Goal: Information Seeking & Learning: Find specific fact

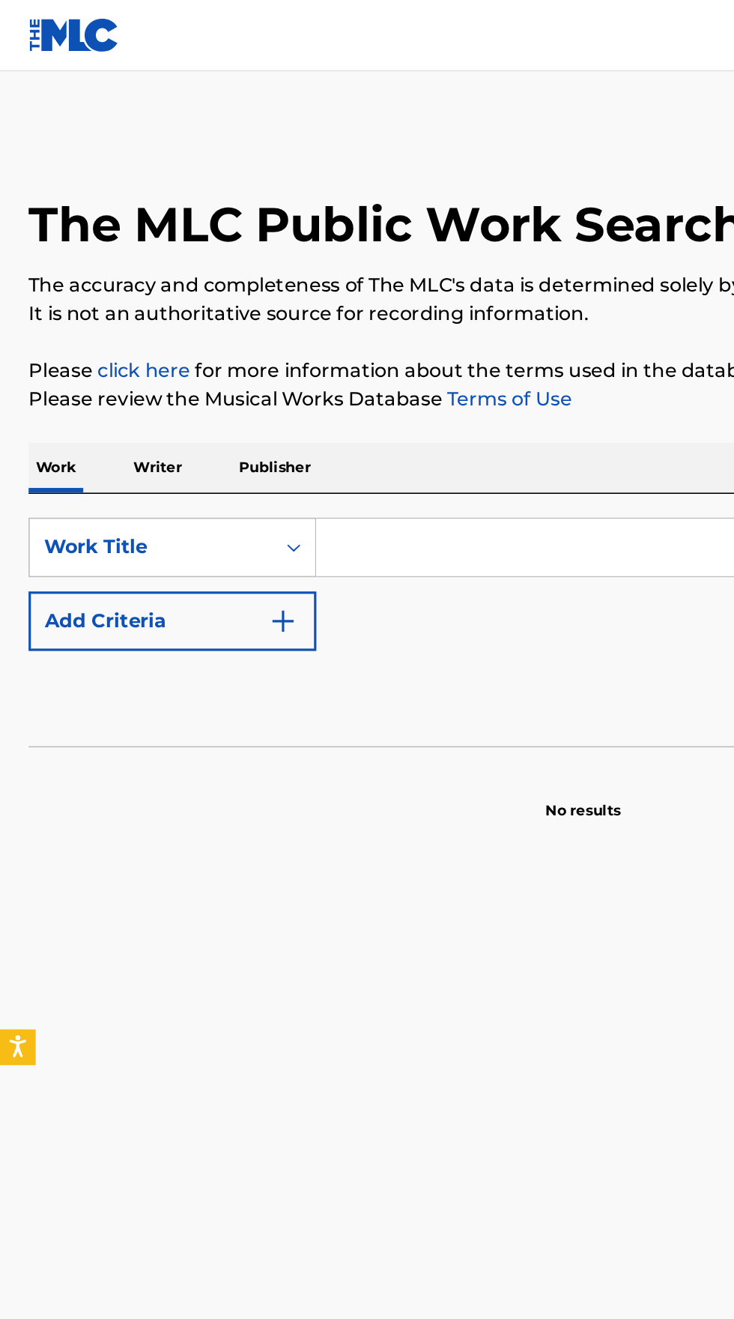
click at [247, 349] on input "Search Form" at bounding box center [457, 345] width 516 height 36
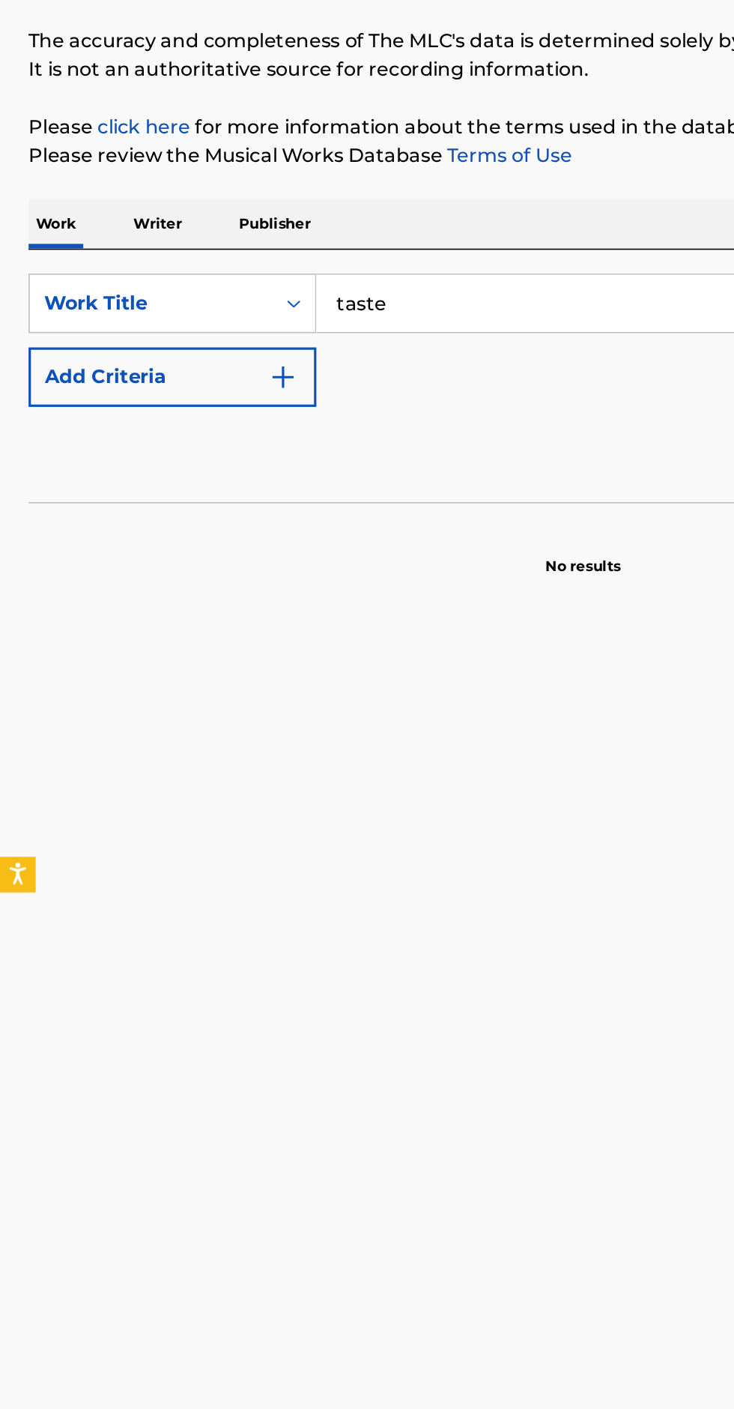
type input "taste"
click at [182, 395] on img "Search Form" at bounding box center [178, 391] width 18 height 18
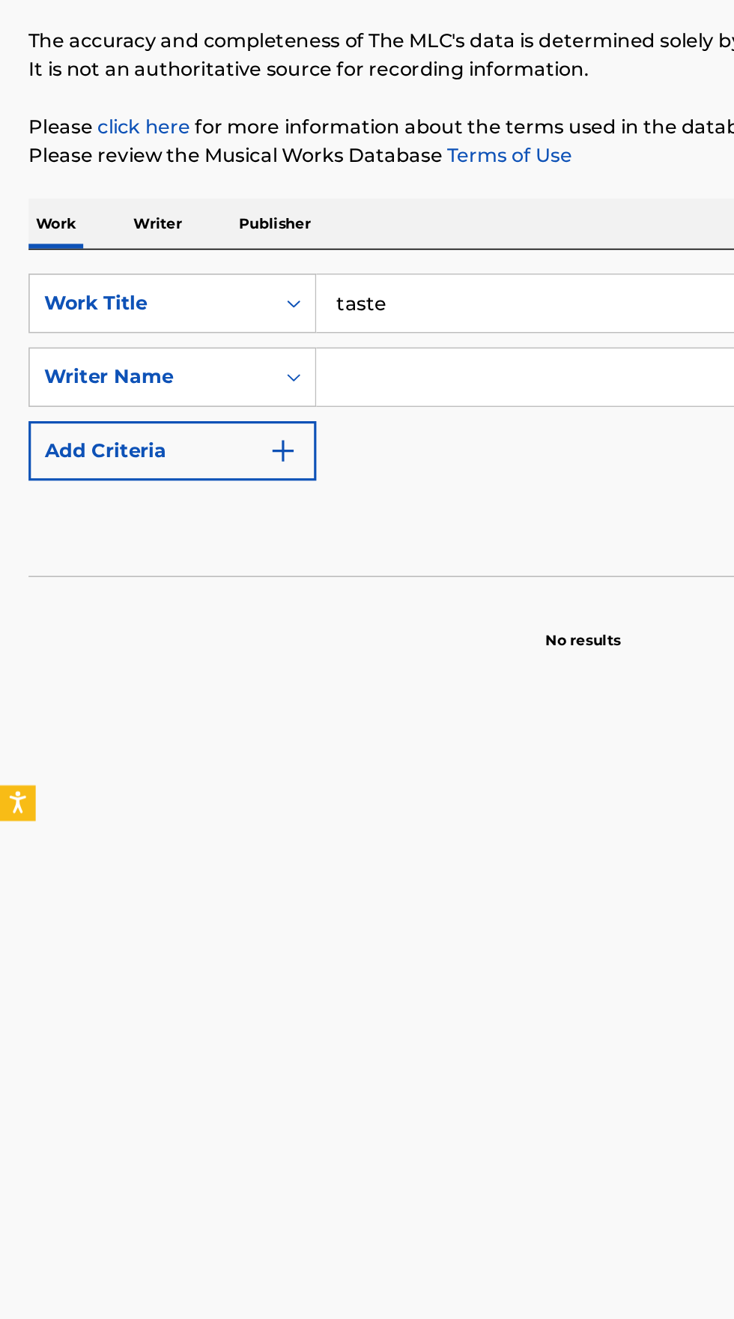
click at [299, 383] on input "Search Form" at bounding box center [443, 391] width 489 height 36
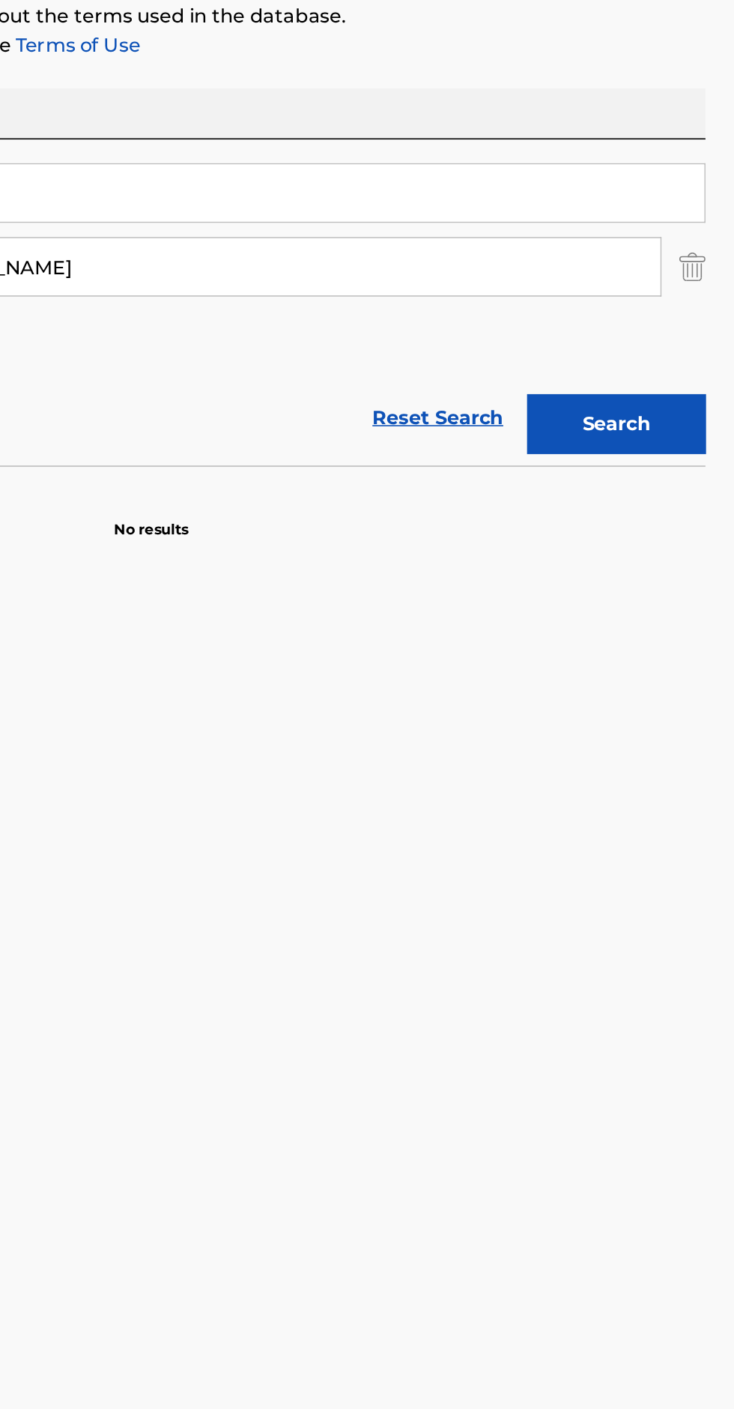
type input "Aaron Daane"
click at [678, 492] on button "Search" at bounding box center [660, 489] width 112 height 37
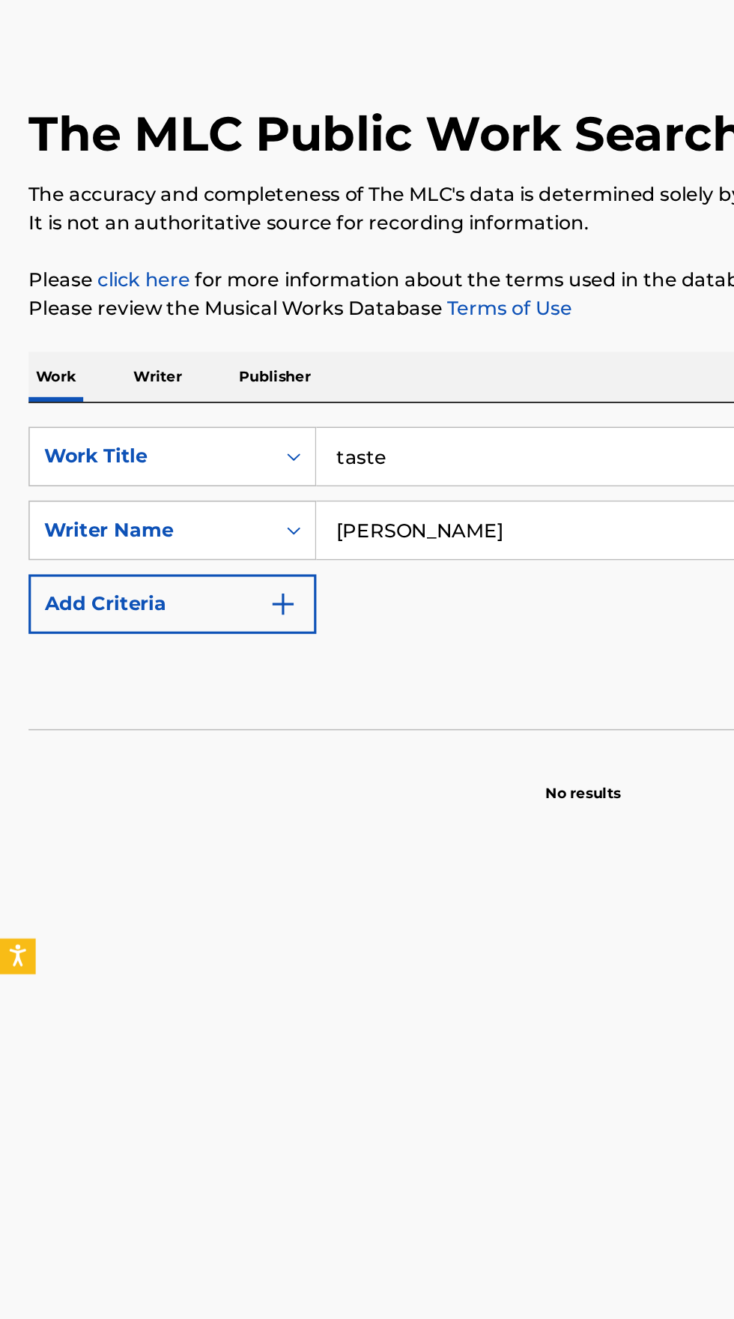
click at [89, 286] on p "Writer" at bounding box center [99, 294] width 40 height 31
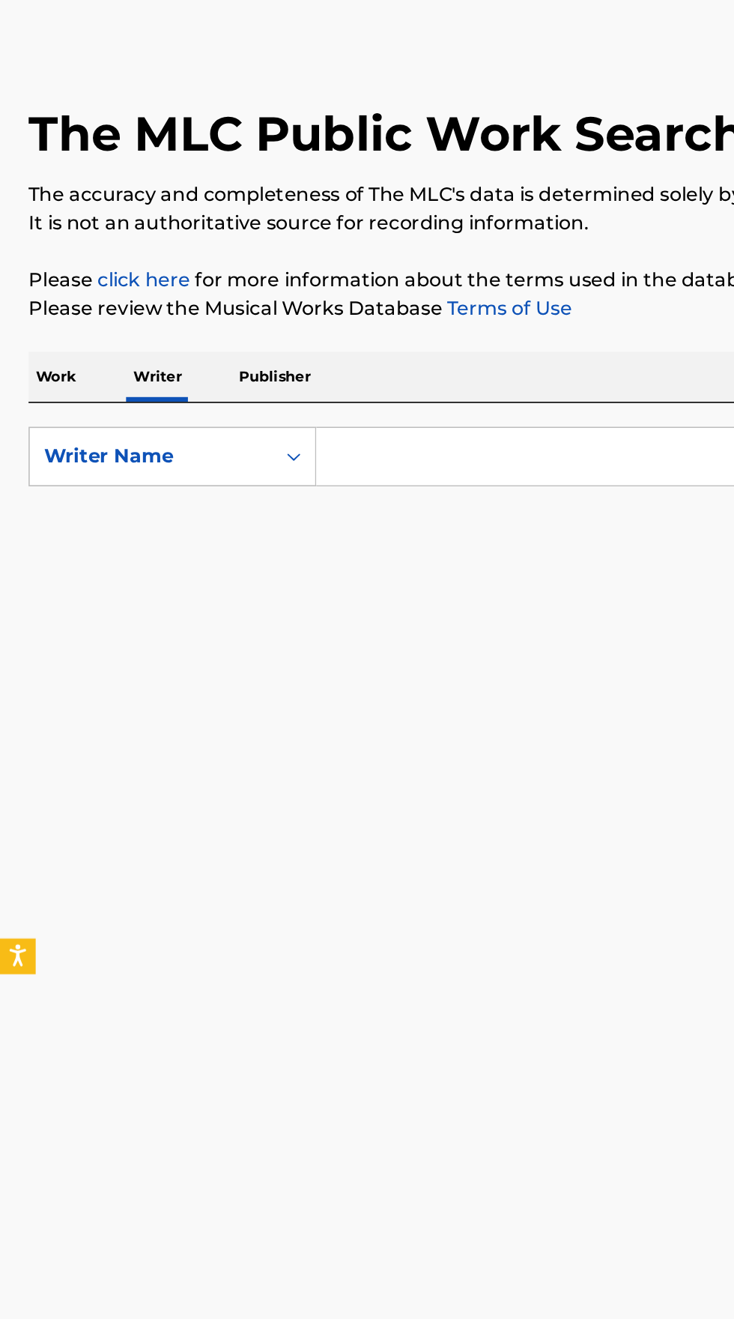
click at [300, 342] on input "Search Form" at bounding box center [457, 345] width 516 height 36
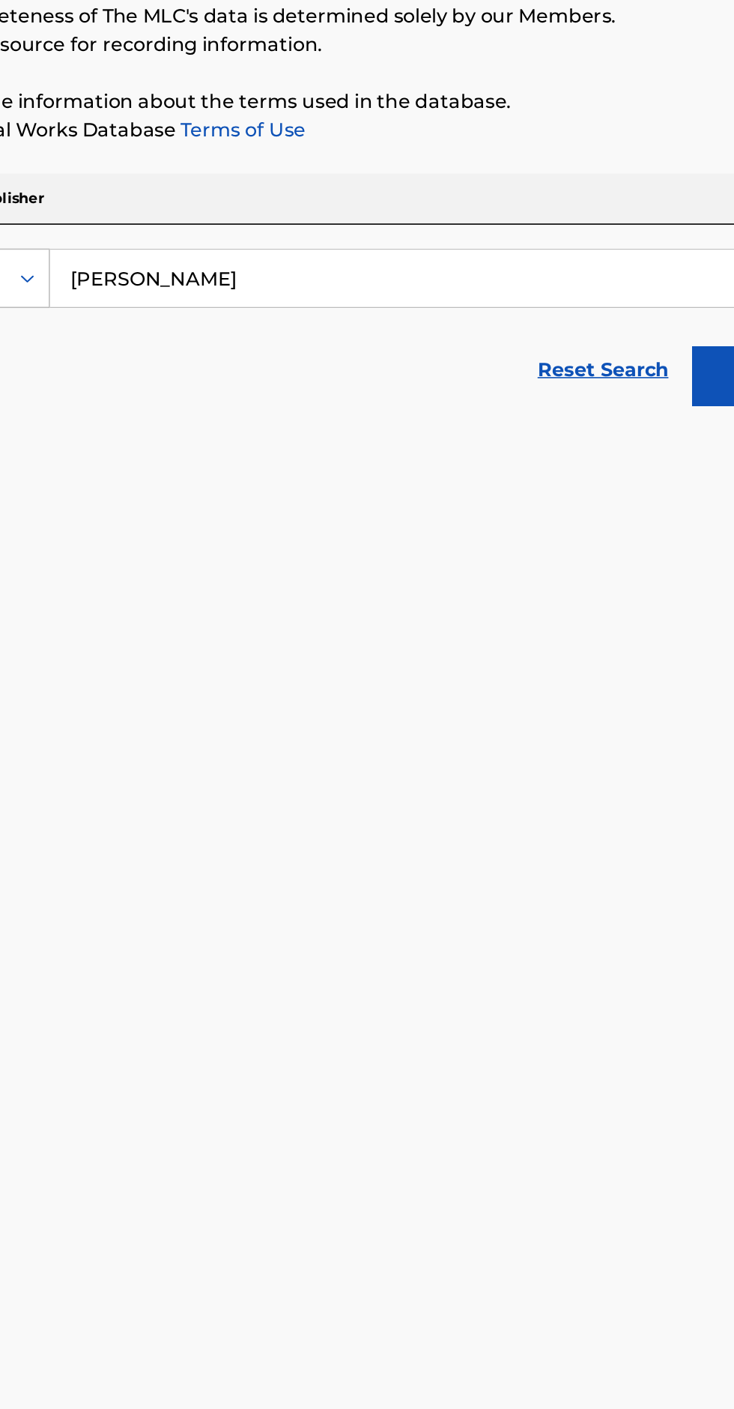
type input "Aaron Daane"
click at [624, 411] on button "Search" at bounding box center [660, 405] width 112 height 37
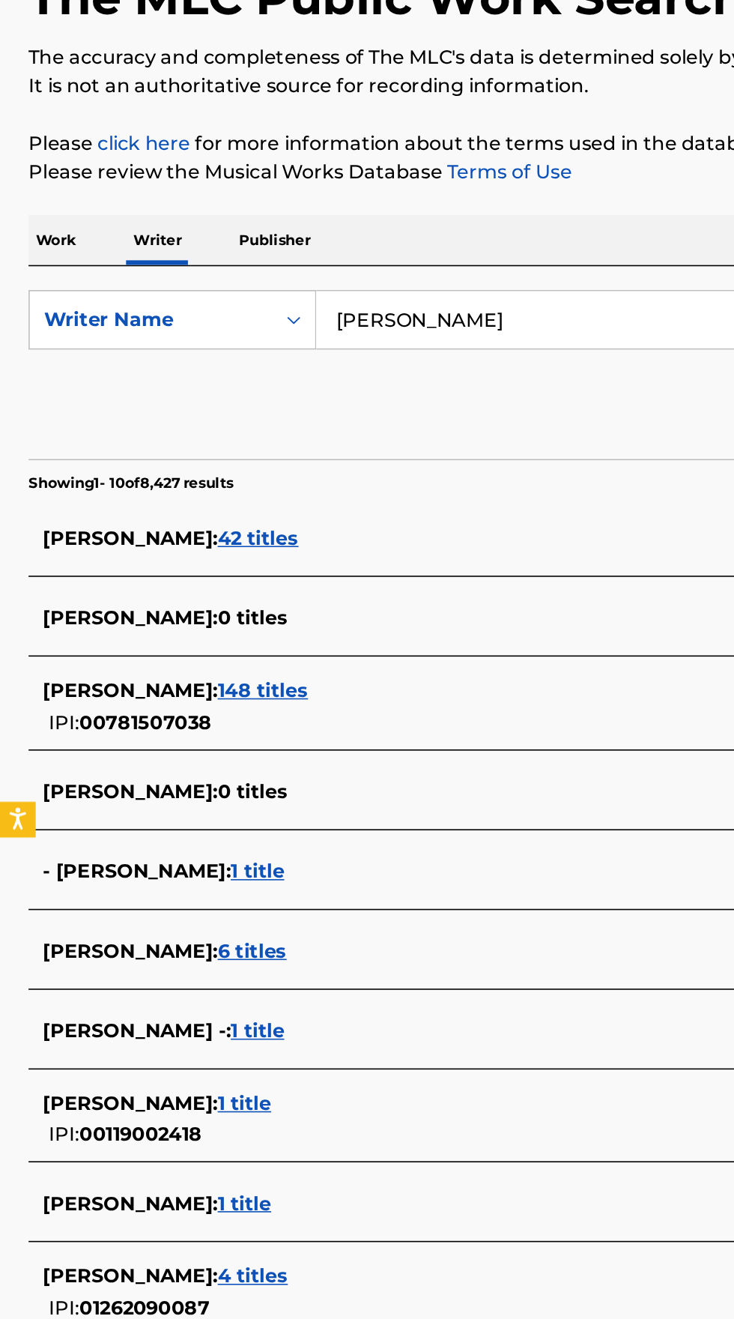
click at [40, 287] on p "Work" at bounding box center [35, 294] width 34 height 31
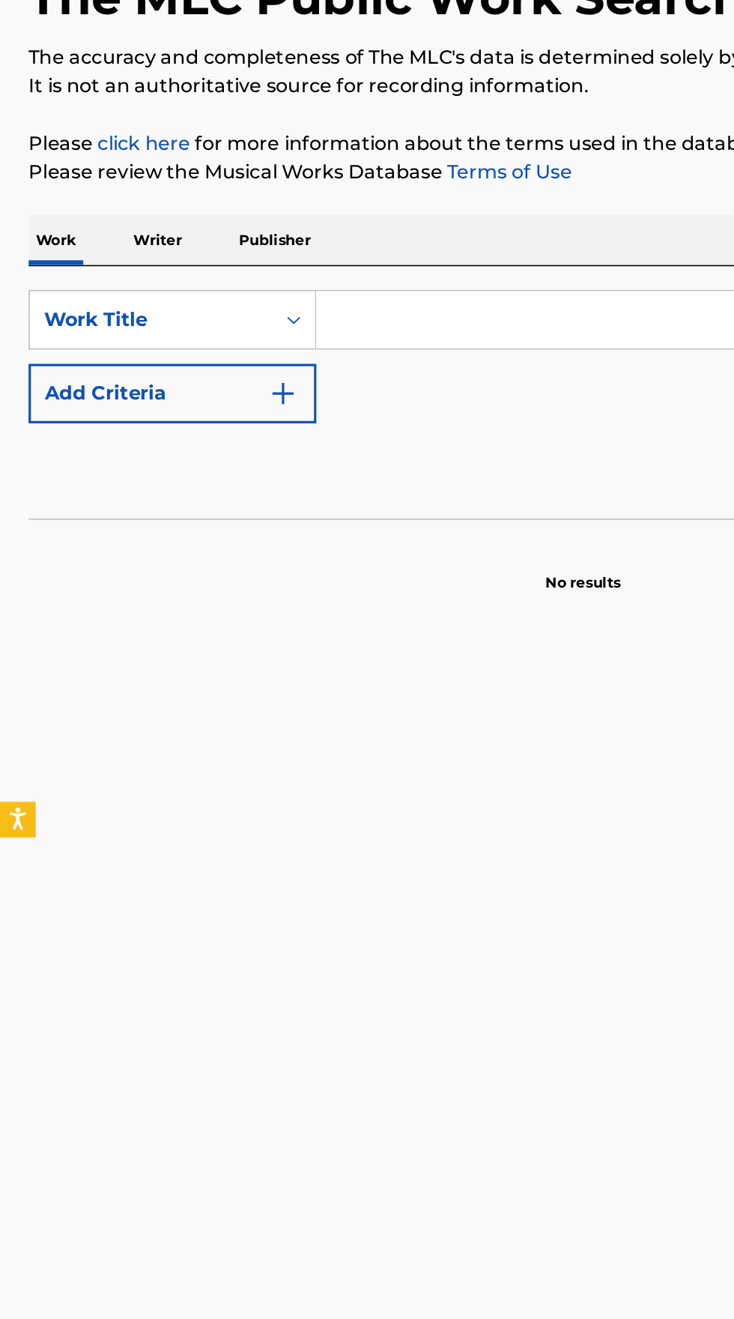
click at [269, 349] on input "Search Form" at bounding box center [457, 345] width 516 height 36
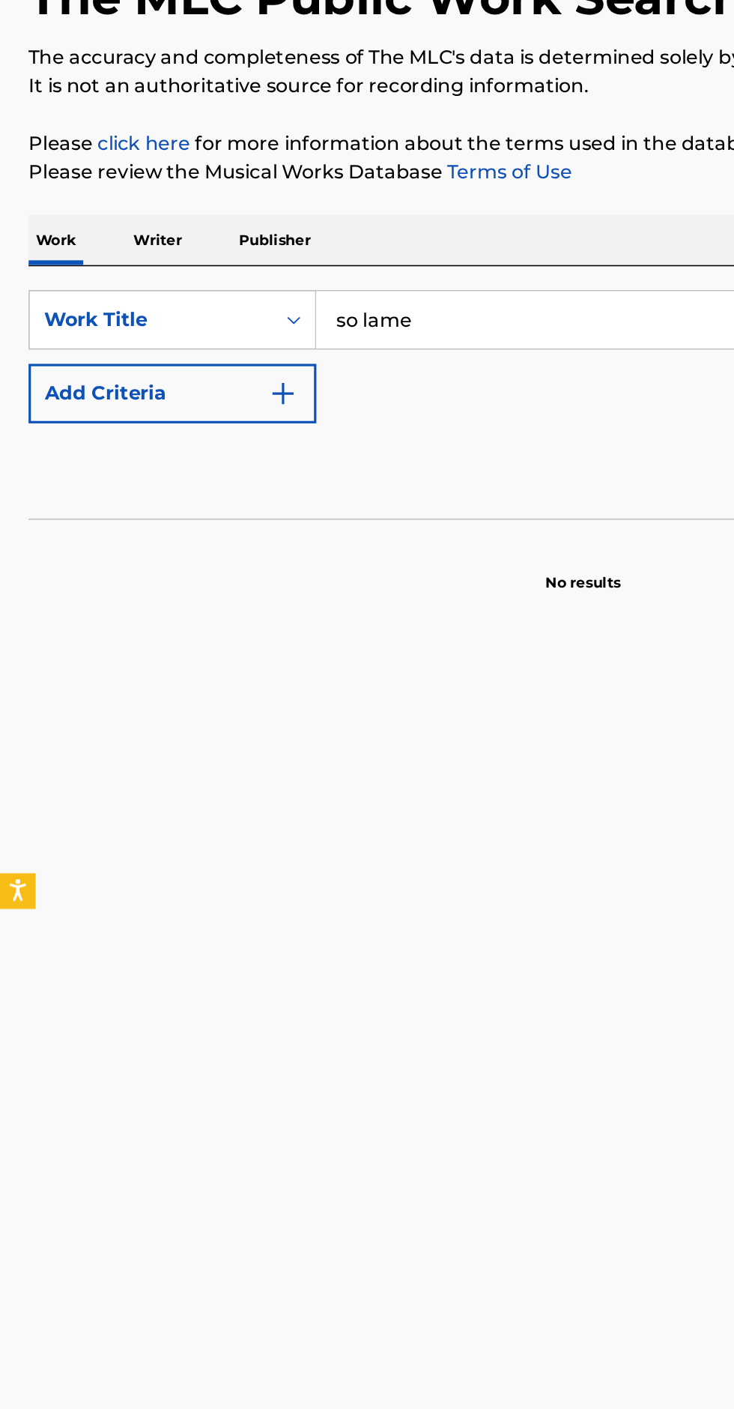
type input "so lame"
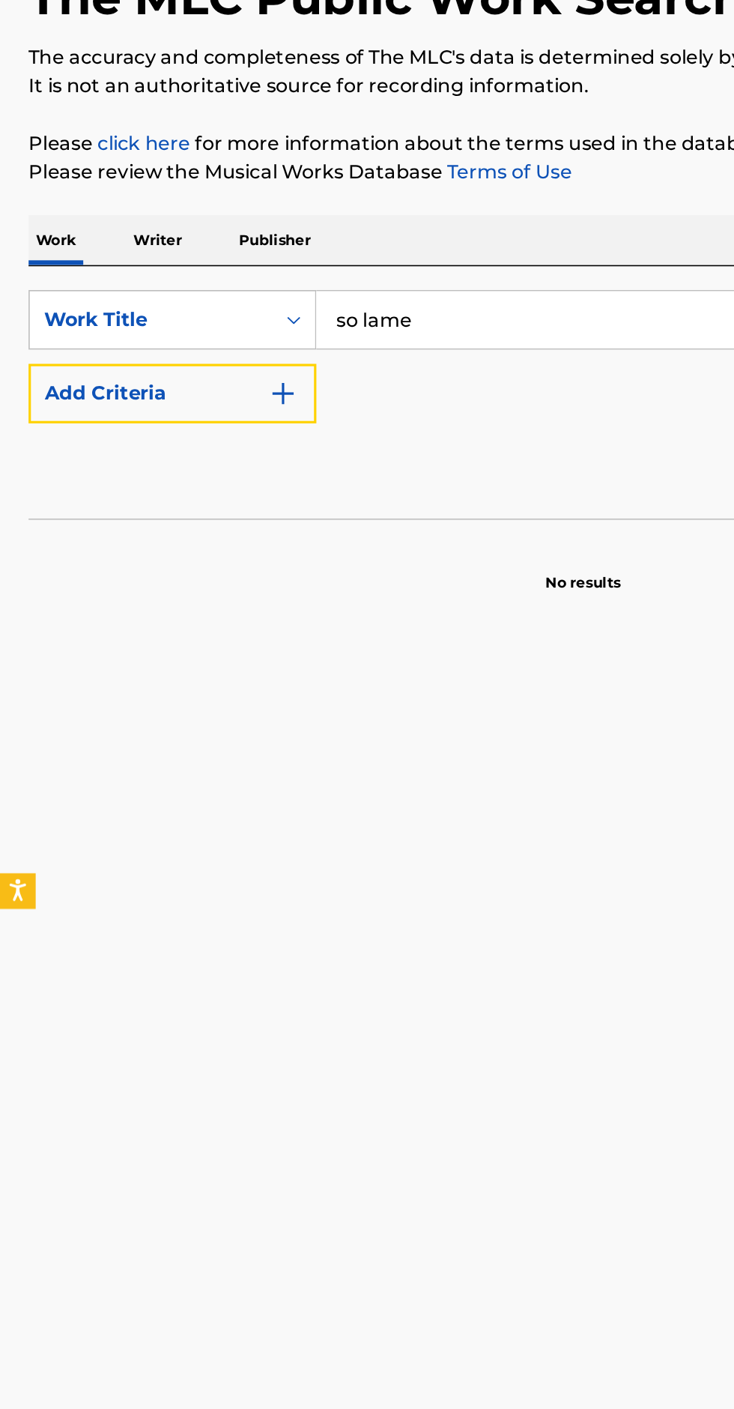
click at [192, 394] on button "Add Criteria" at bounding box center [108, 390] width 181 height 37
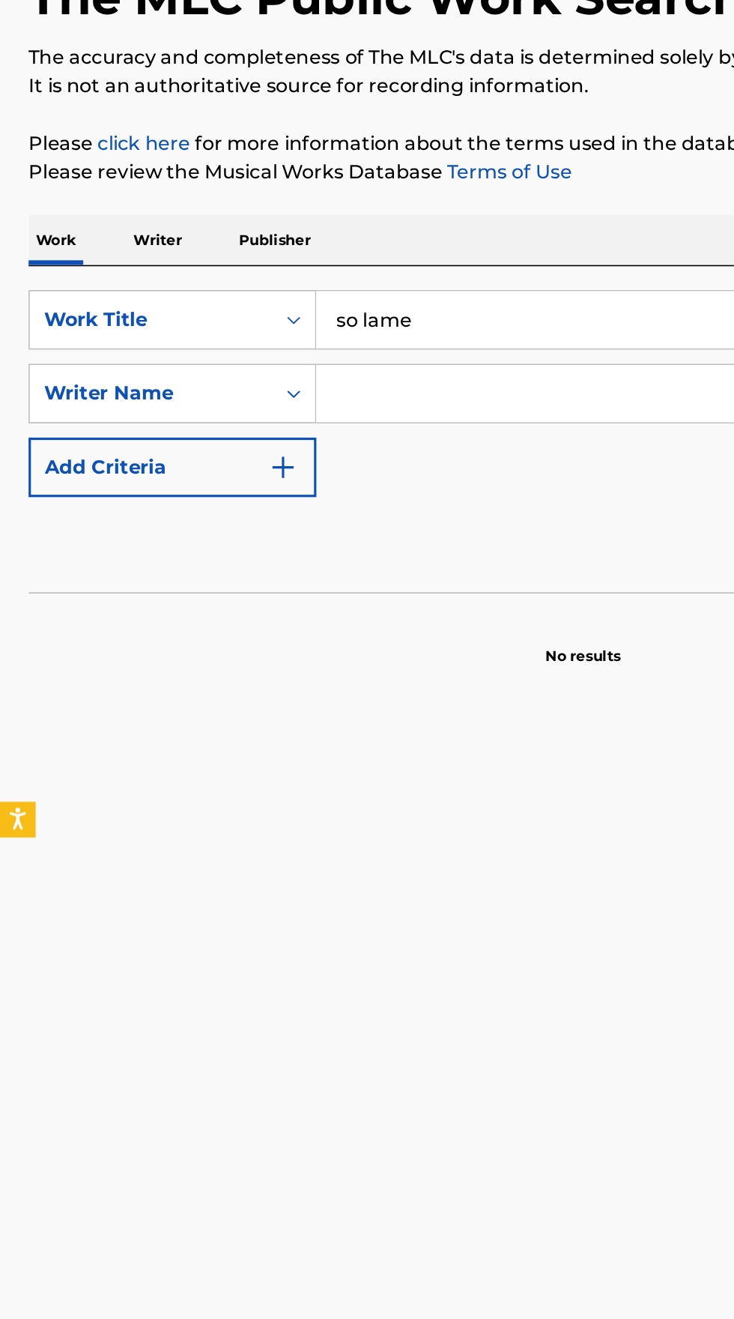
click at [299, 384] on input "Search Form" at bounding box center [443, 391] width 489 height 36
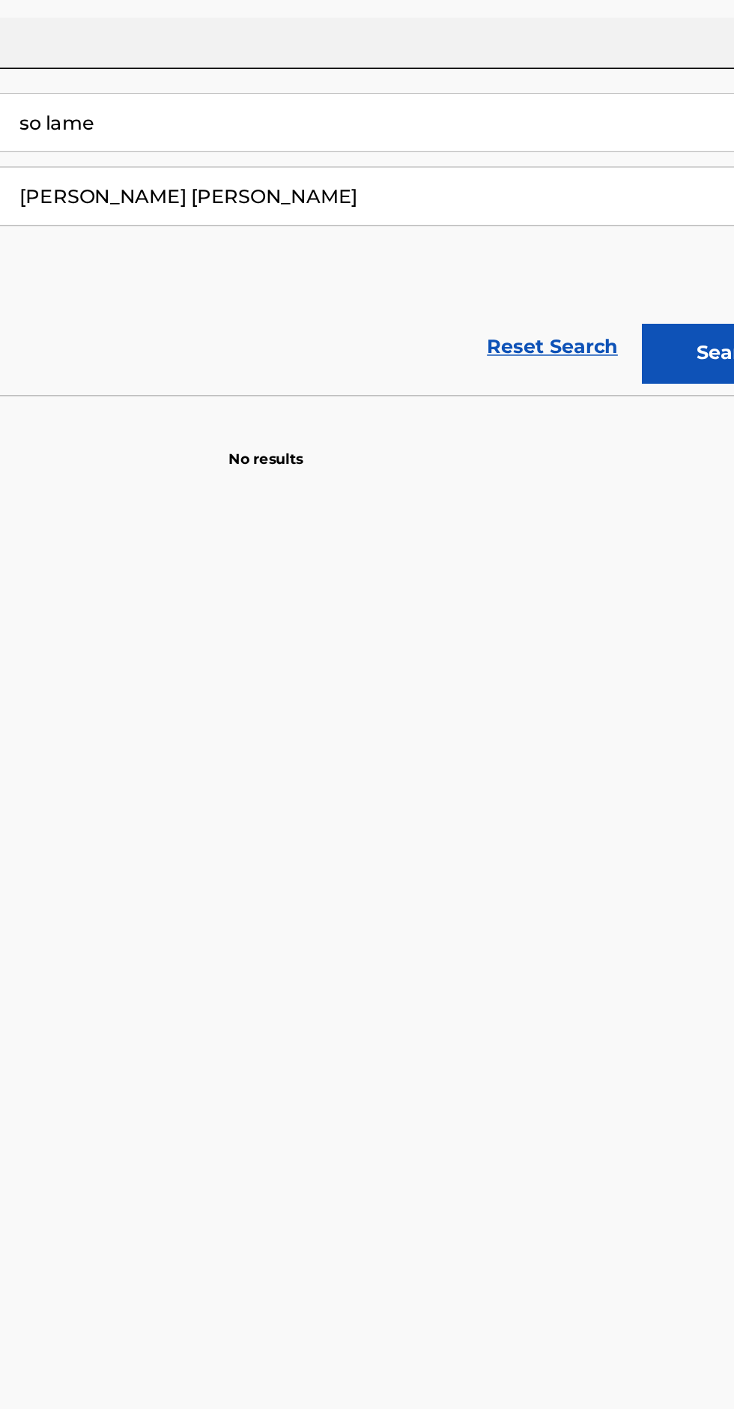
type input "ROBINSON LUCAS OWEN"
click at [654, 494] on button "Search" at bounding box center [660, 489] width 112 height 37
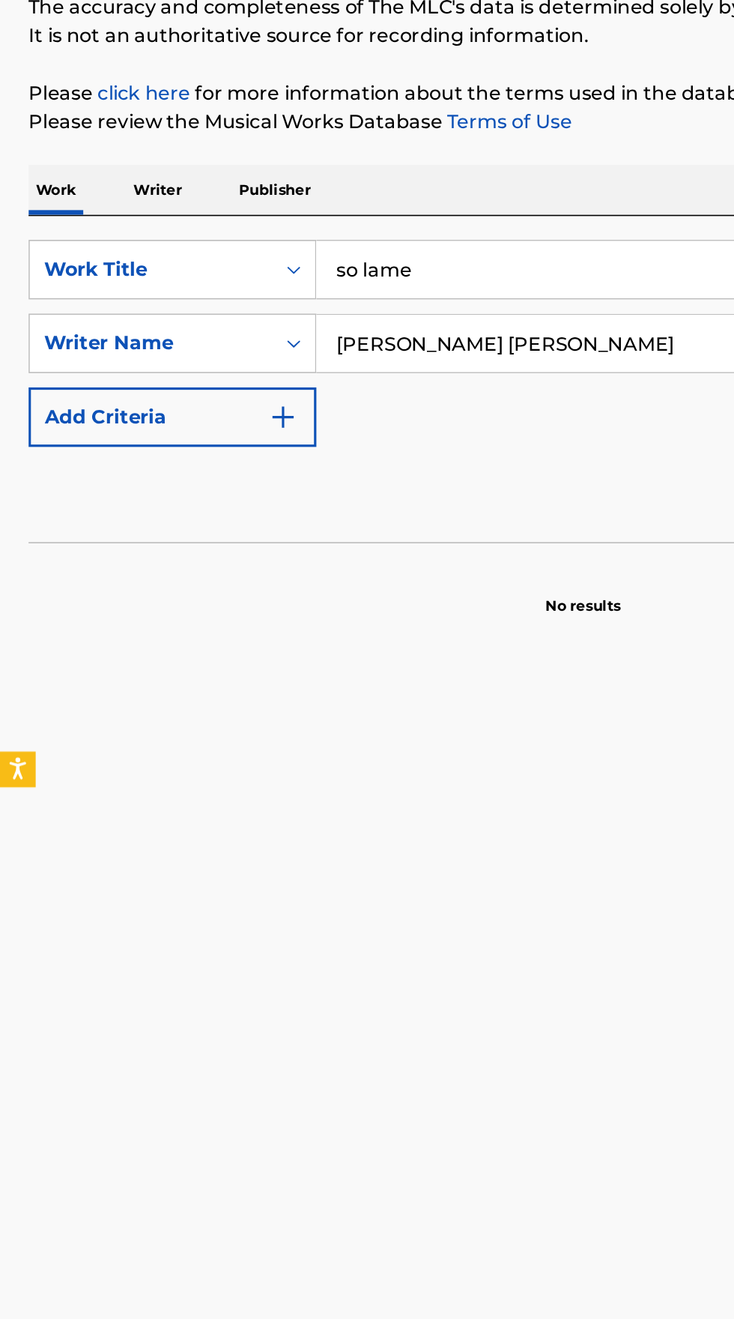
click at [111, 296] on p "Writer" at bounding box center [99, 294] width 40 height 31
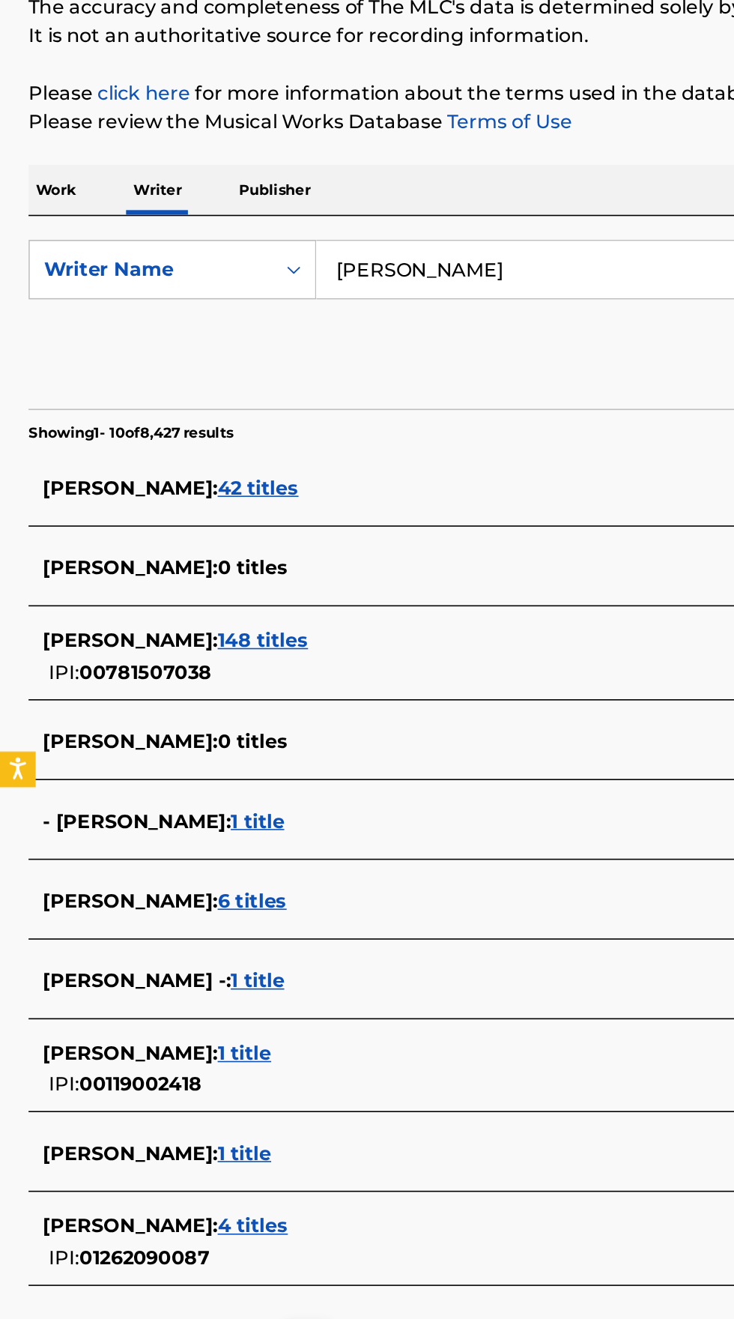
click at [339, 343] on input "Aaron Daane" at bounding box center [457, 345] width 516 height 36
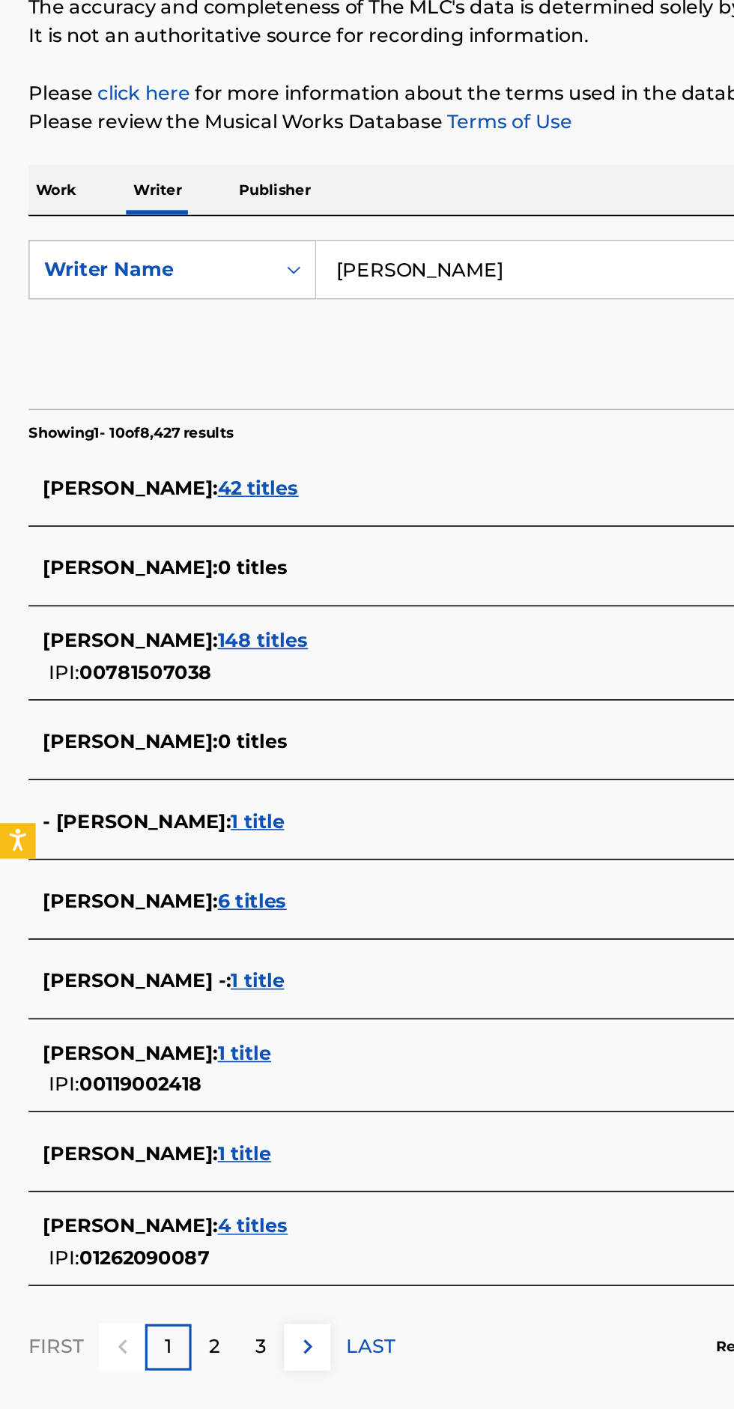
type input "[PERSON_NAME]"
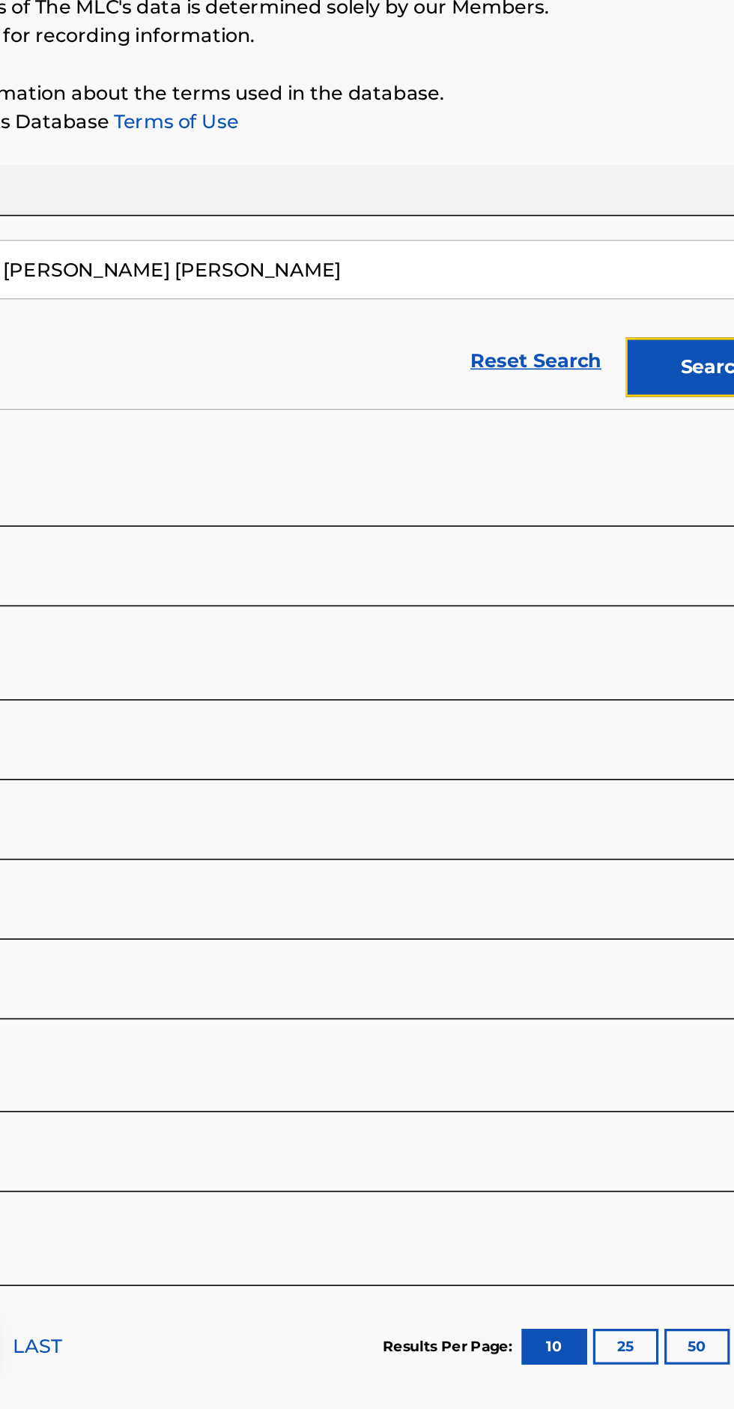
click at [640, 411] on button "Search" at bounding box center [660, 405] width 112 height 37
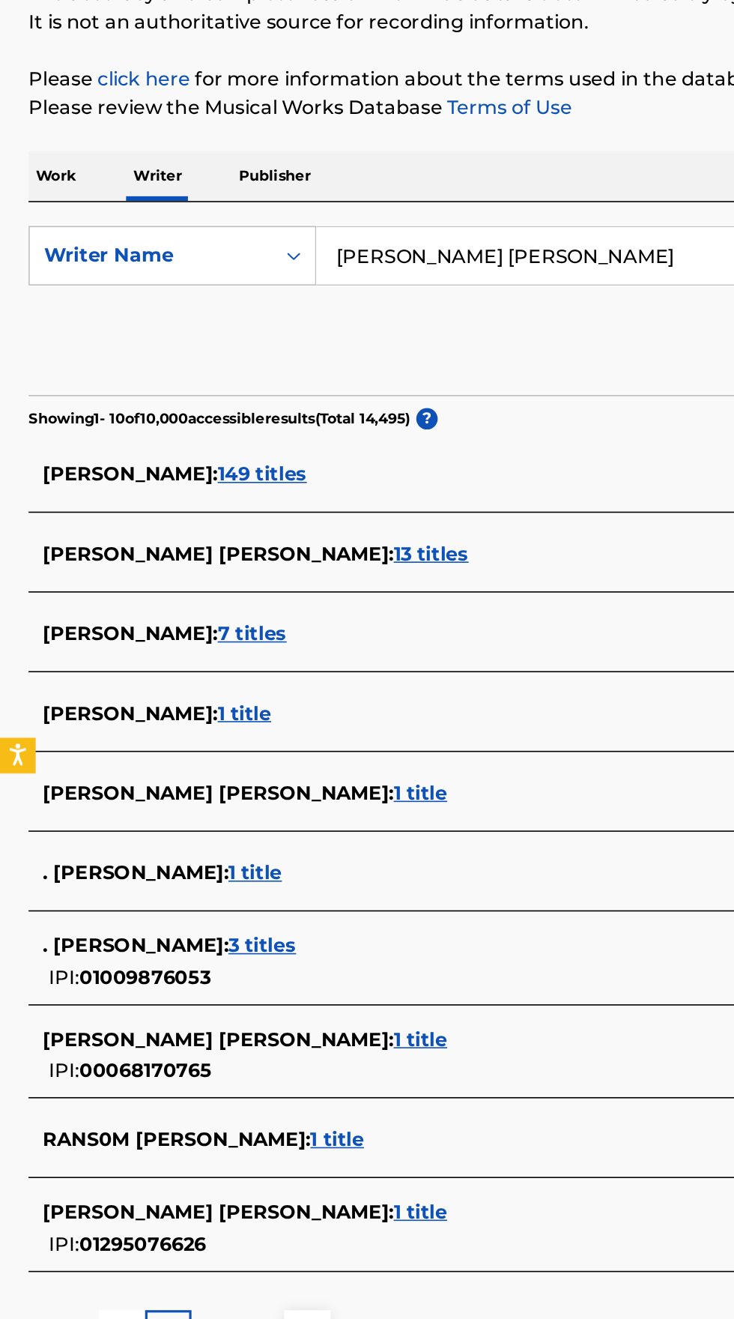
click at [406, 340] on input "ROBINSON LUCAS OWEN" at bounding box center [457, 345] width 516 height 36
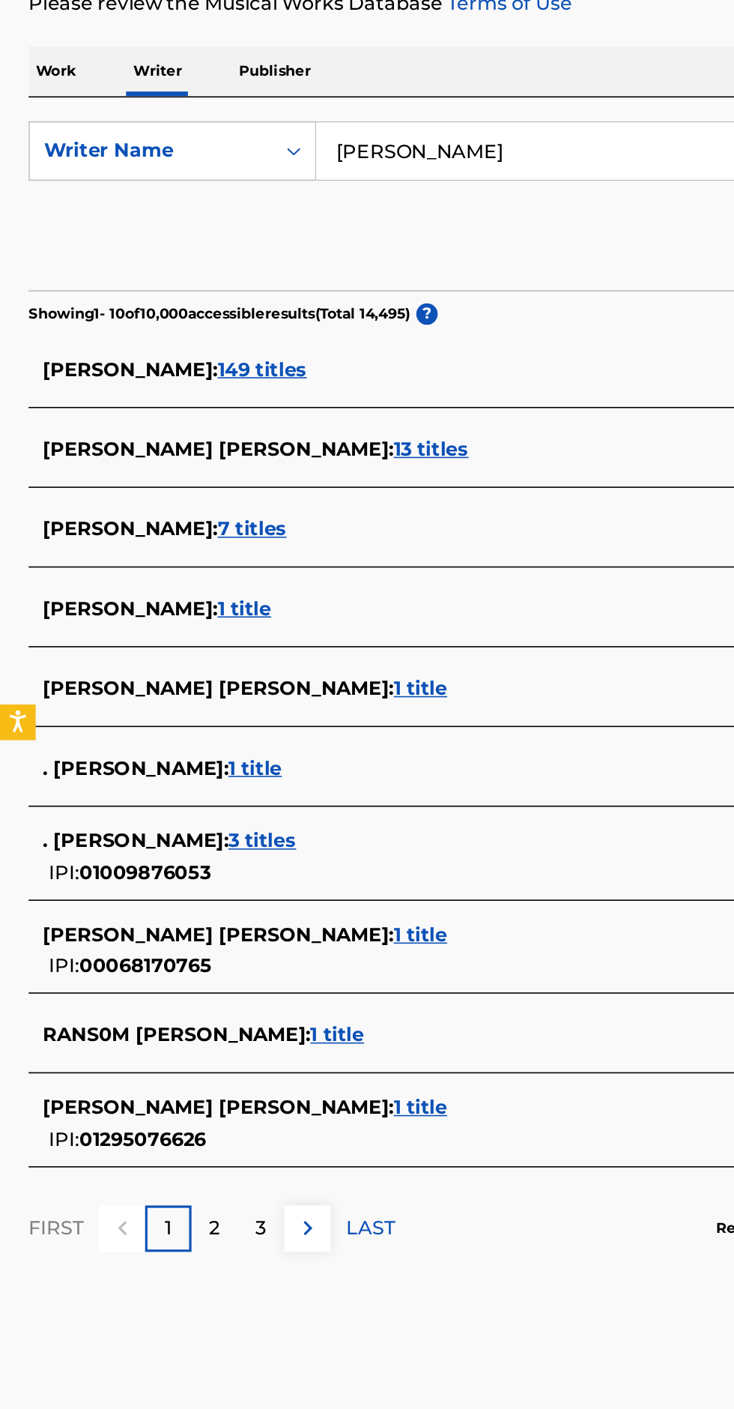
type input "ROBINSON"
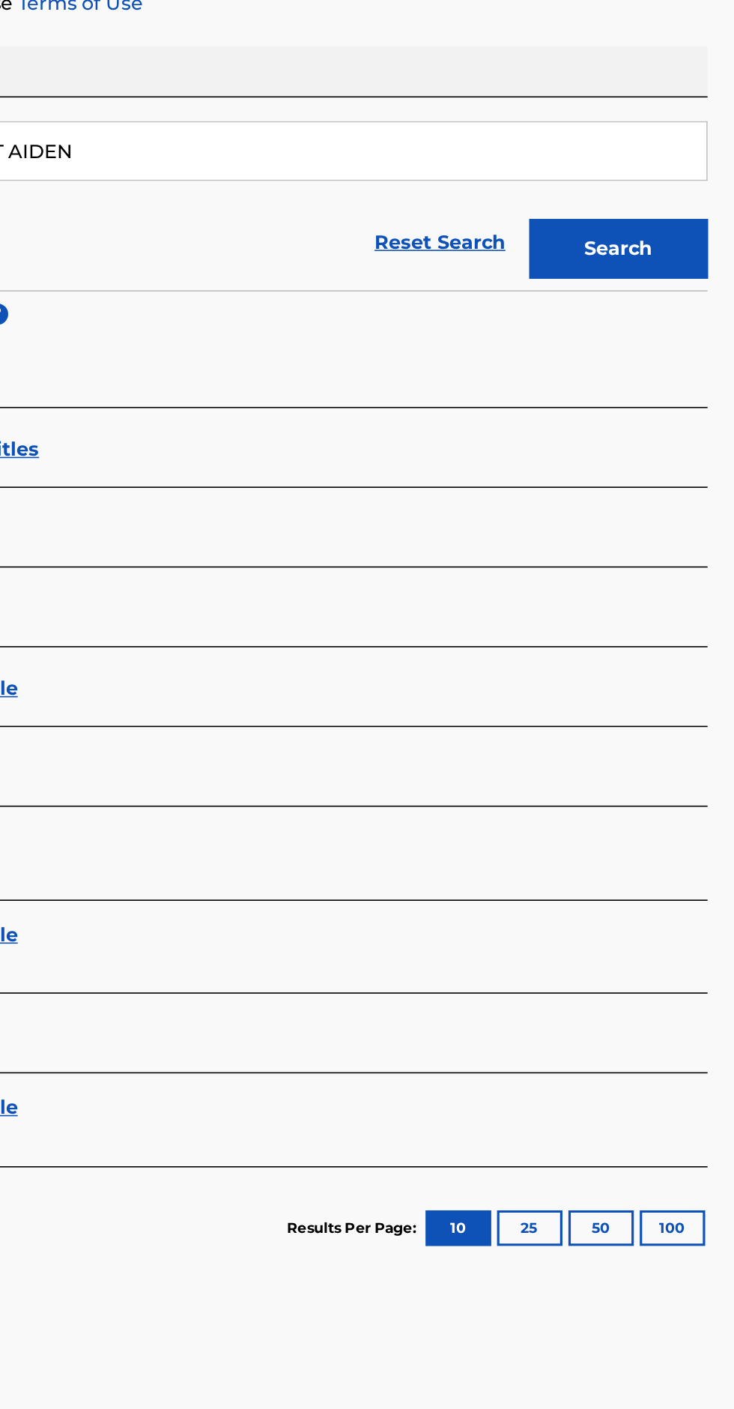
type input "COLLINET AIDEN"
click at [690, 408] on button "Search" at bounding box center [660, 405] width 112 height 37
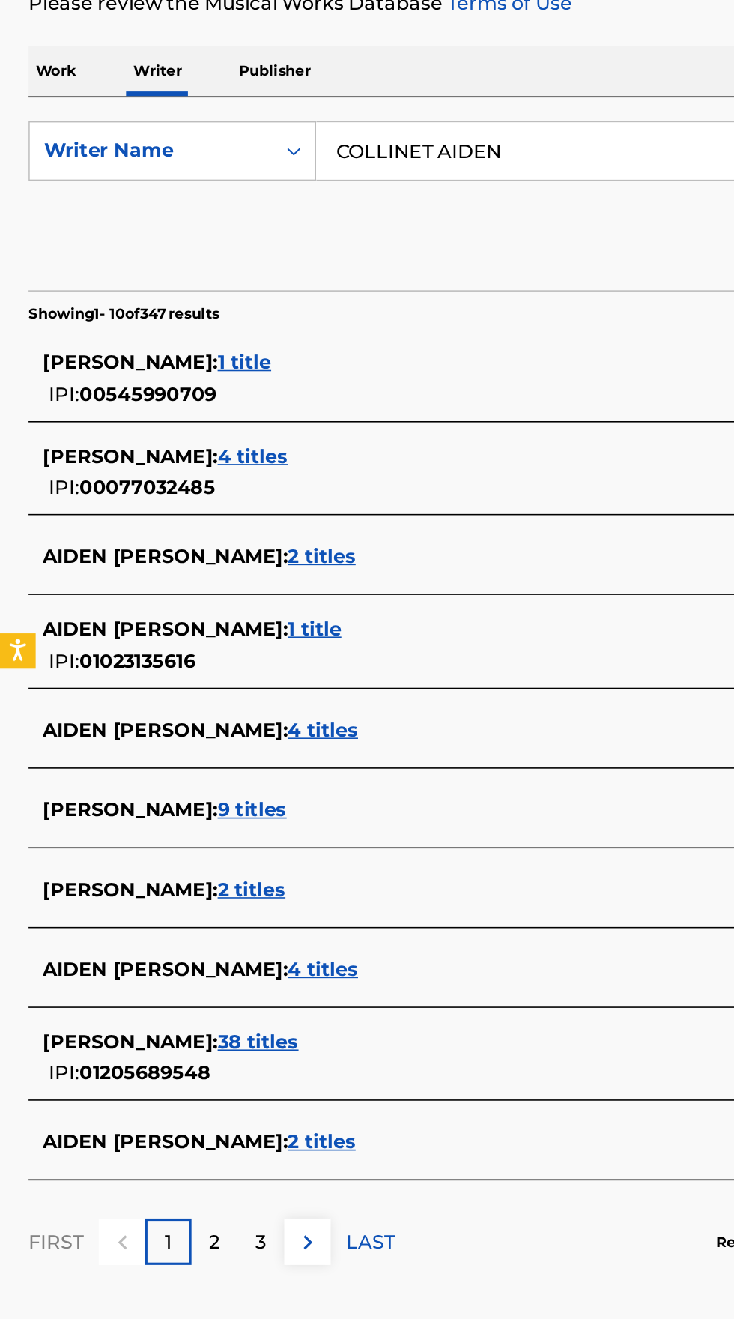
click at [181, 759] on span "9 titles" at bounding box center [158, 759] width 43 height 14
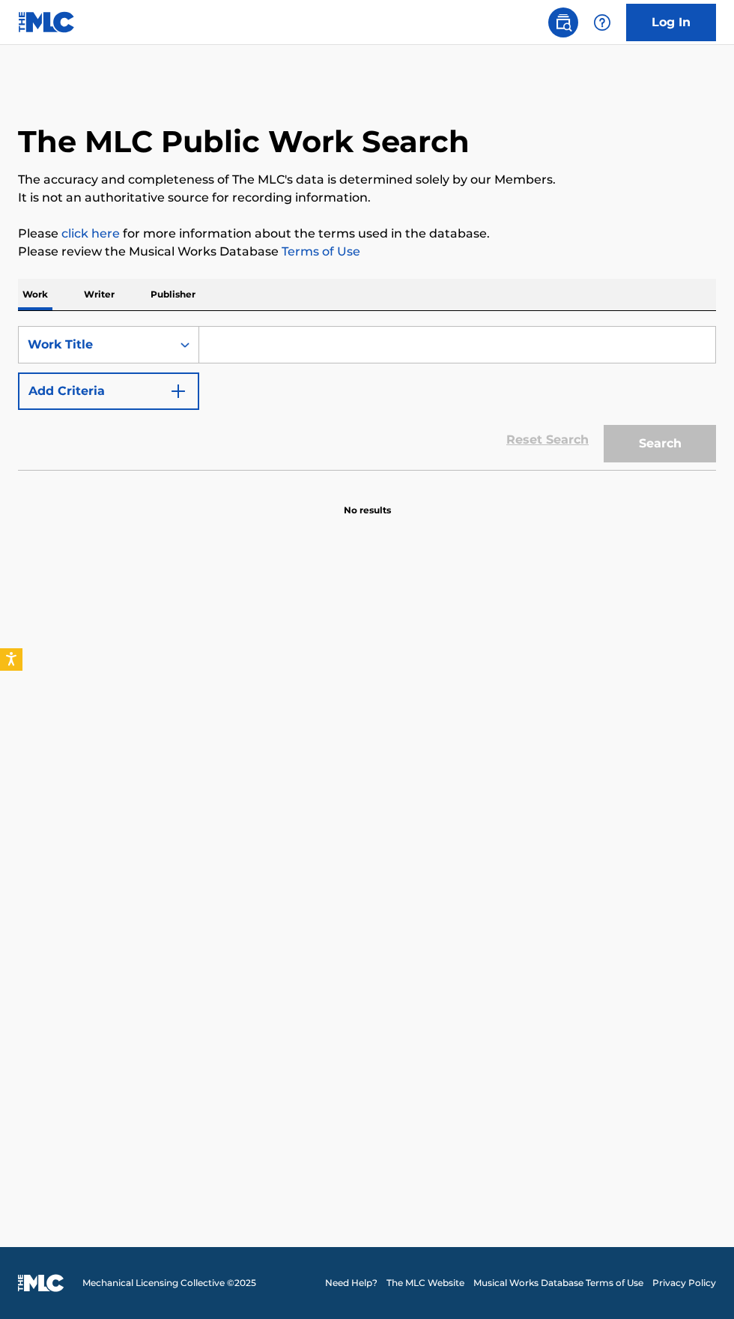
click at [100, 294] on p "Writer" at bounding box center [99, 294] width 40 height 31
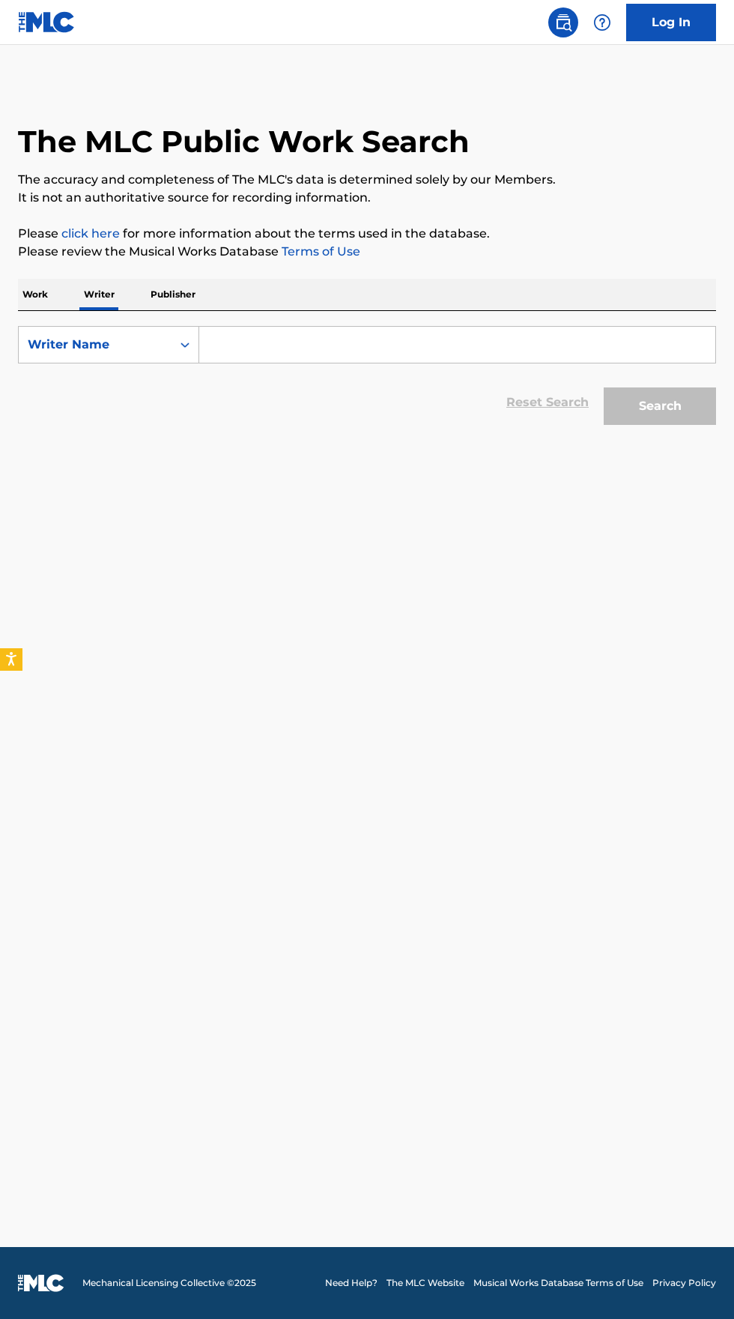
click at [377, 344] on input "Search Form" at bounding box center [457, 345] width 516 height 36
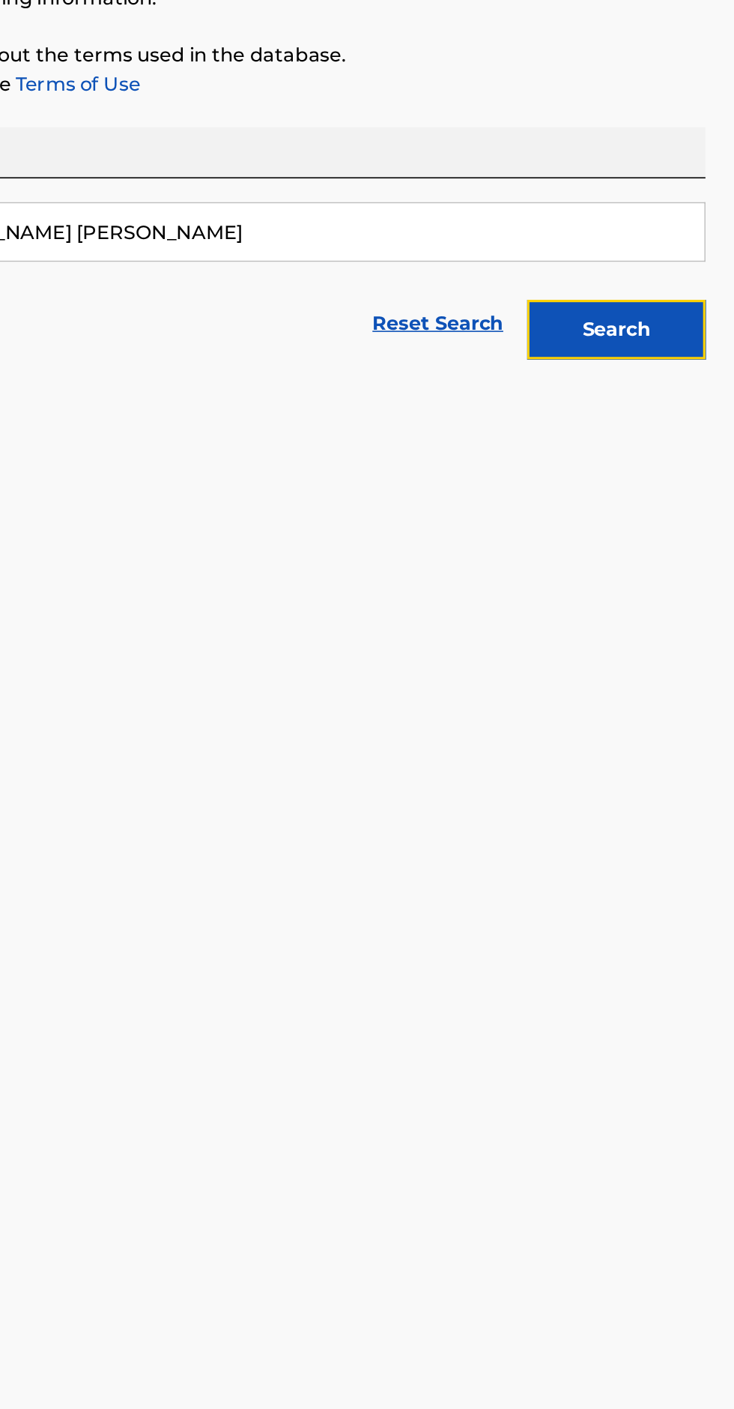
click at [678, 397] on button "Search" at bounding box center [660, 405] width 112 height 37
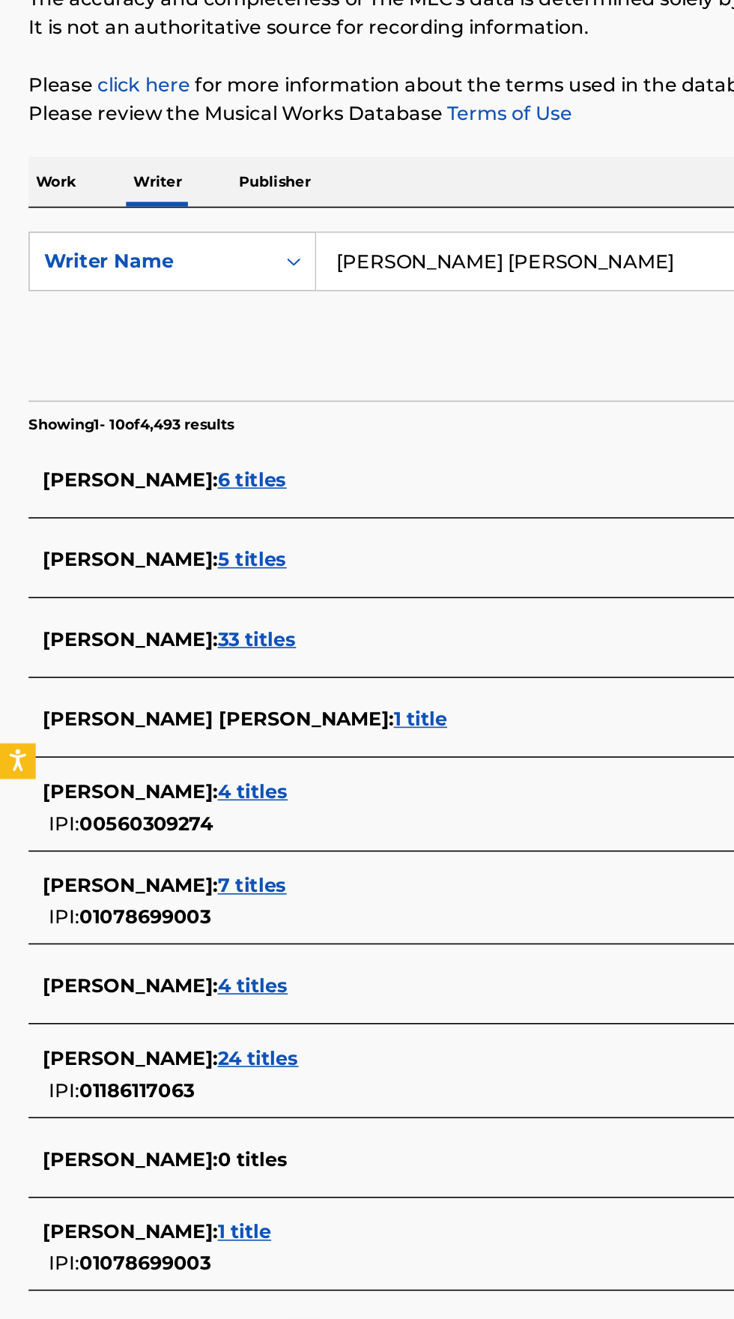
click at [390, 337] on input "[PERSON_NAME] [PERSON_NAME]" at bounding box center [457, 345] width 516 height 36
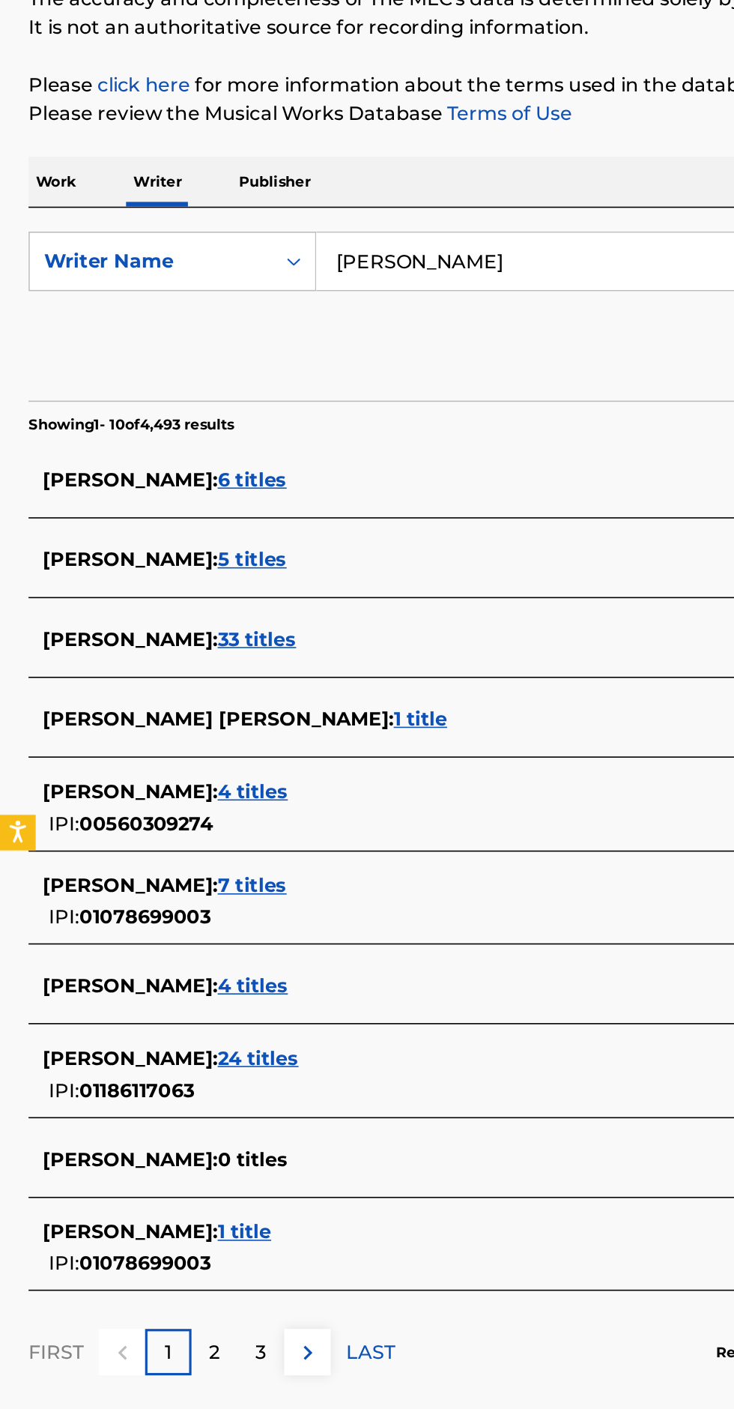
type input "[PERSON_NAME]"
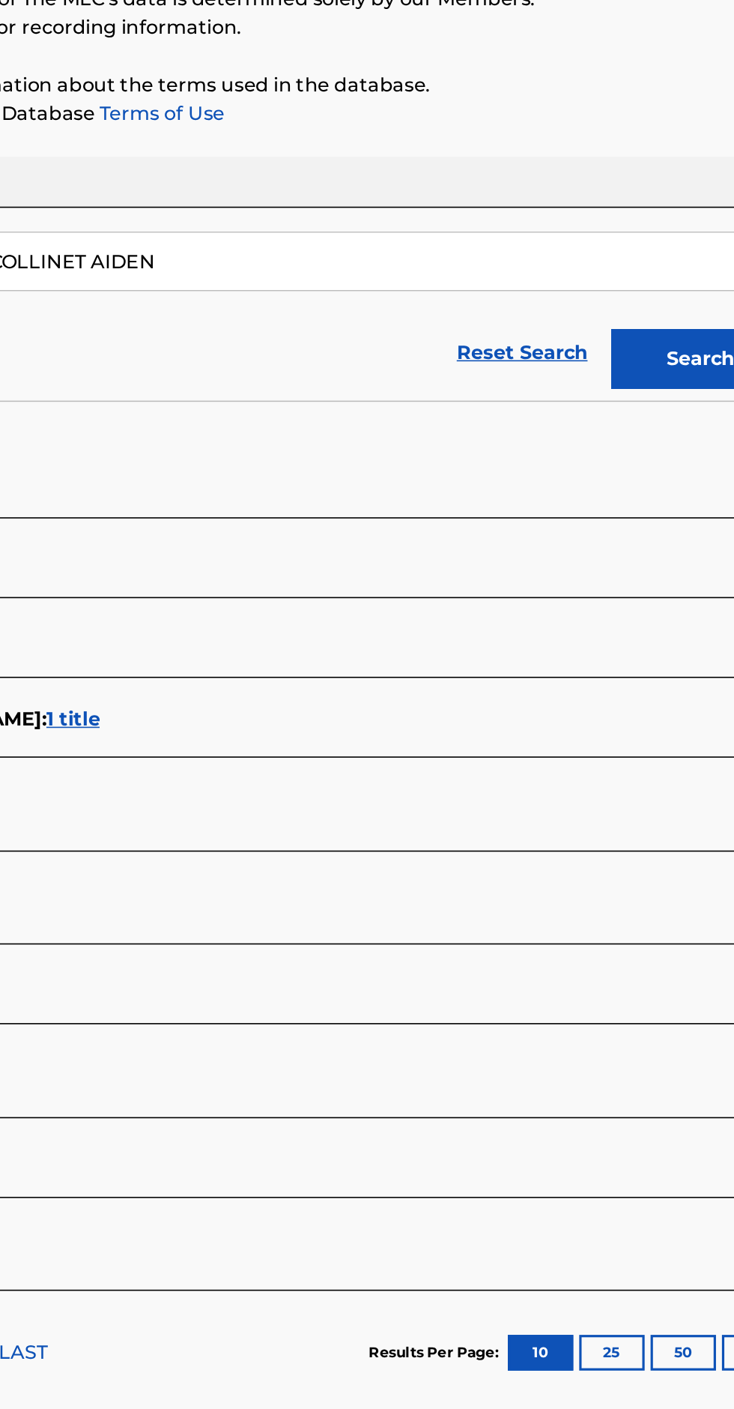
type input "COLLINET AIDEN"
click at [651, 414] on button "Search" at bounding box center [660, 405] width 112 height 37
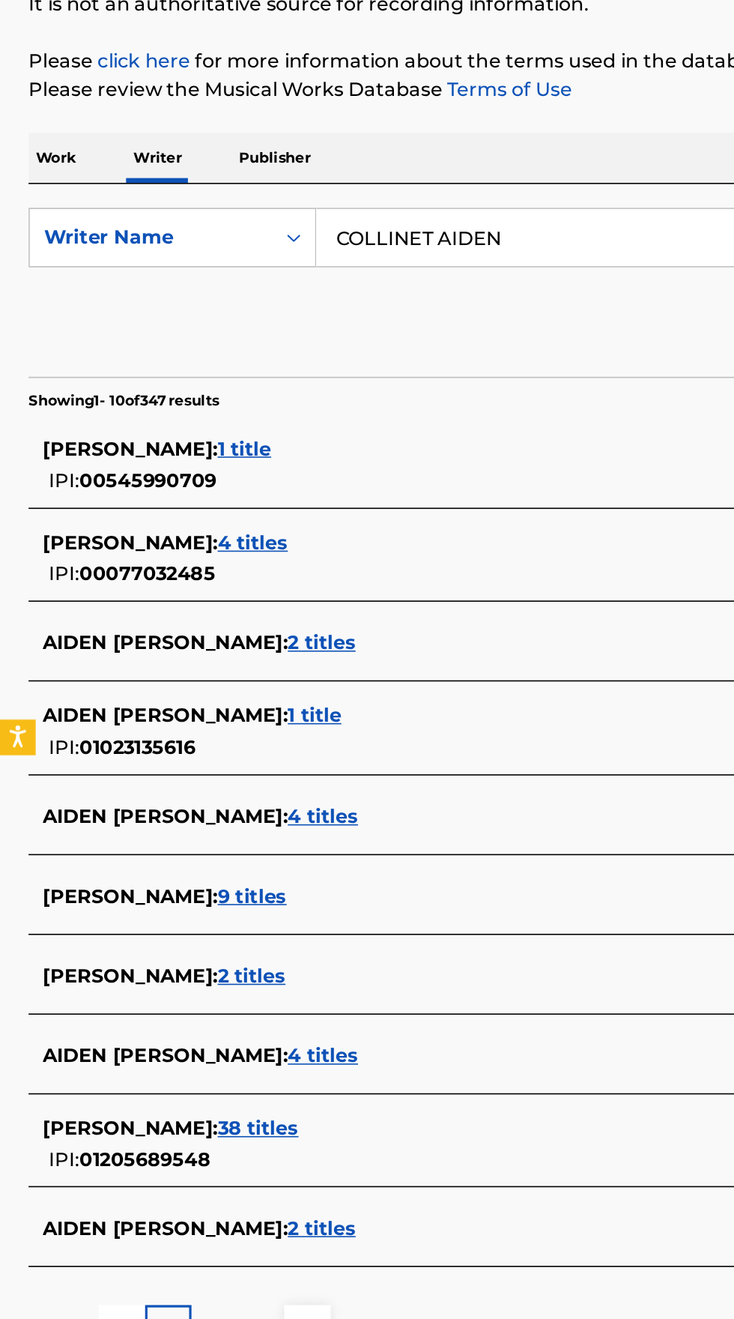
click at [158, 809] on span "2 titles" at bounding box center [158, 810] width 43 height 14
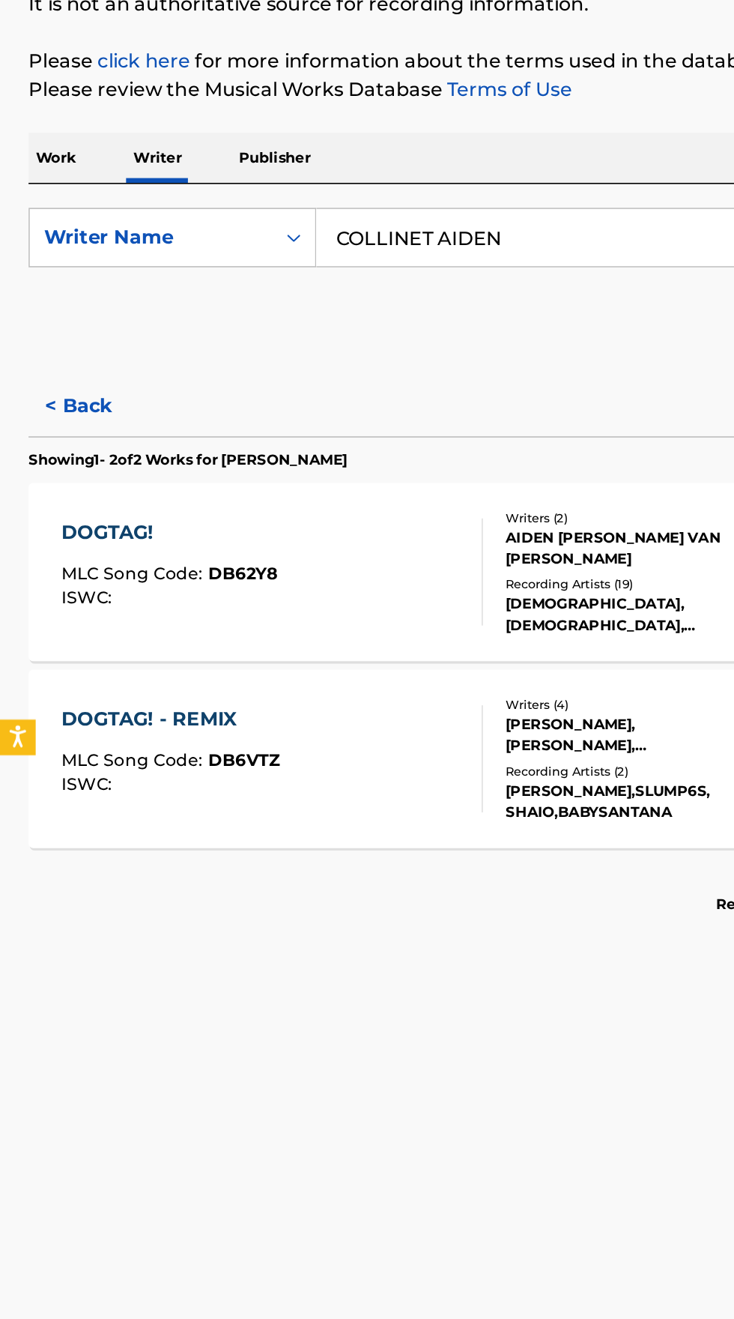
click at [241, 560] on div "DOGTAG! MLC Song Code : DB62Y8 ISWC :" at bounding box center [171, 555] width 265 height 67
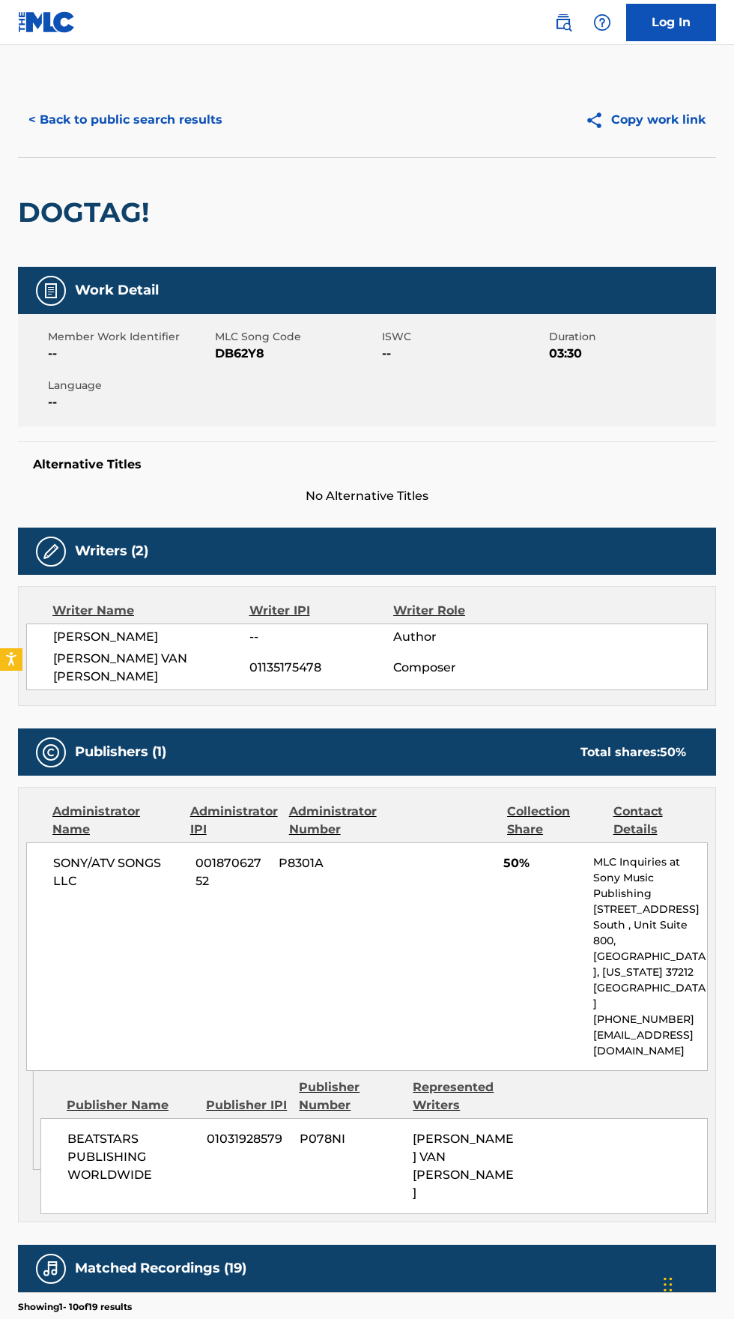
click at [121, 118] on button "< Back to public search results" at bounding box center [125, 119] width 215 height 37
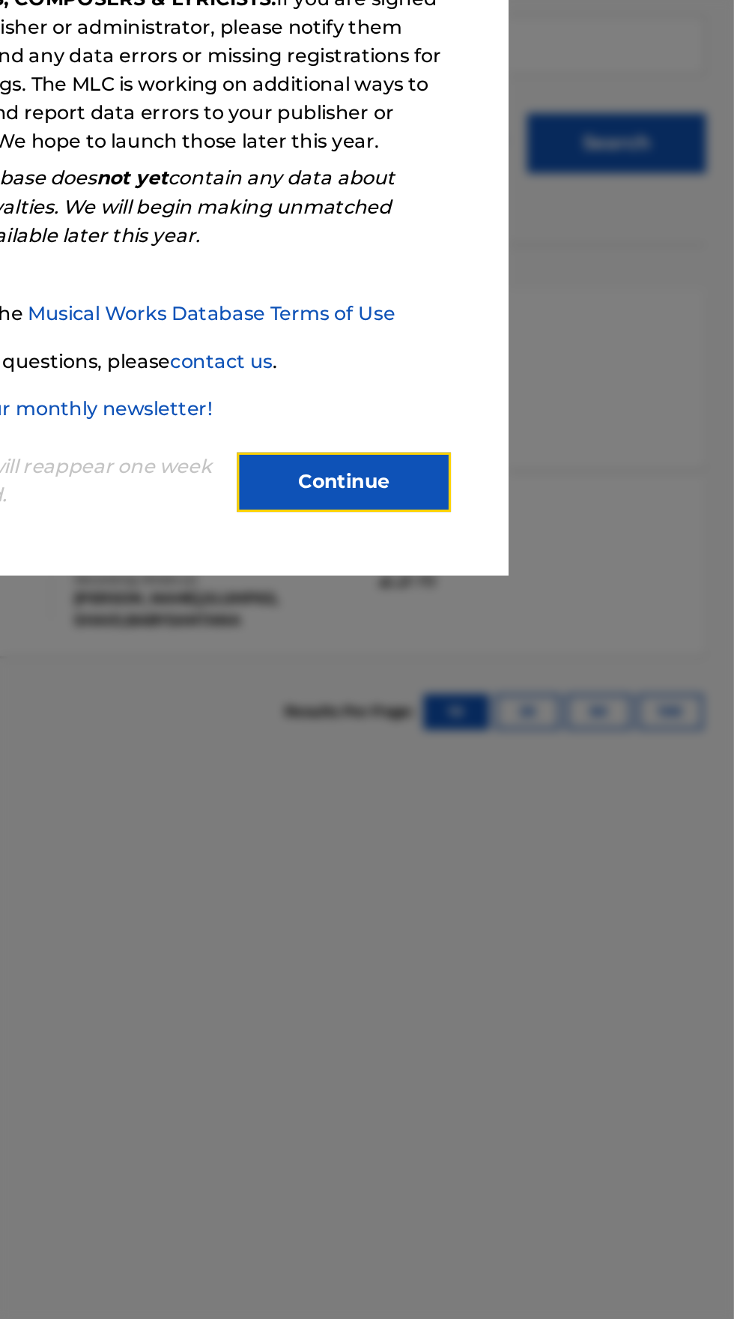
click at [498, 639] on button "Continue" at bounding box center [488, 619] width 135 height 37
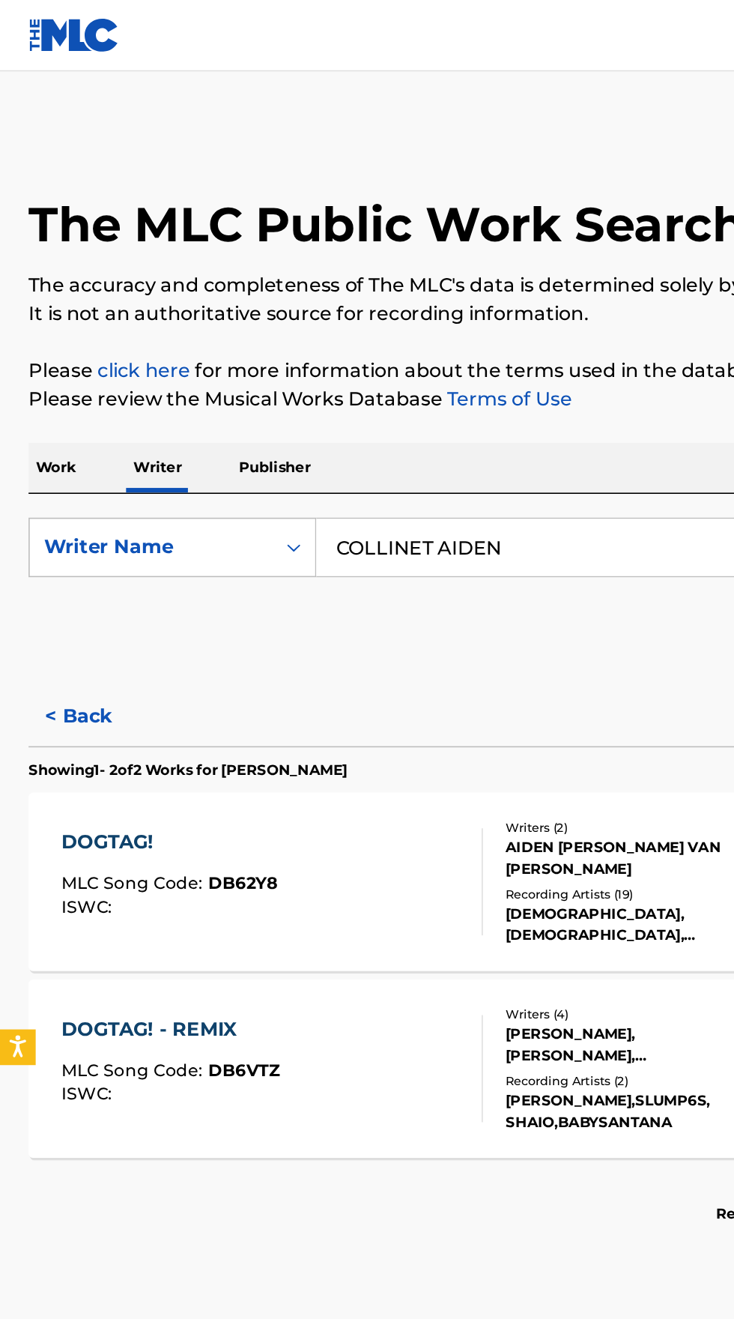
click at [337, 343] on input "COLLINET AIDEN" at bounding box center [457, 345] width 516 height 36
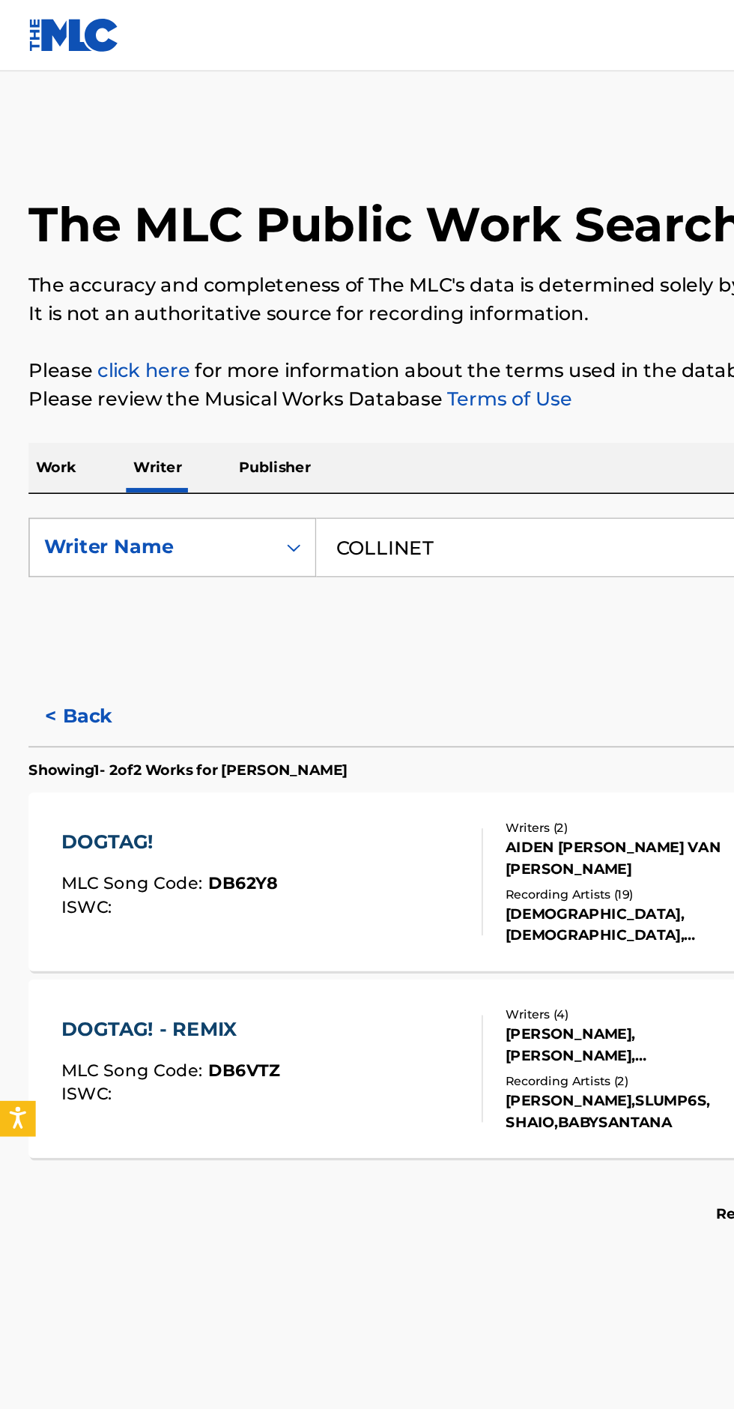
type input "COLLINET"
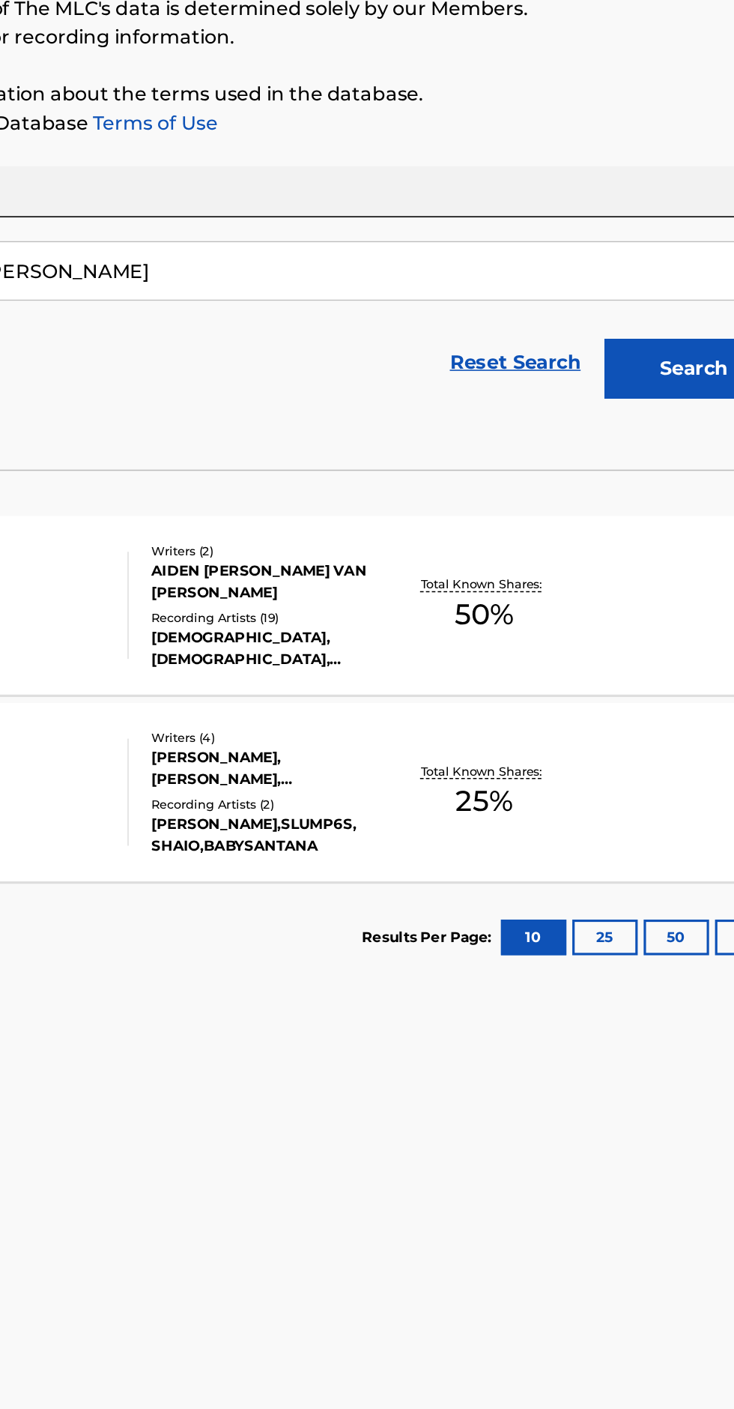
type input "[PERSON_NAME]"
click at [653, 405] on button "Search" at bounding box center [660, 405] width 112 height 37
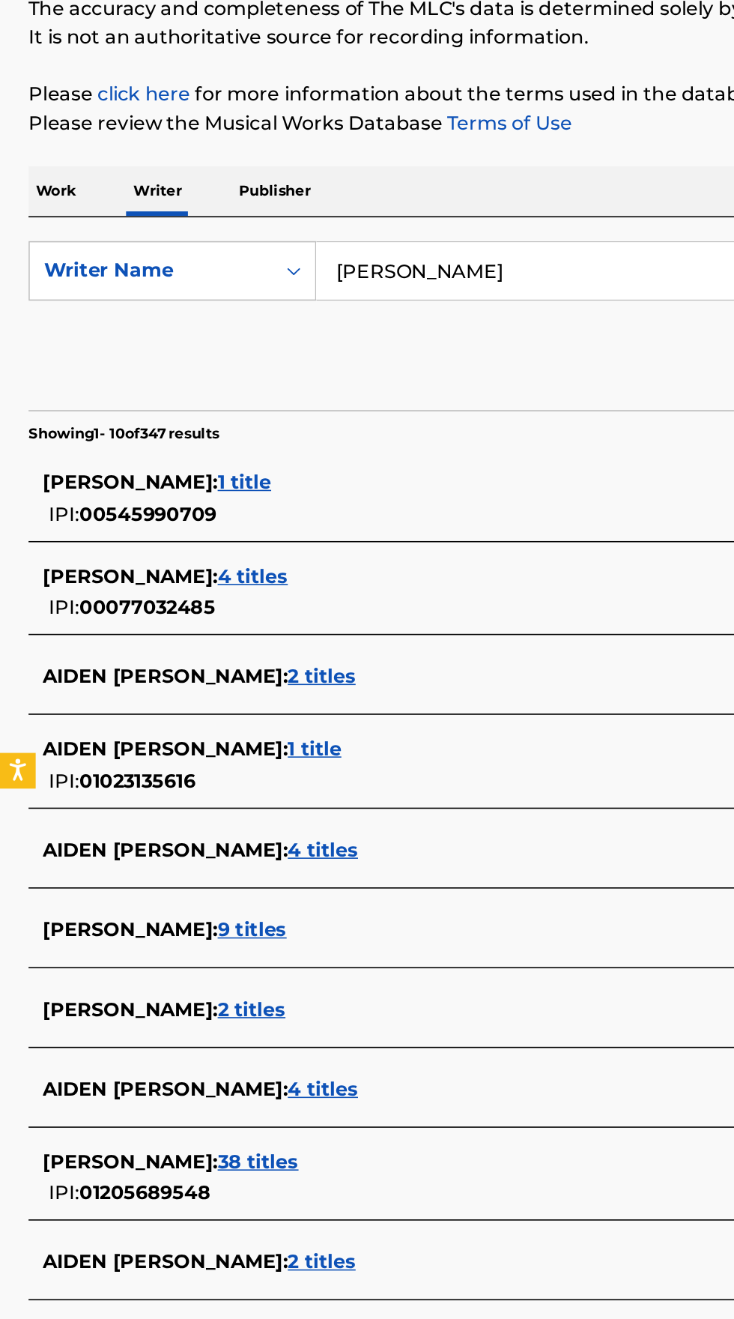
click at [109, 803] on span "[PERSON_NAME] :" at bounding box center [82, 810] width 110 height 14
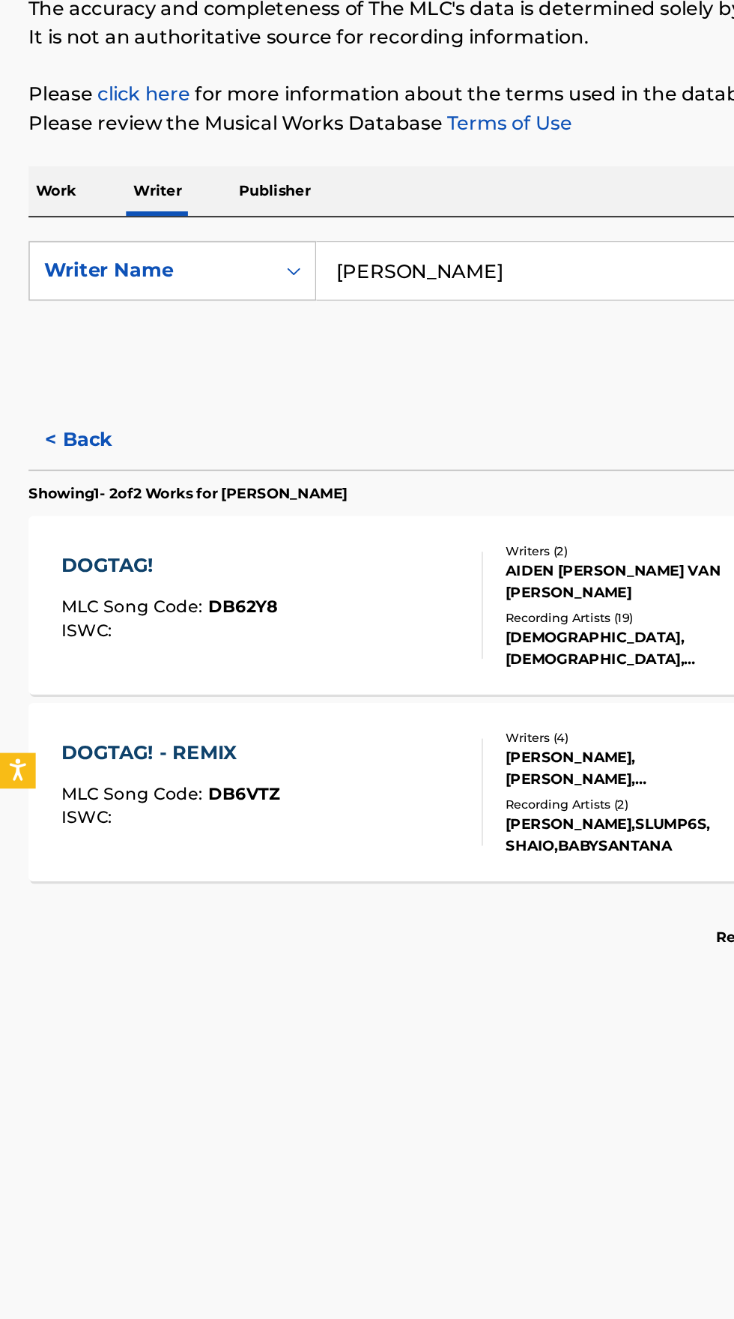
click at [181, 667] on div "DOGTAG! - REMIX MLC Song Code : DB6VTZ ISWC :" at bounding box center [171, 672] width 265 height 67
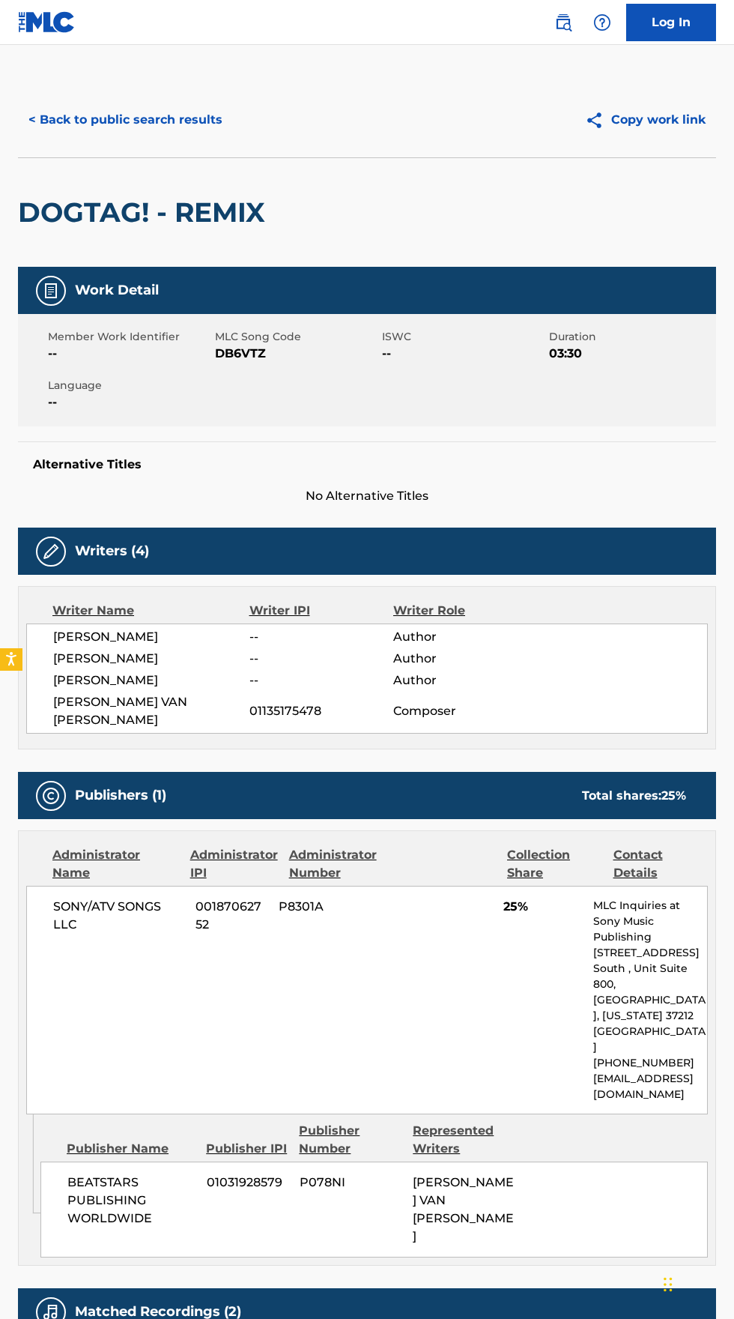
click at [132, 115] on button "< Back to public search results" at bounding box center [125, 119] width 215 height 37
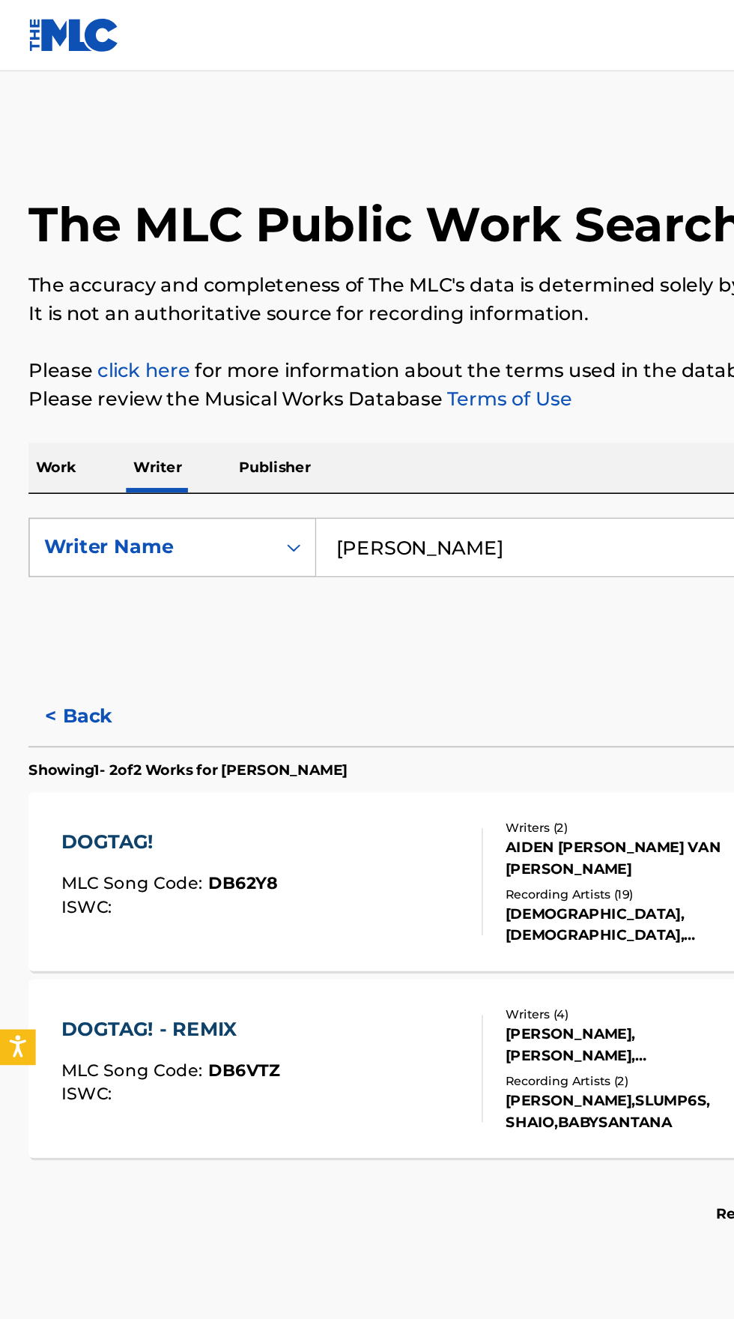
click at [335, 346] on input "[PERSON_NAME]" at bounding box center [457, 345] width 516 height 36
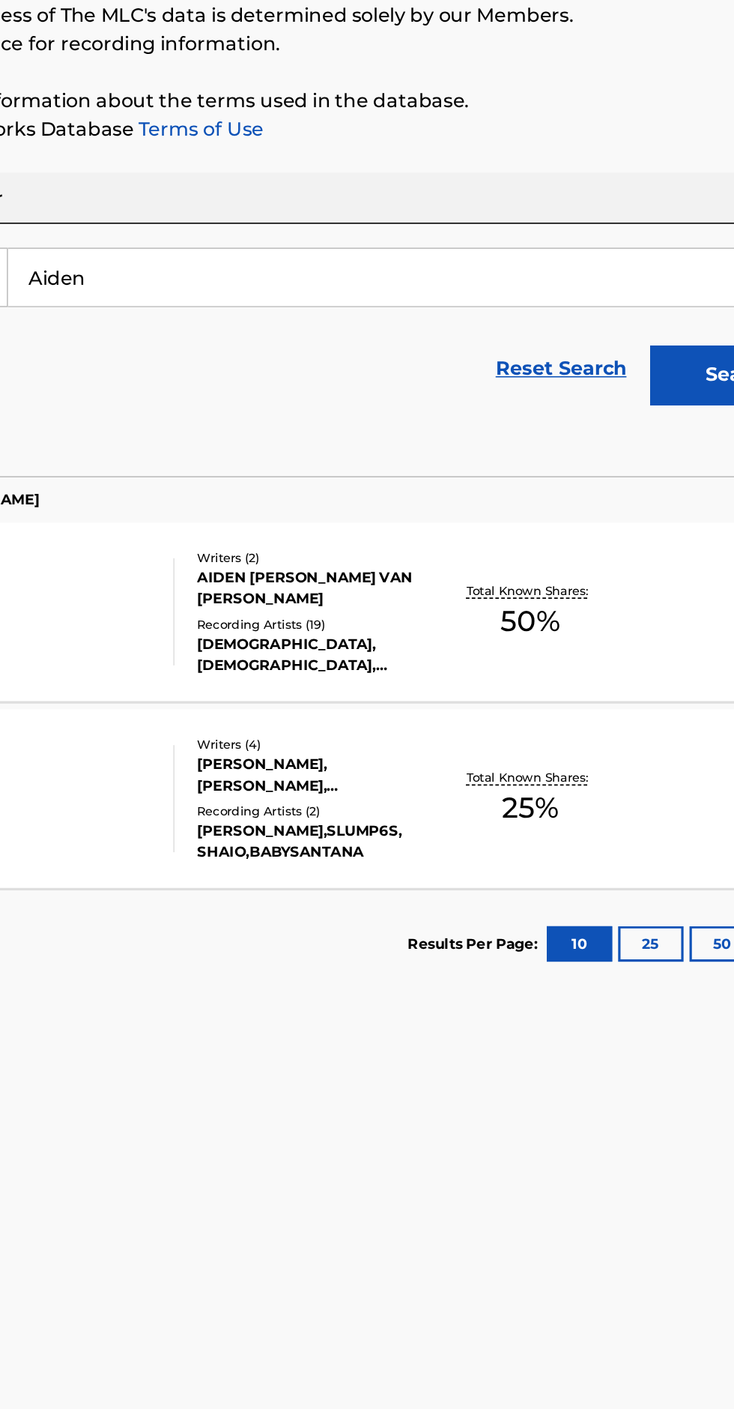
type input "Aiden"
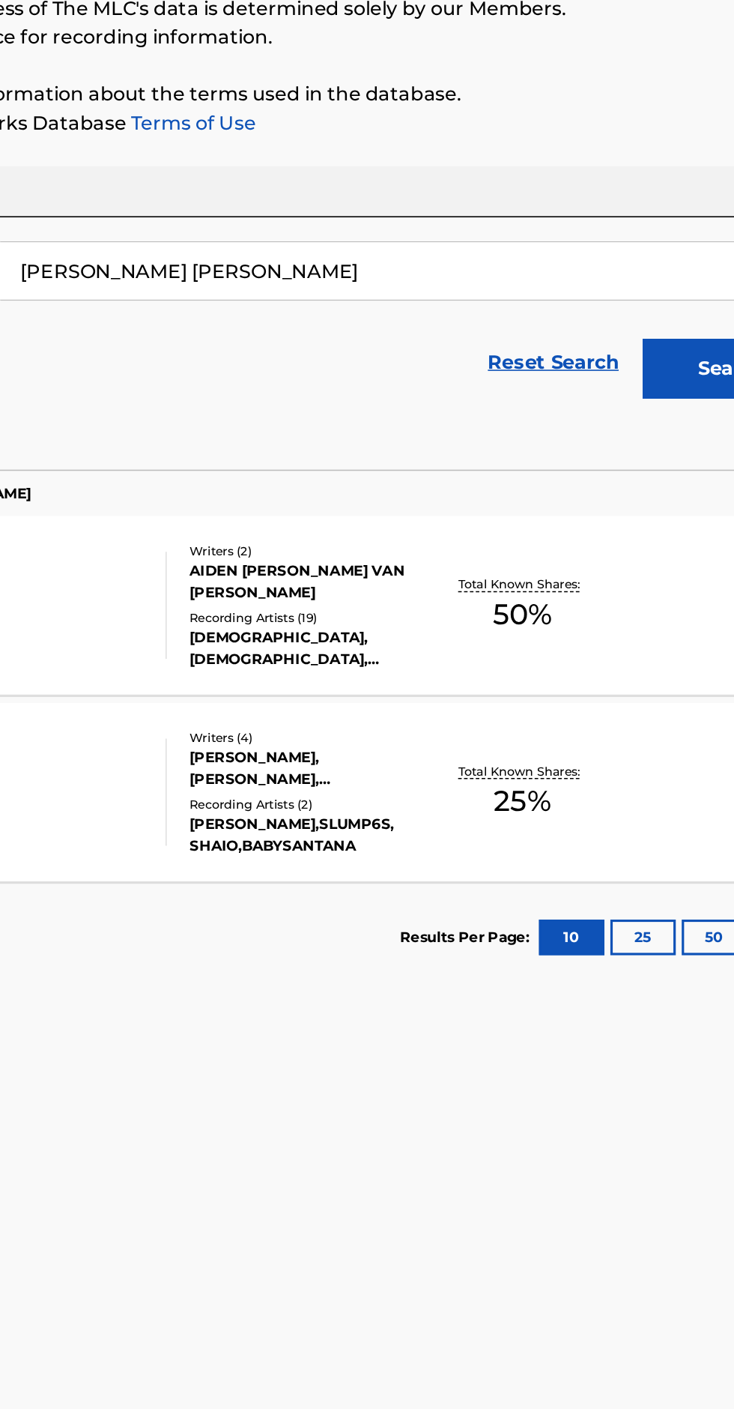
type input "[PERSON_NAME] [PERSON_NAME]"
click at [647, 412] on button "Search" at bounding box center [660, 405] width 112 height 37
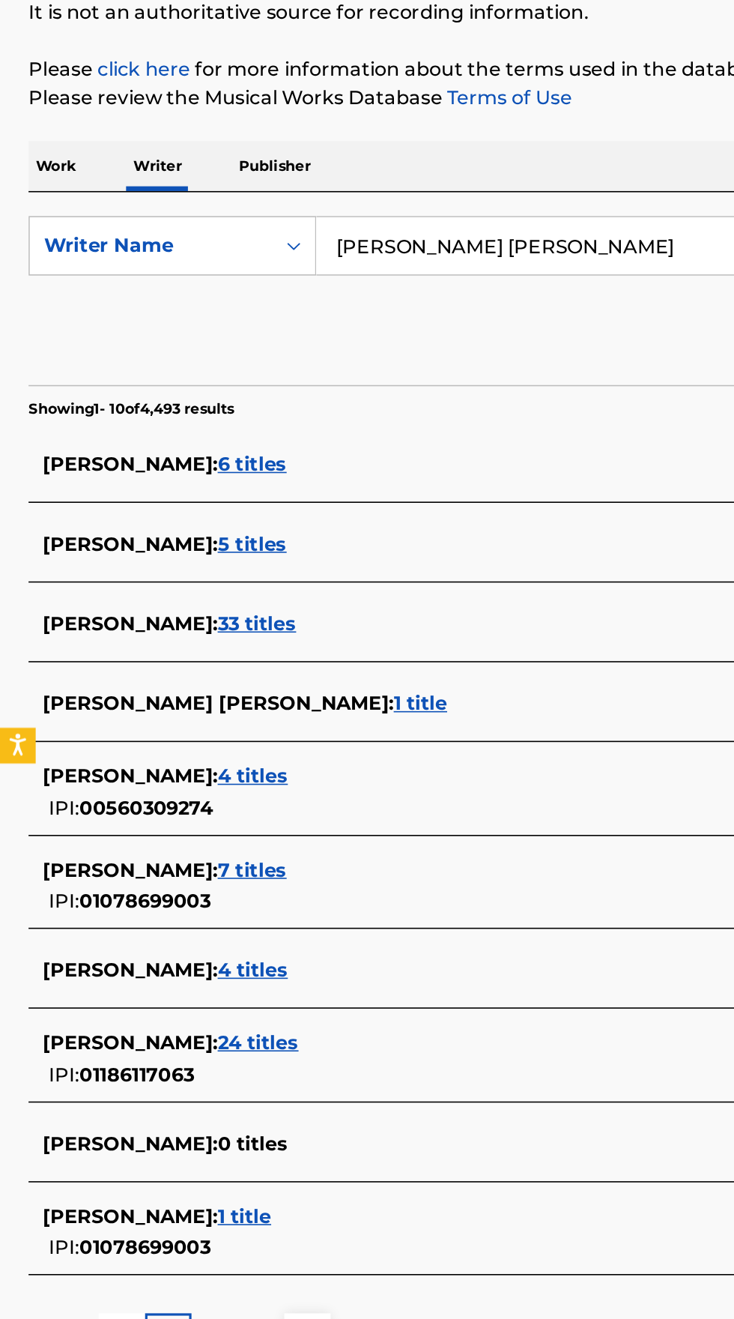
click at [220, 751] on div "[PERSON_NAME] : 7 titles IPI: 01078699003" at bounding box center [348, 748] width 642 height 38
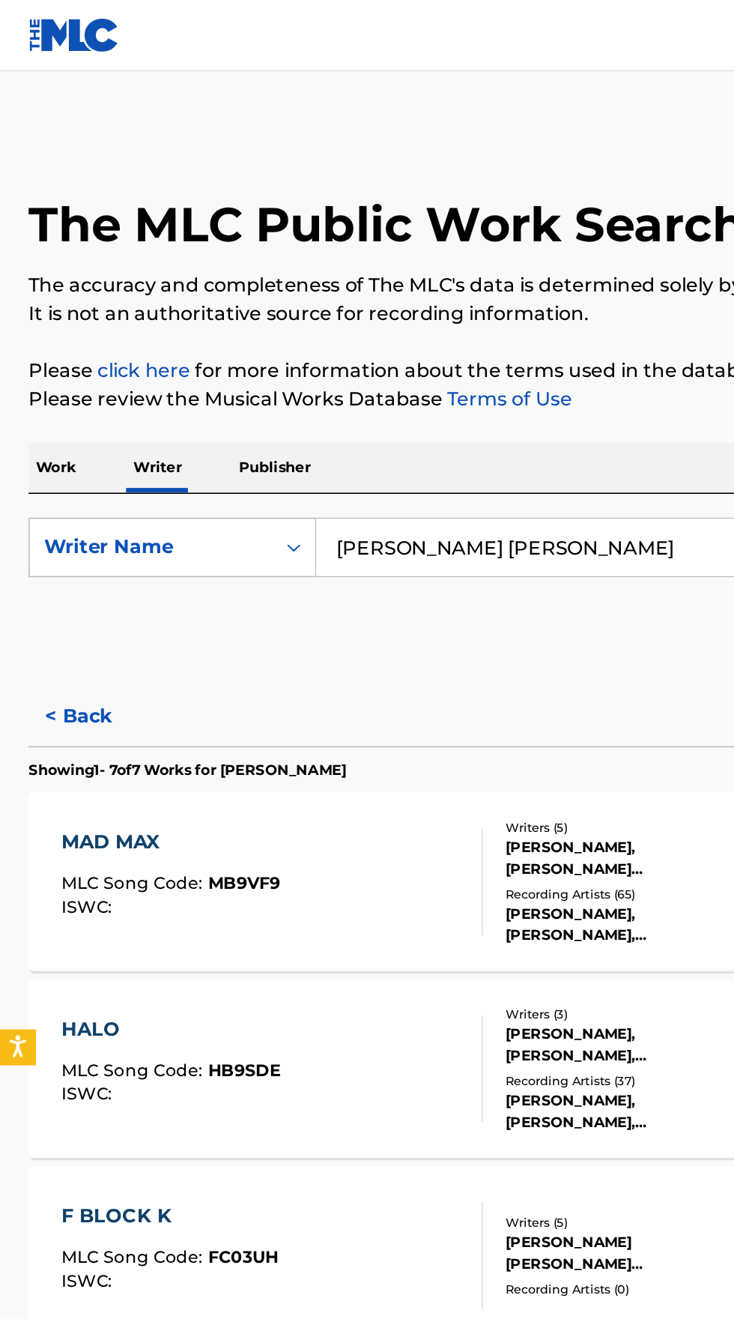
click at [32, 295] on p "Work" at bounding box center [35, 294] width 34 height 31
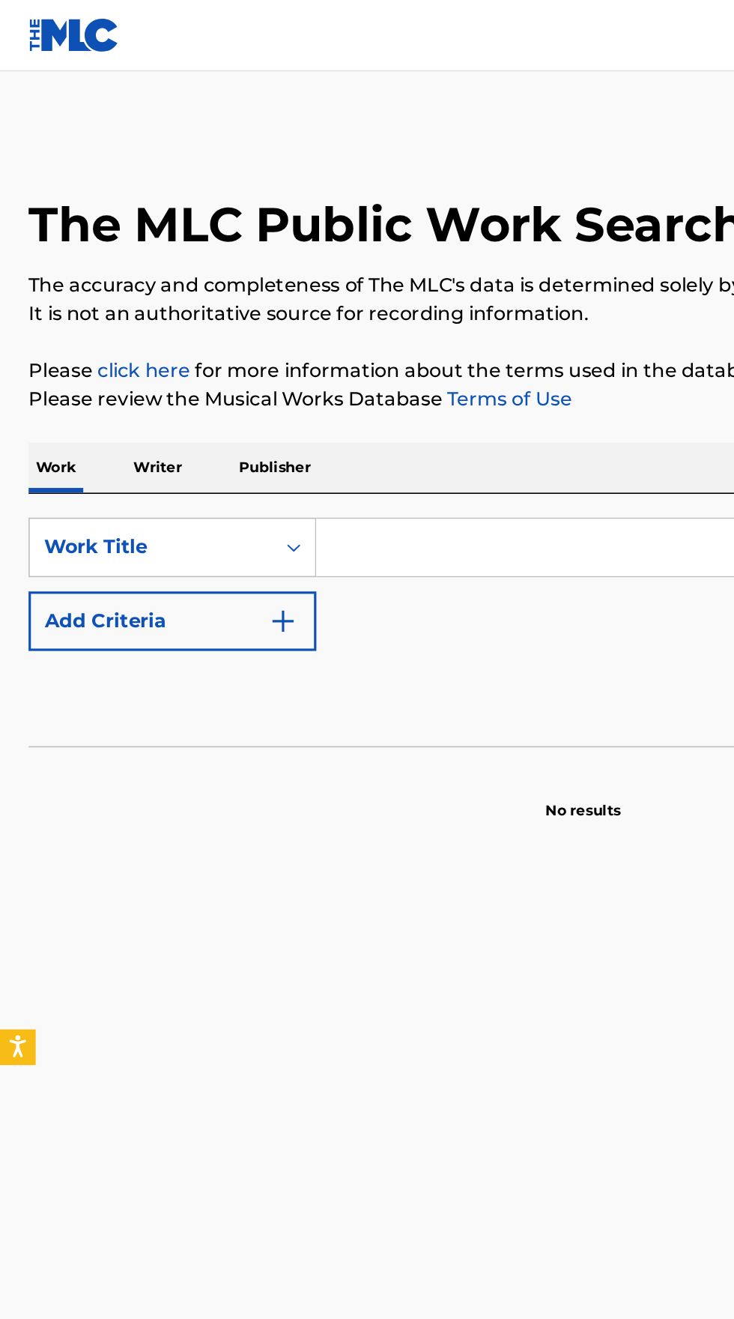
click at [287, 344] on input "Search Form" at bounding box center [457, 345] width 516 height 36
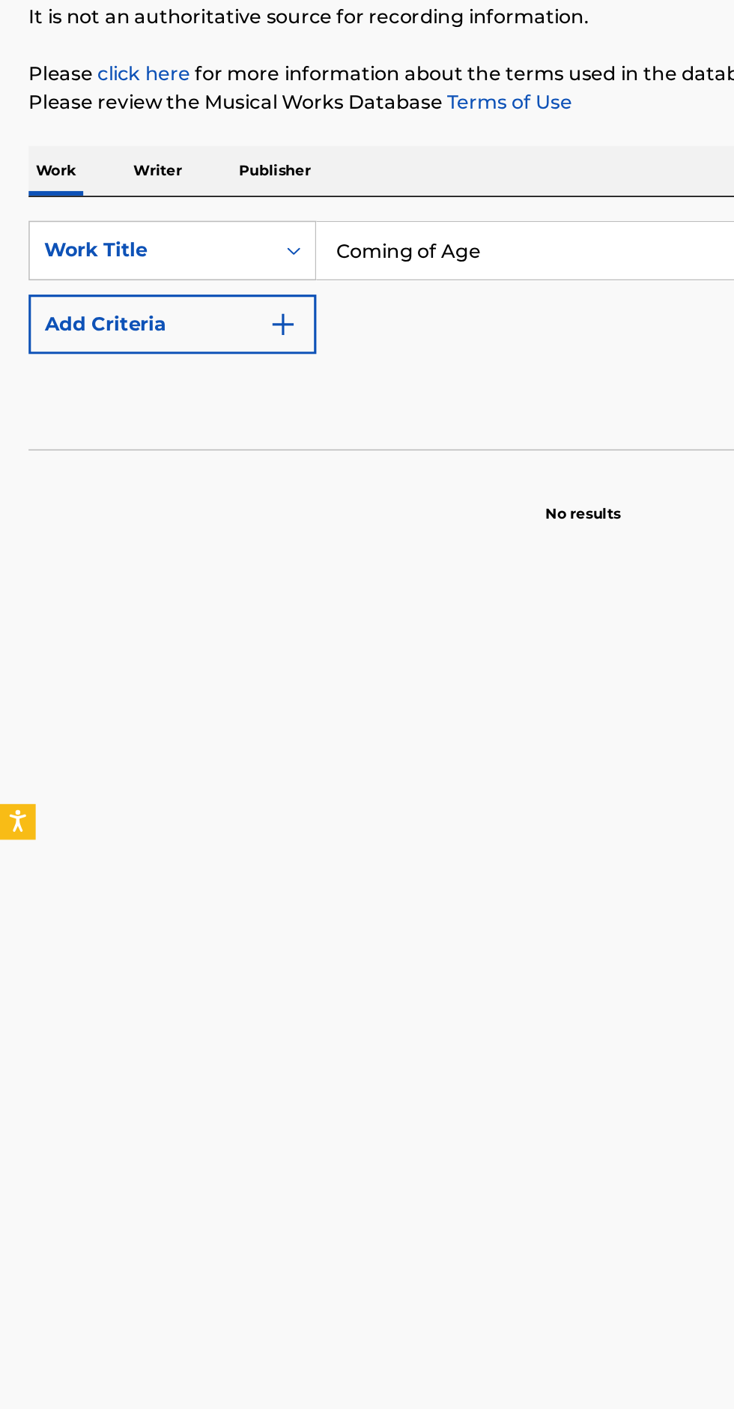
type input "Coming of Age"
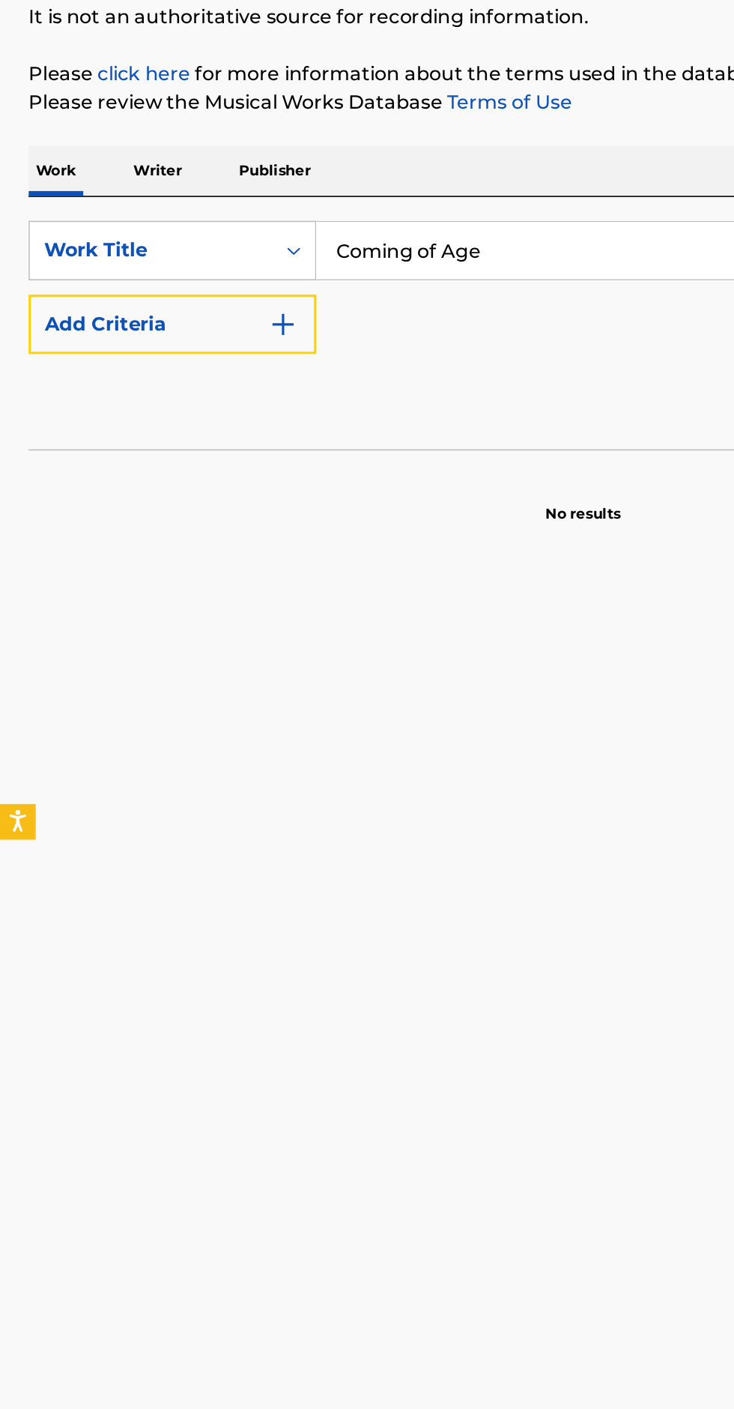
click at [178, 399] on img "Search Form" at bounding box center [178, 391] width 18 height 18
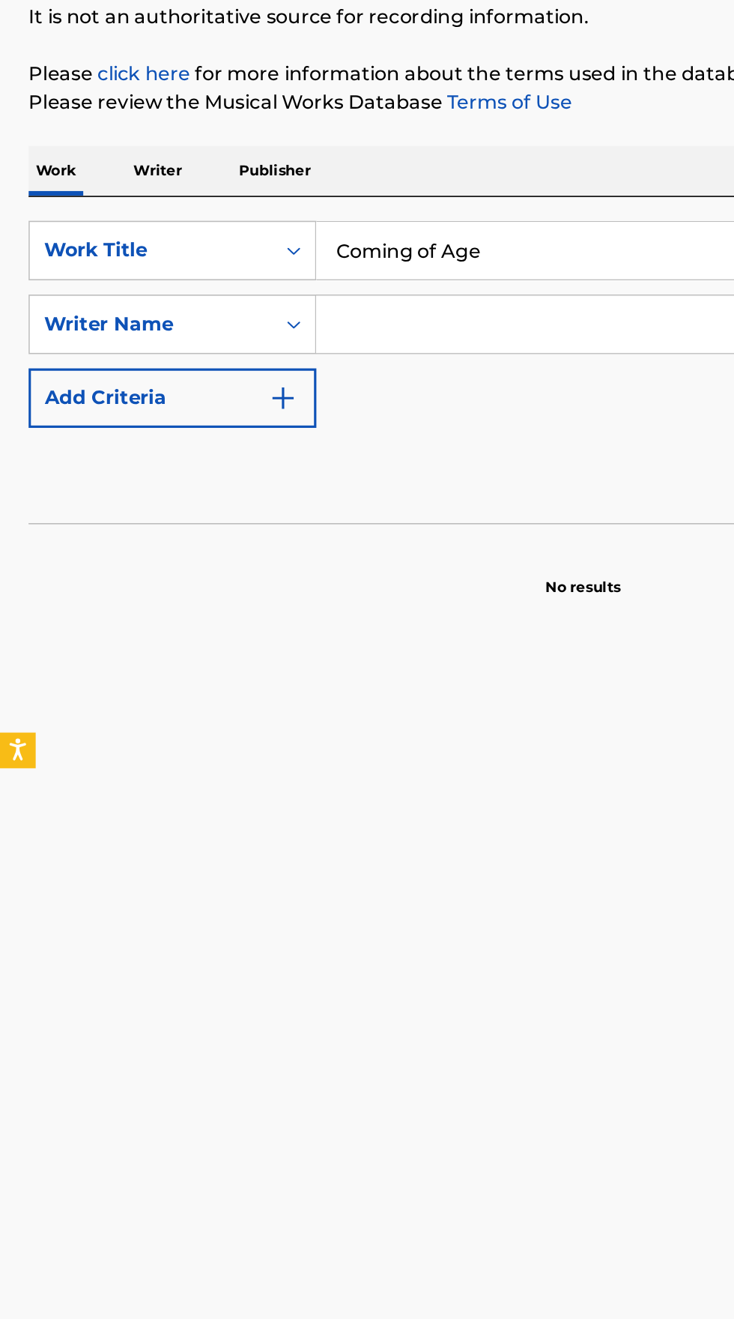
click at [310, 387] on input "Search Form" at bounding box center [443, 391] width 489 height 36
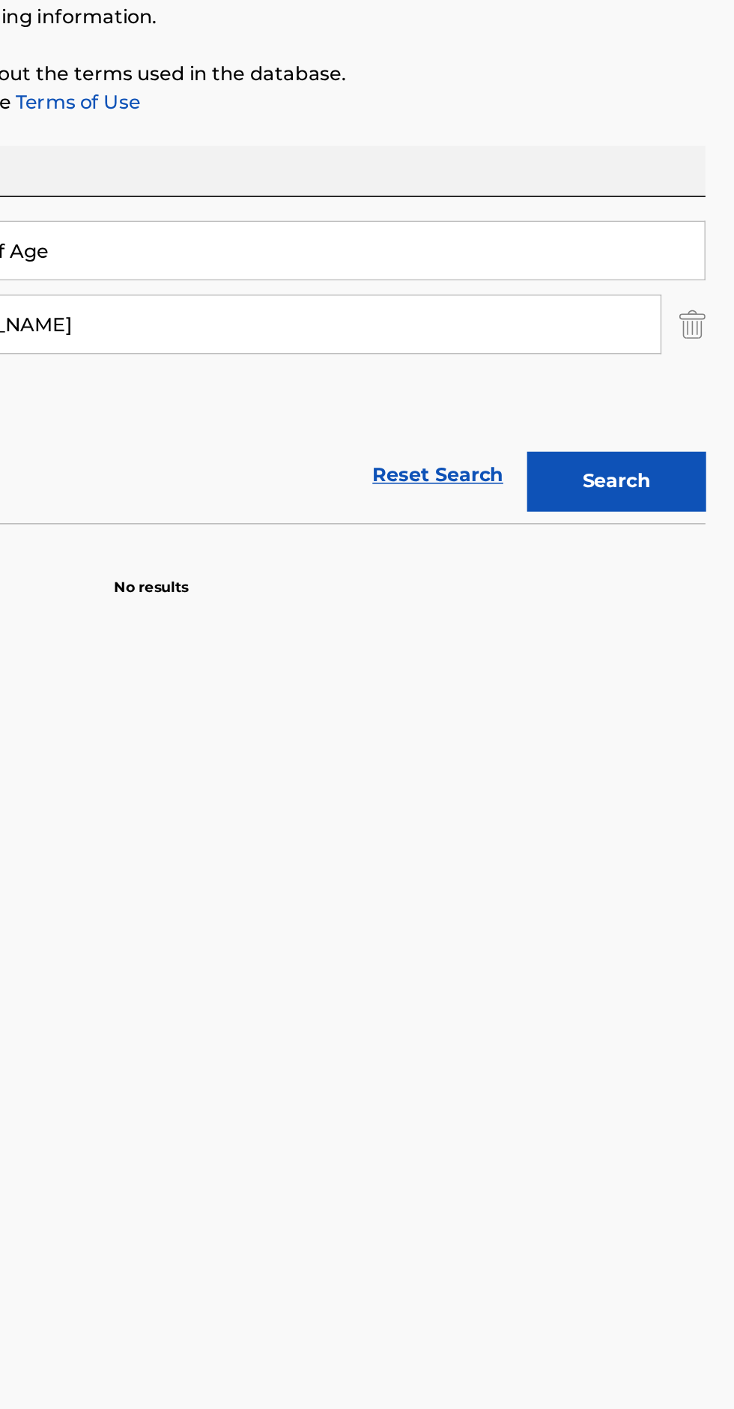
type input "[PERSON_NAME]"
click at [674, 486] on button "Search" at bounding box center [660, 489] width 112 height 37
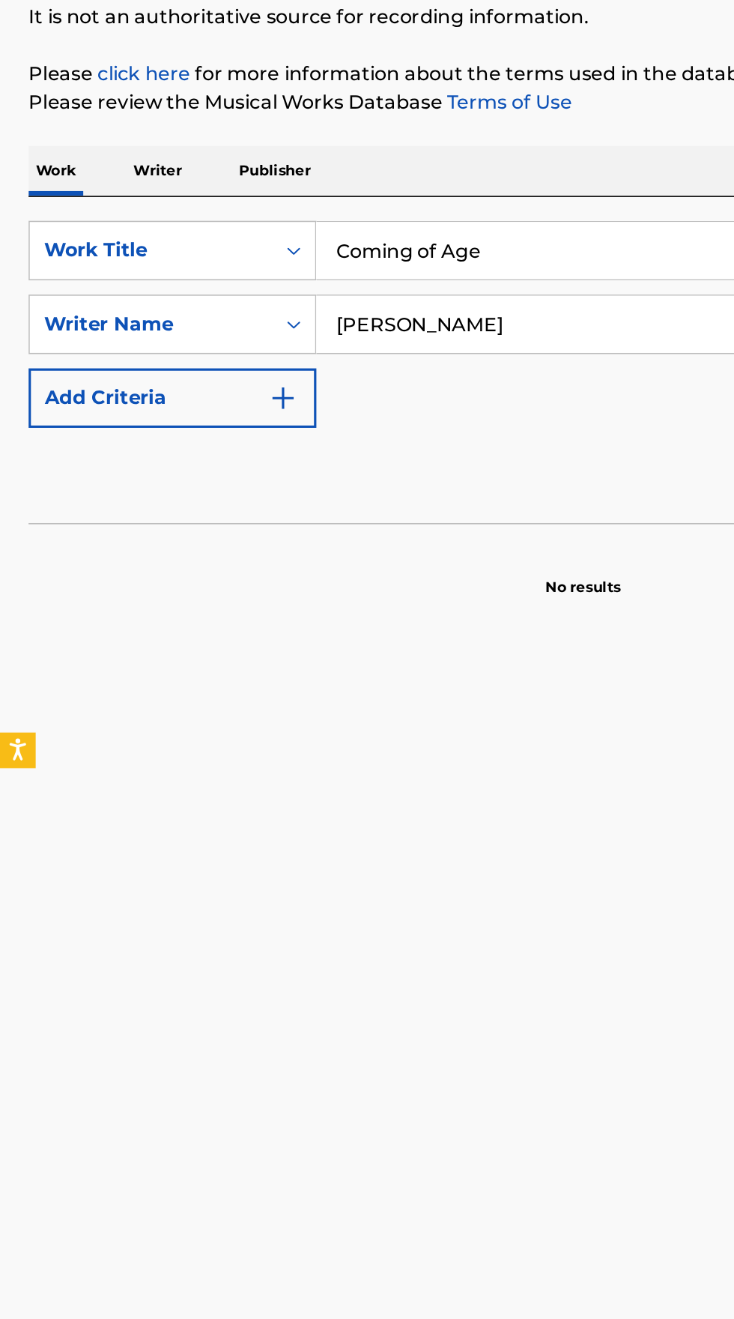
click at [93, 297] on p "Writer" at bounding box center [99, 294] width 40 height 31
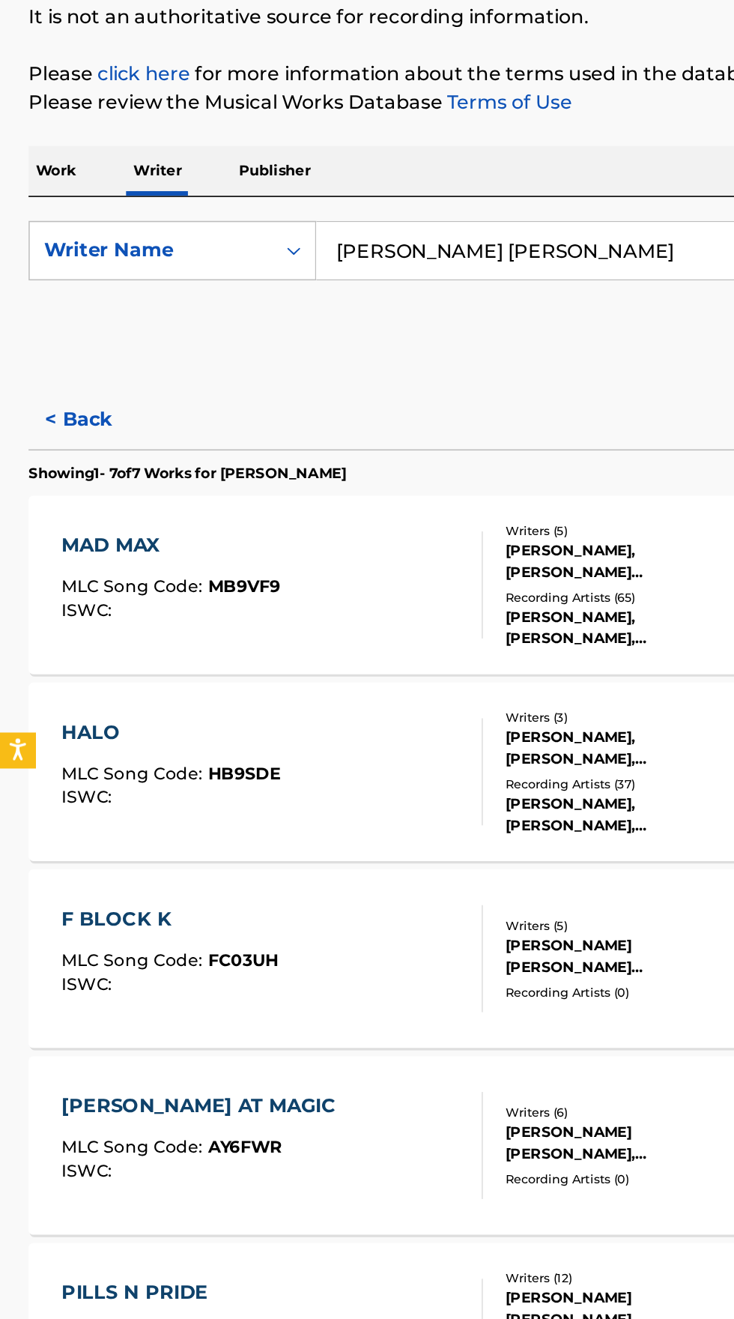
click at [396, 343] on input "[PERSON_NAME] [PERSON_NAME]" at bounding box center [457, 345] width 516 height 36
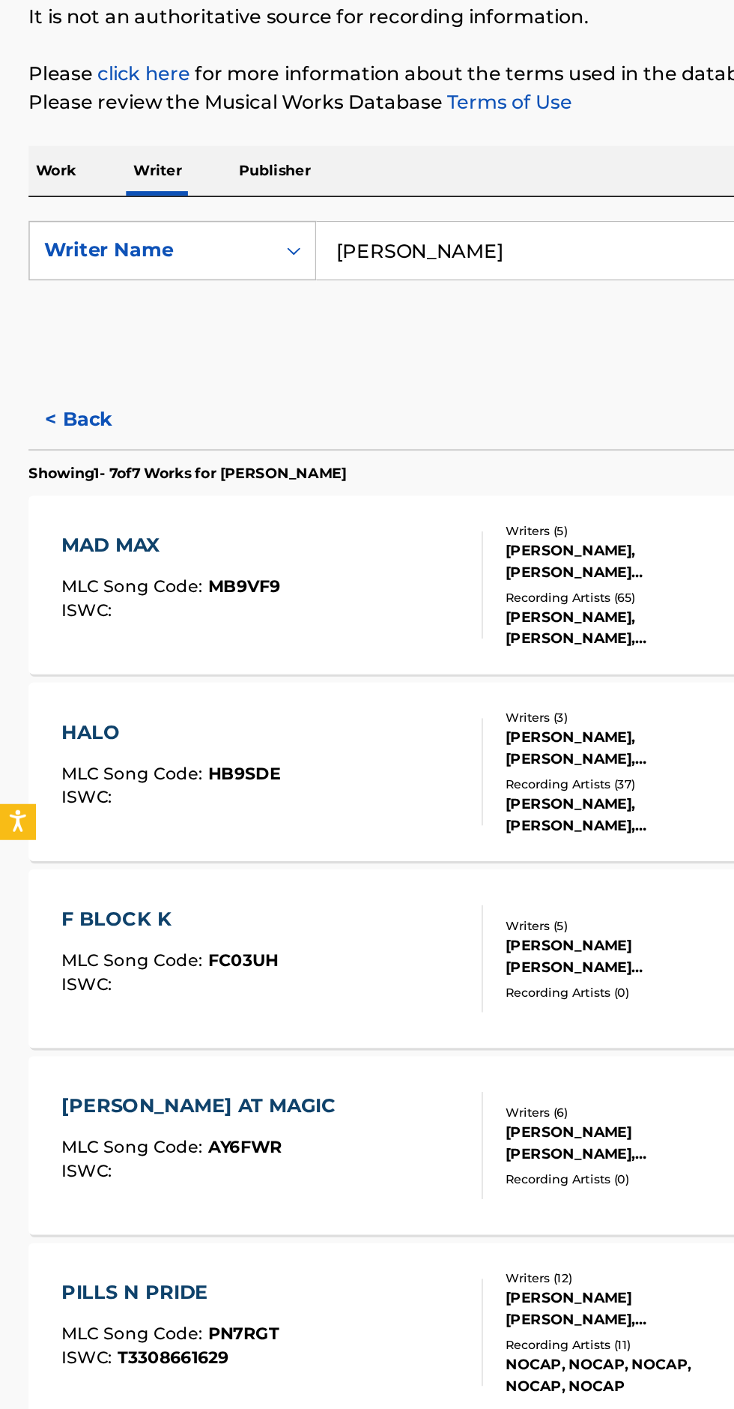
type input "[PERSON_NAME]"
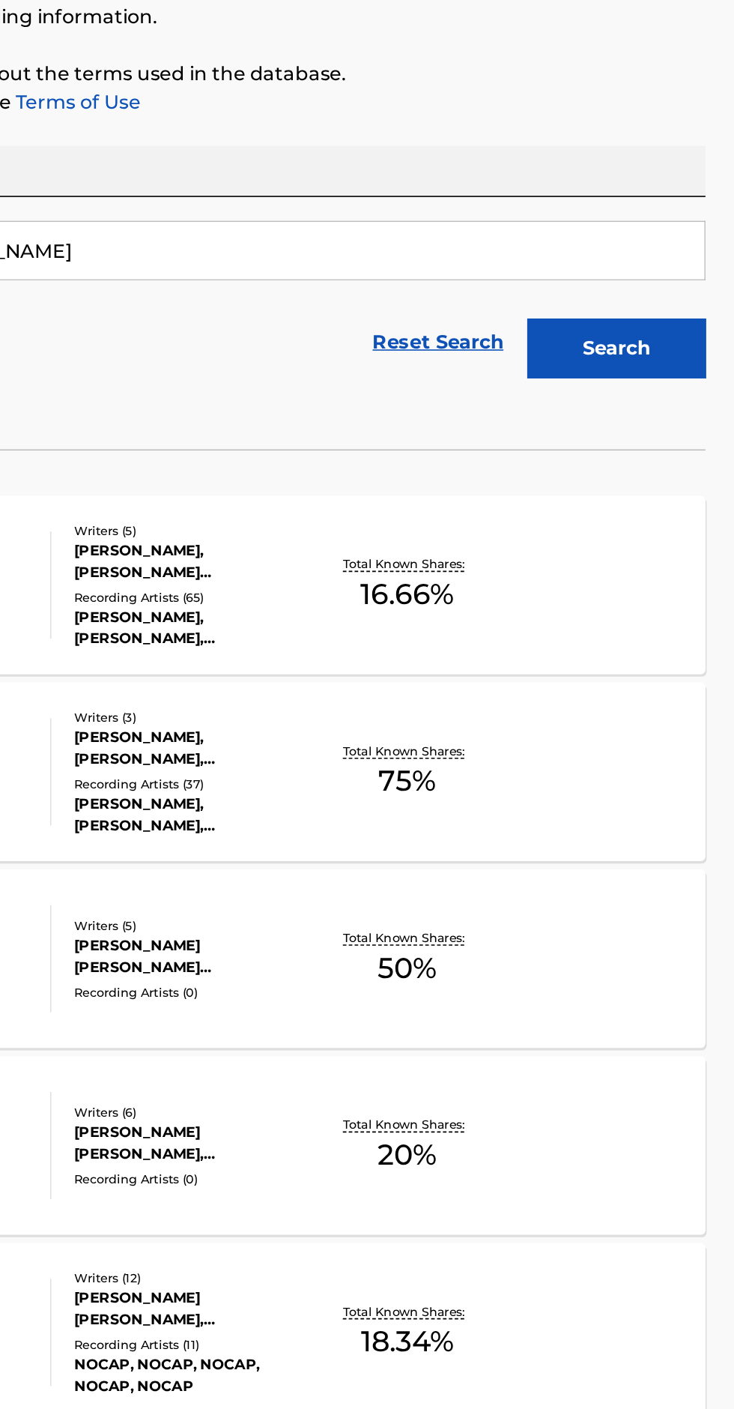
type input "[PERSON_NAME]"
click at [681, 399] on button "Search" at bounding box center [660, 405] width 112 height 37
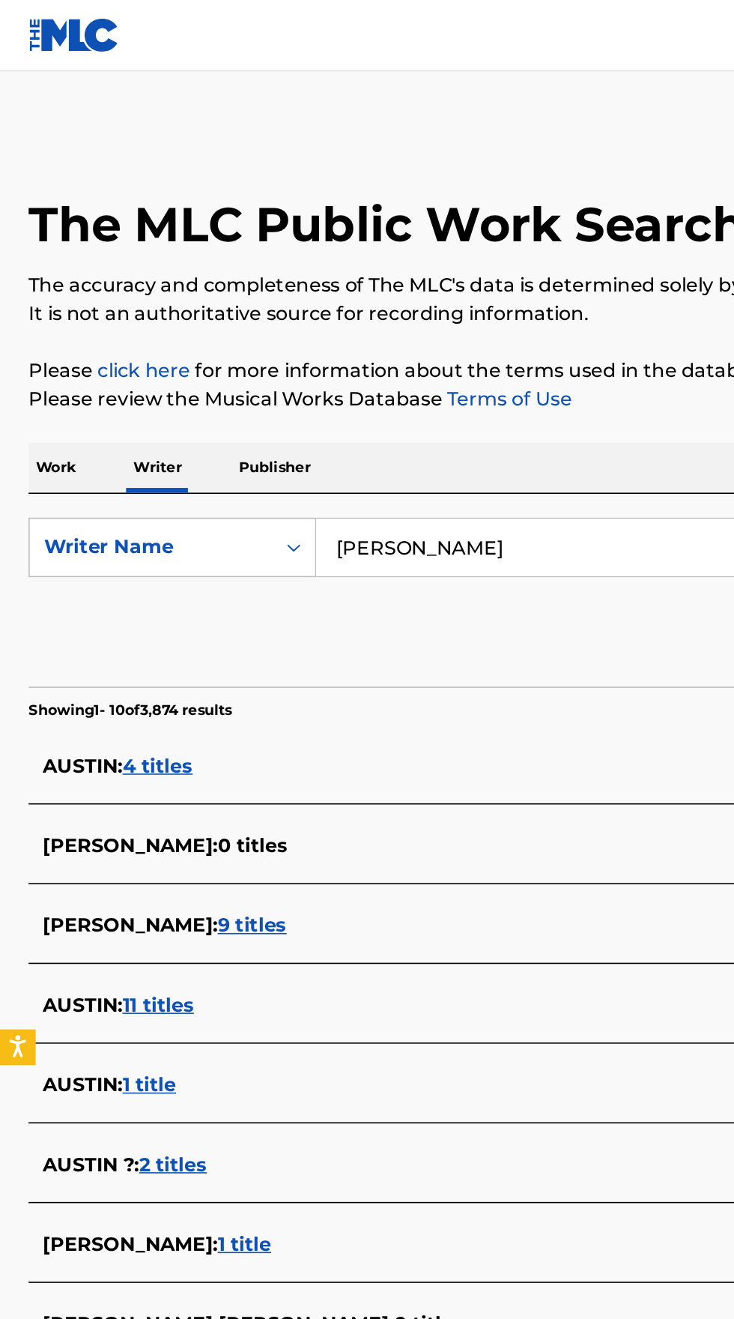
click at [30, 292] on p "Work" at bounding box center [35, 294] width 34 height 31
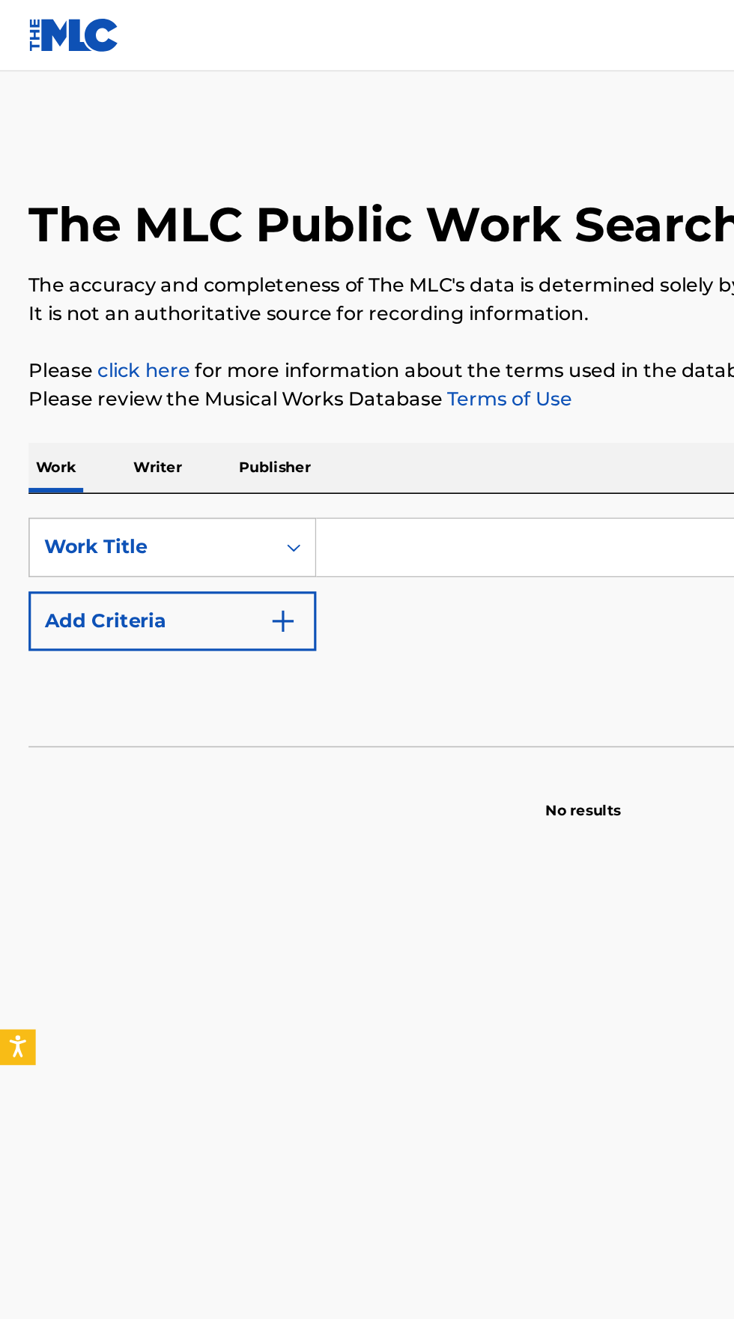
click at [326, 342] on input "Search Form" at bounding box center [457, 345] width 516 height 36
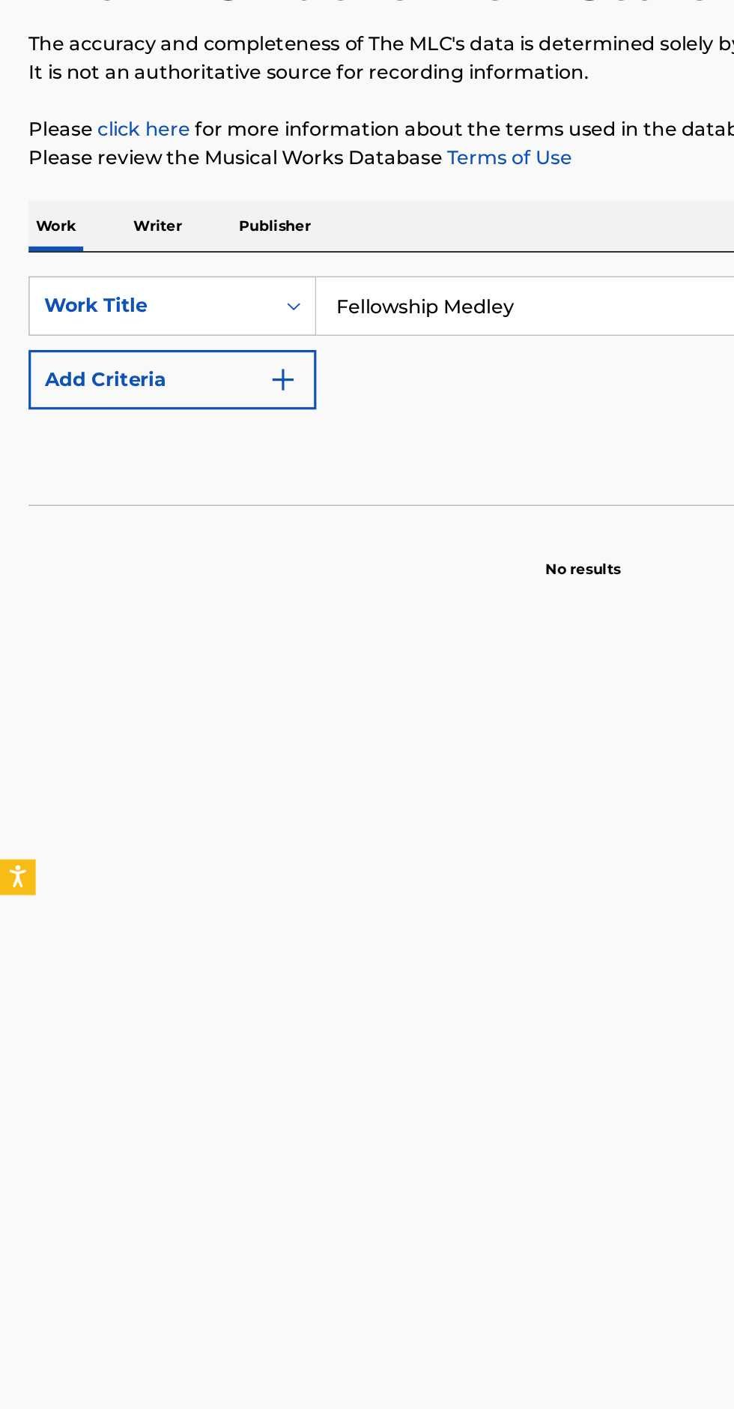
type input "Fellowship Medley"
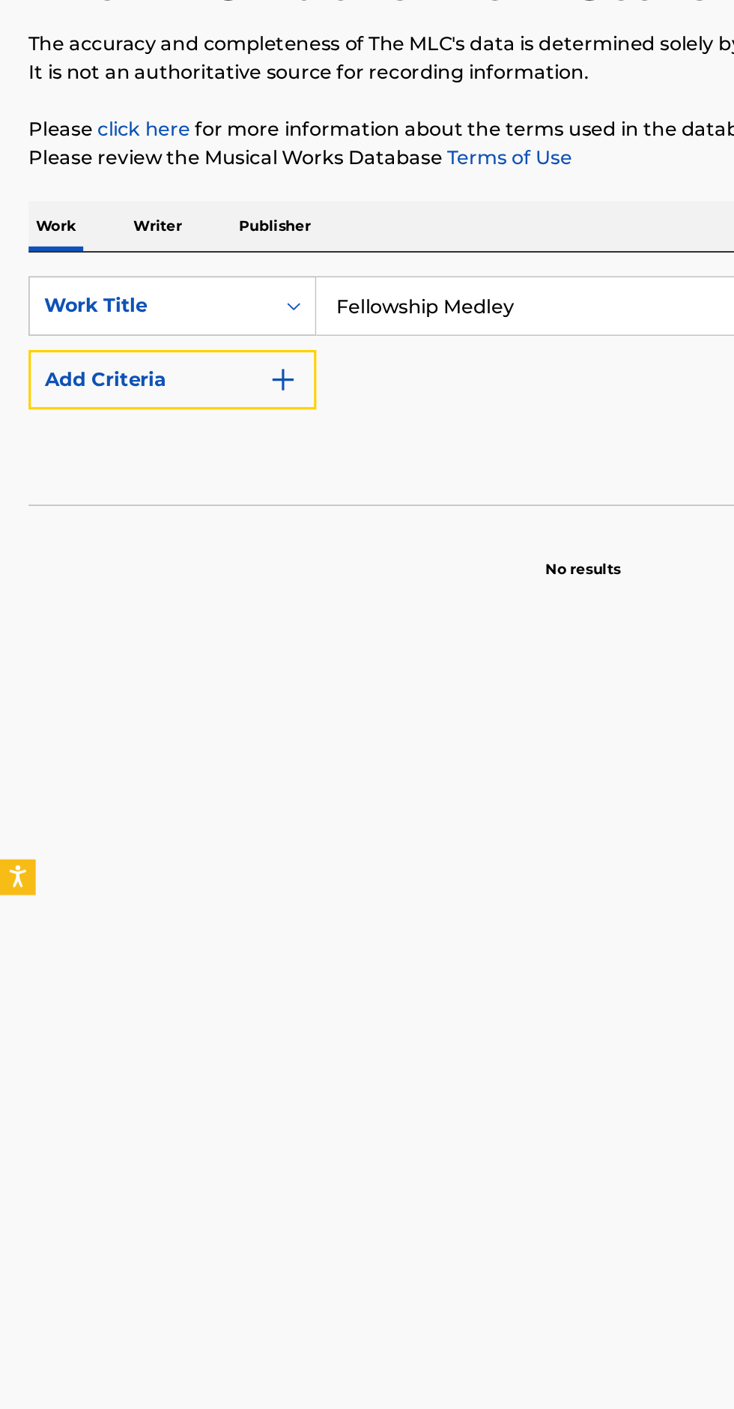
click at [175, 395] on img "Search Form" at bounding box center [178, 391] width 18 height 18
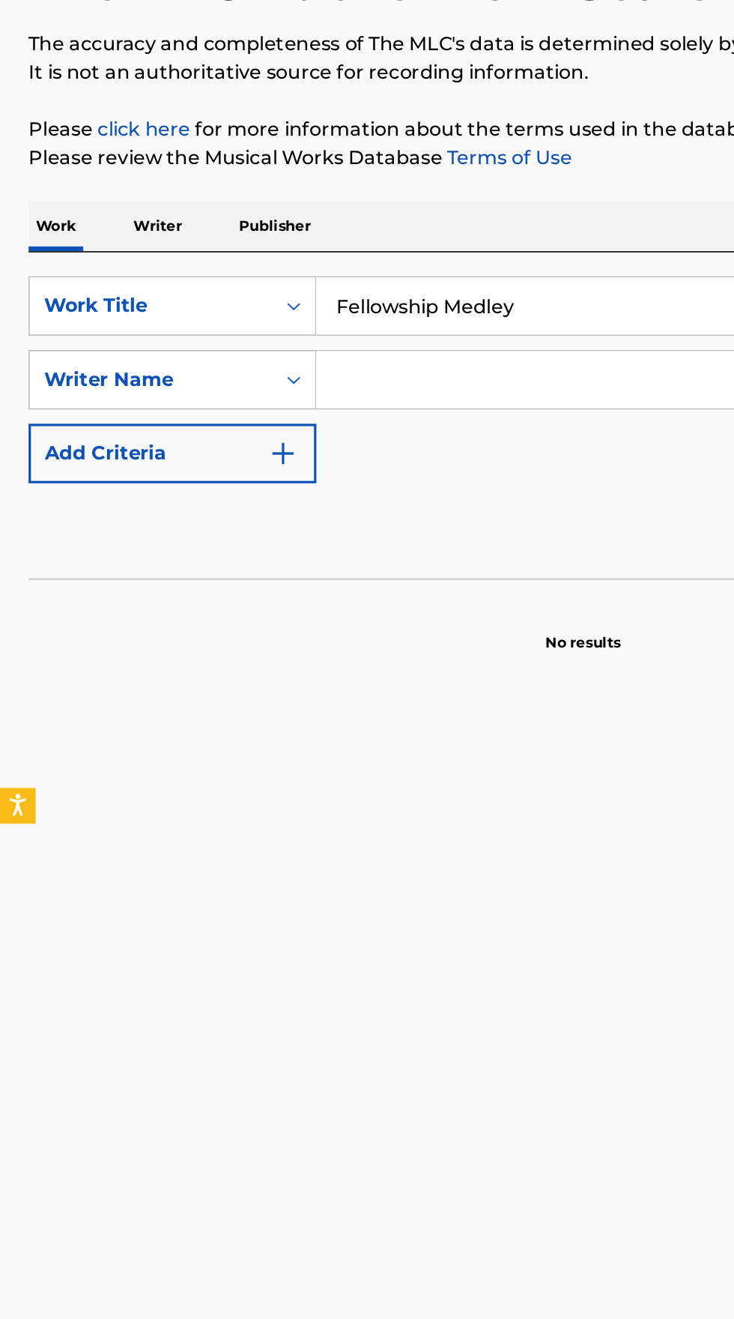
click at [329, 396] on input "Search Form" at bounding box center [443, 391] width 489 height 36
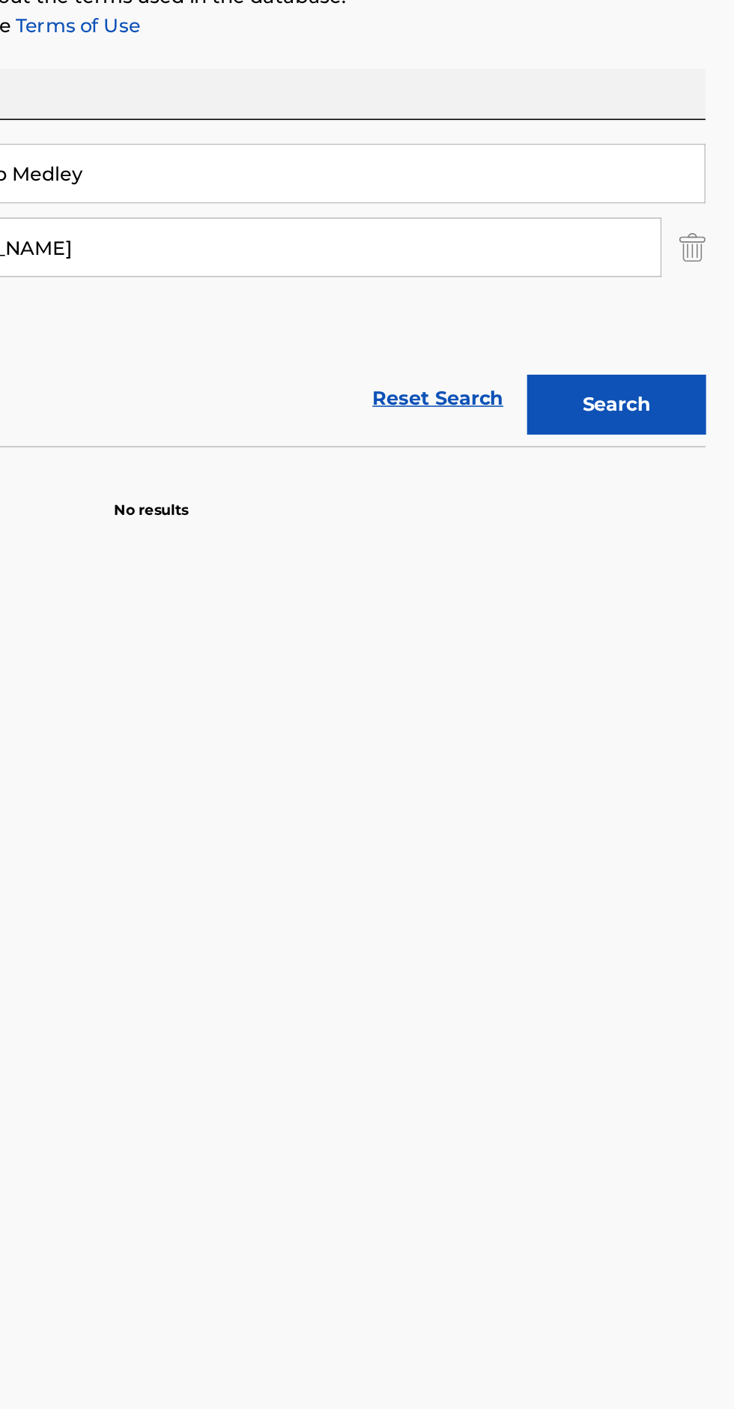
type input "[PERSON_NAME]"
click at [657, 489] on button "Search" at bounding box center [660, 489] width 112 height 37
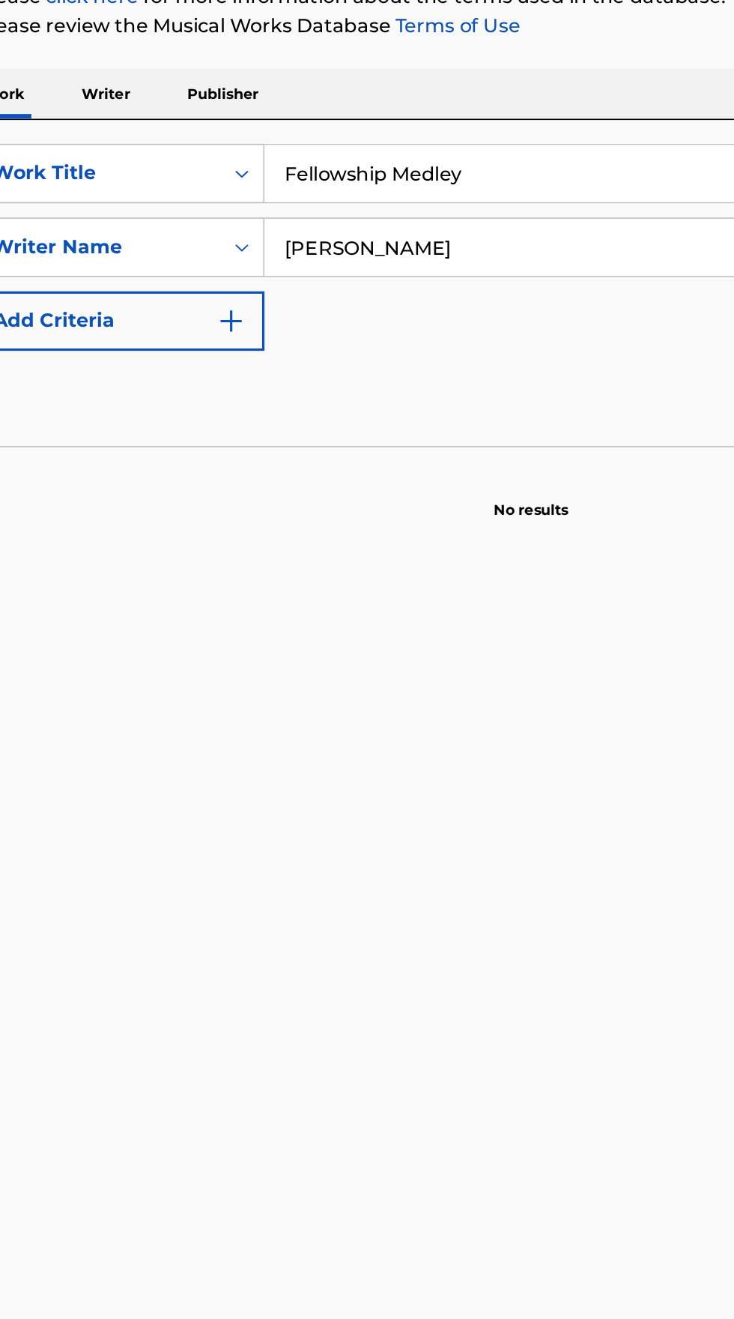
click at [98, 294] on p "Writer" at bounding box center [99, 294] width 40 height 31
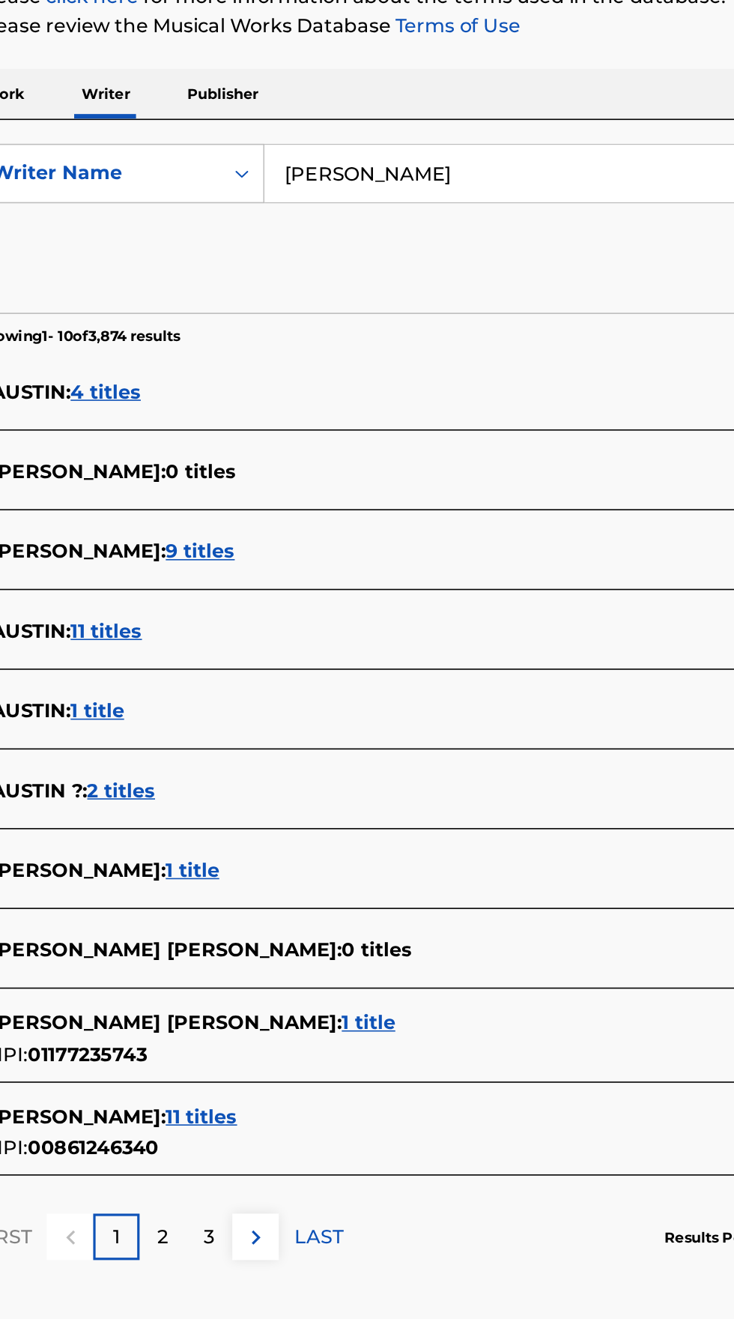
click at [342, 347] on input "[PERSON_NAME]" at bounding box center [457, 345] width 516 height 36
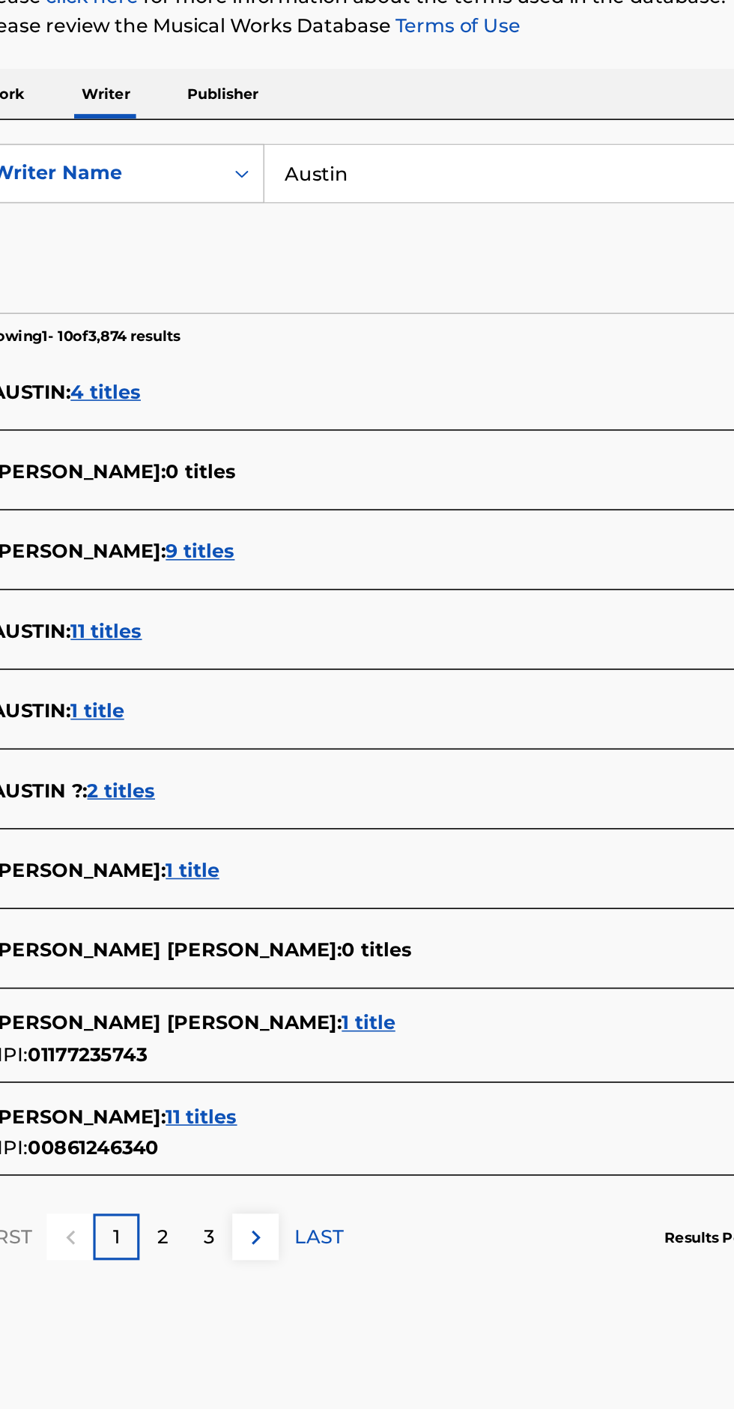
type input "Austin"
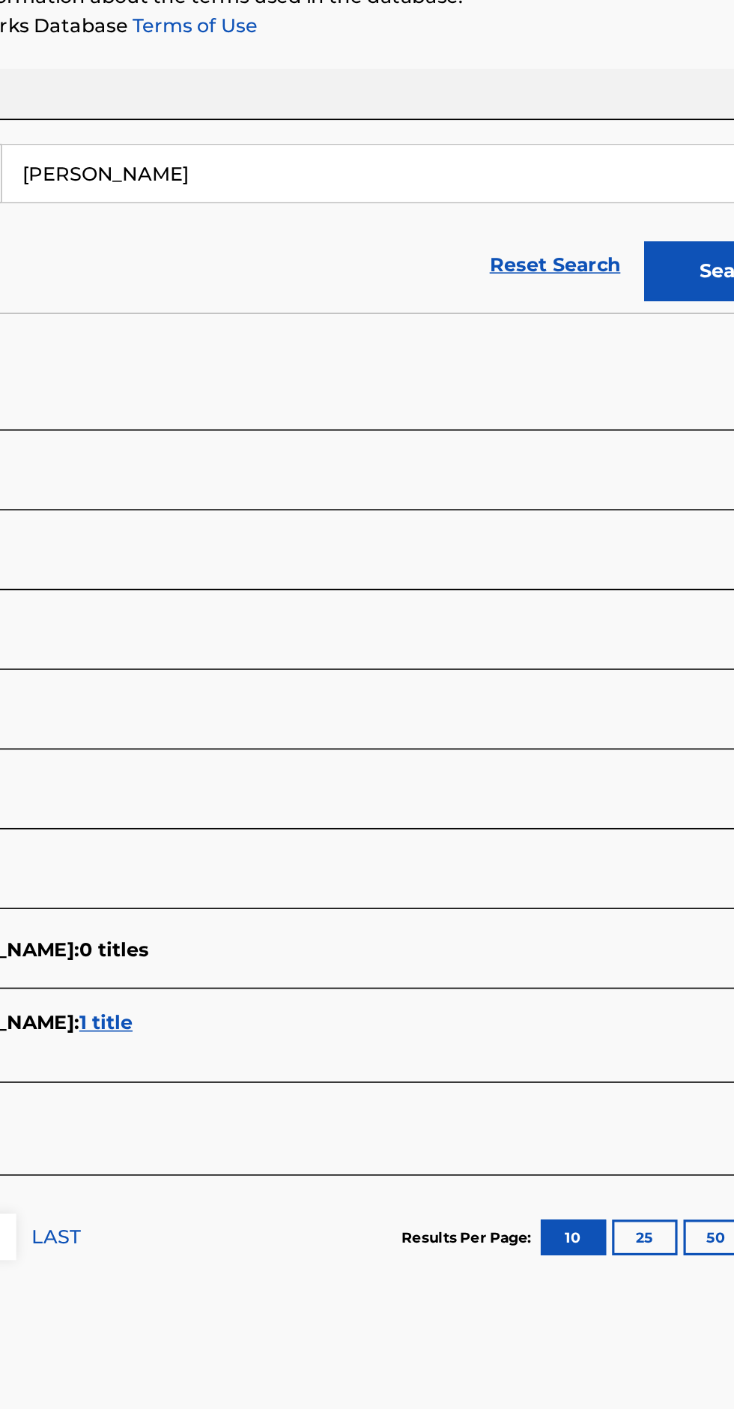
type input "[PERSON_NAME]"
click at [635, 404] on button "Search" at bounding box center [660, 405] width 112 height 37
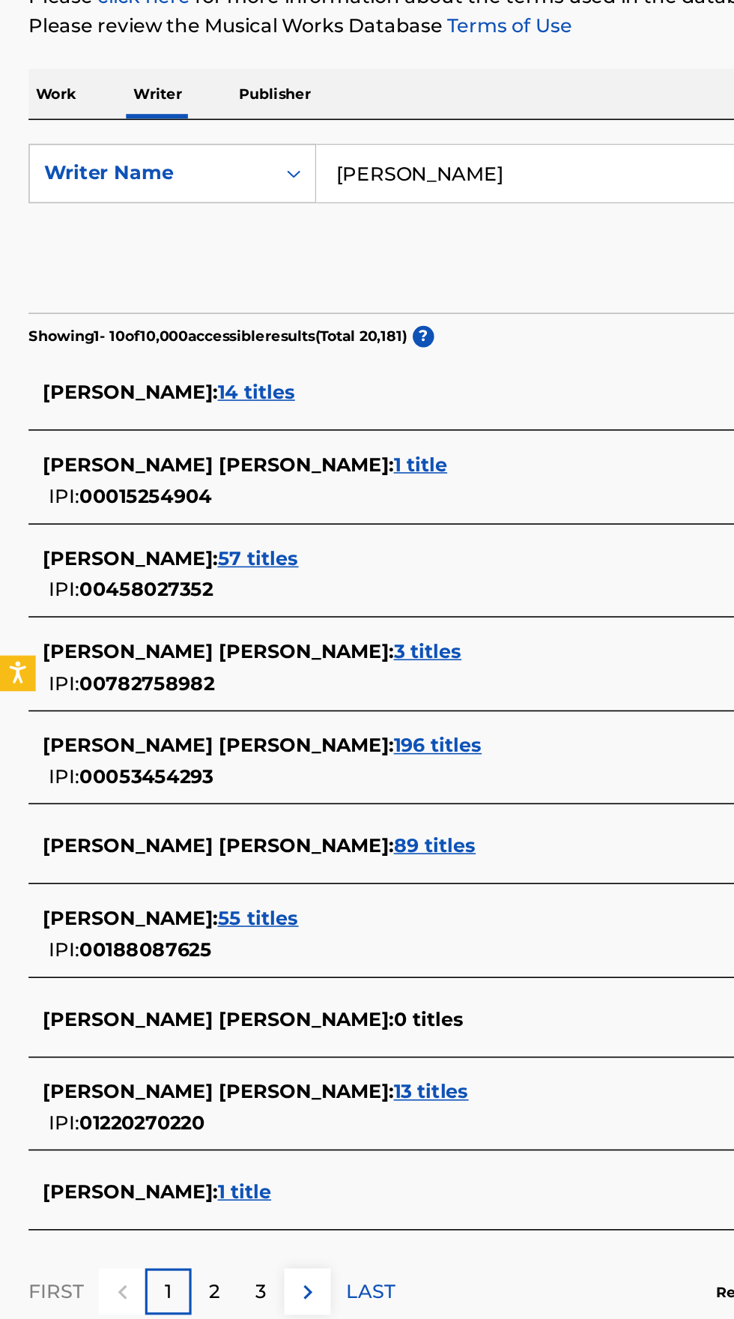
click at [169, 483] on span "14 titles" at bounding box center [161, 482] width 49 height 14
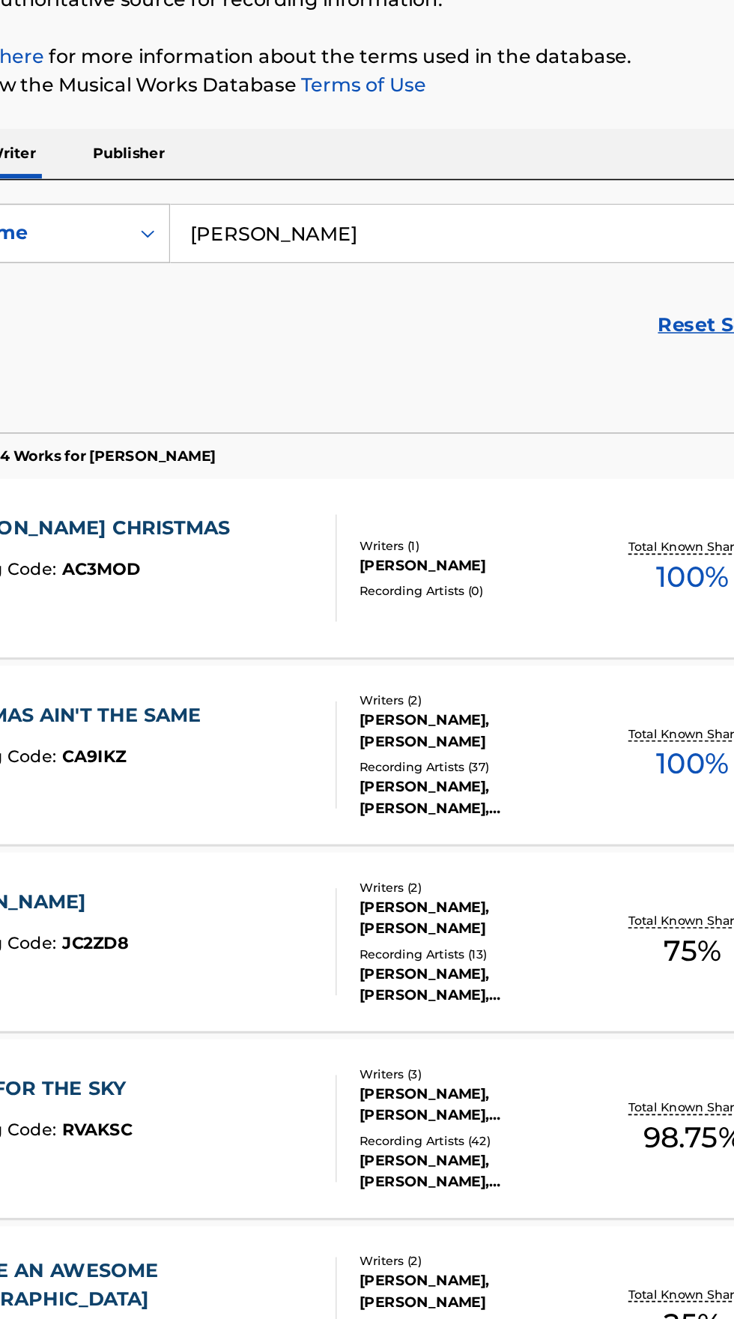
click at [199, 559] on div "MLC Song Code : AC3MOD" at bounding box center [141, 558] width 205 height 15
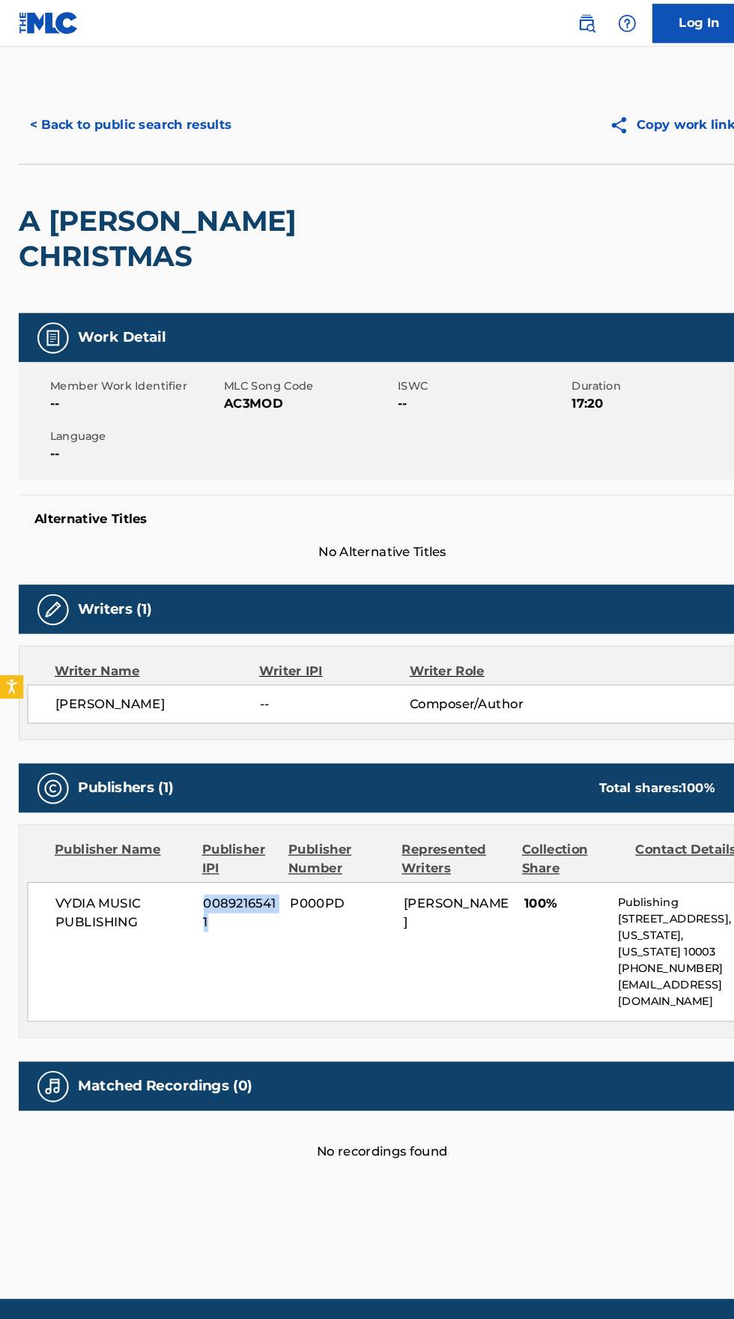
copy span "00892165411"
copy span "AC3MOD"
click at [101, 119] on button "< Back to public search results" at bounding box center [125, 119] width 215 height 37
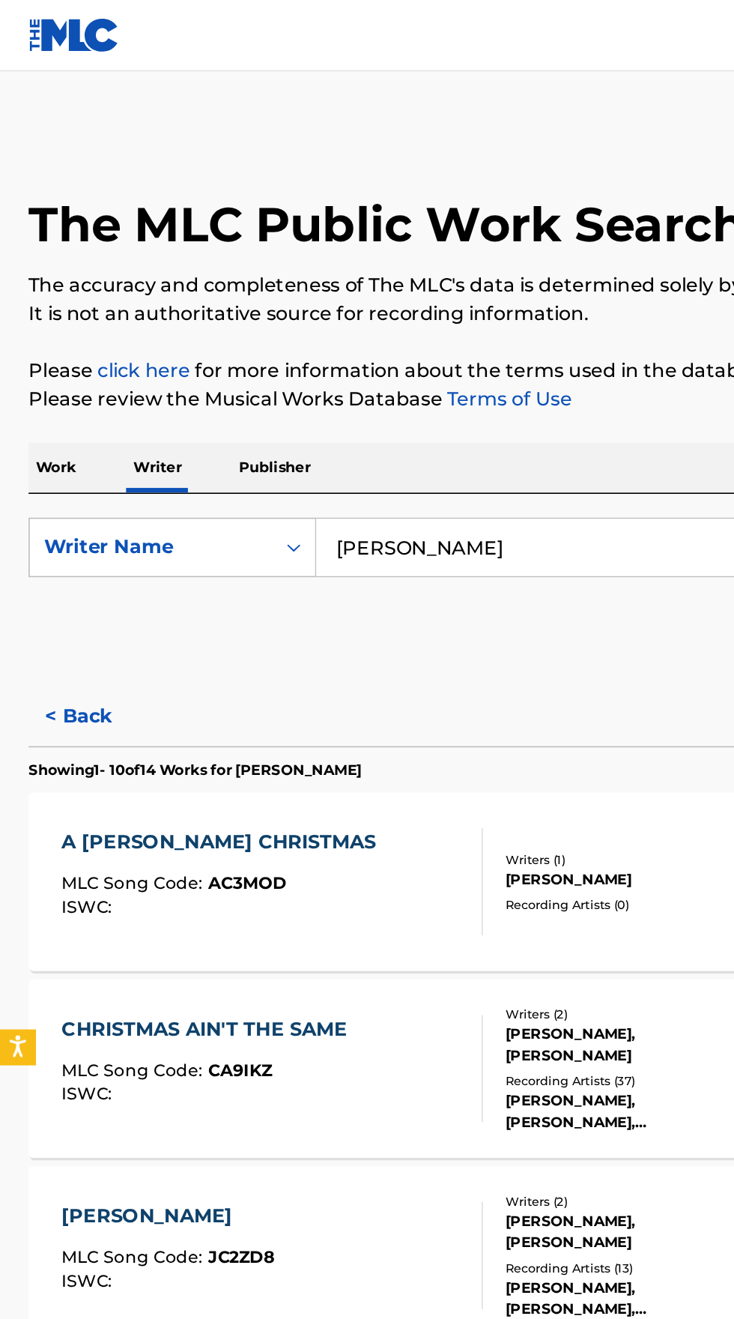
click at [43, 300] on p "Work" at bounding box center [35, 294] width 34 height 31
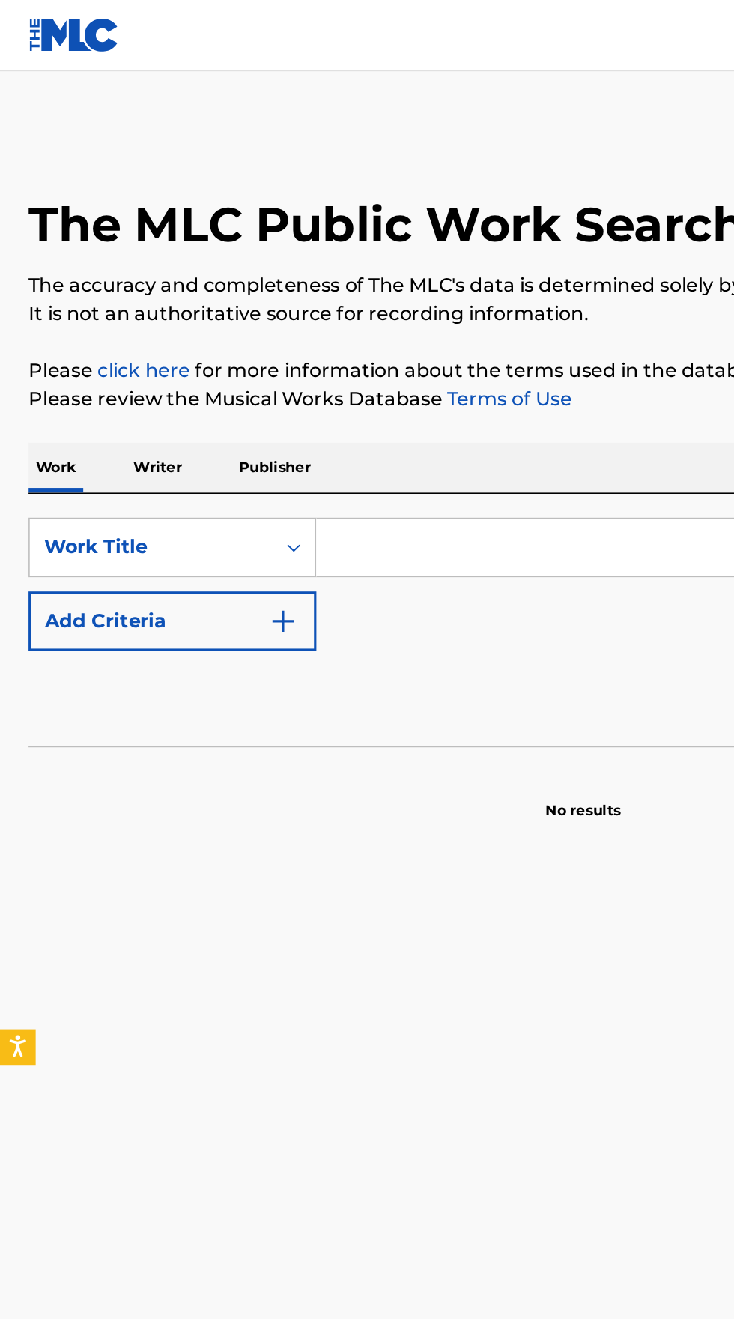
click at [313, 340] on input "Search Form" at bounding box center [457, 345] width 516 height 36
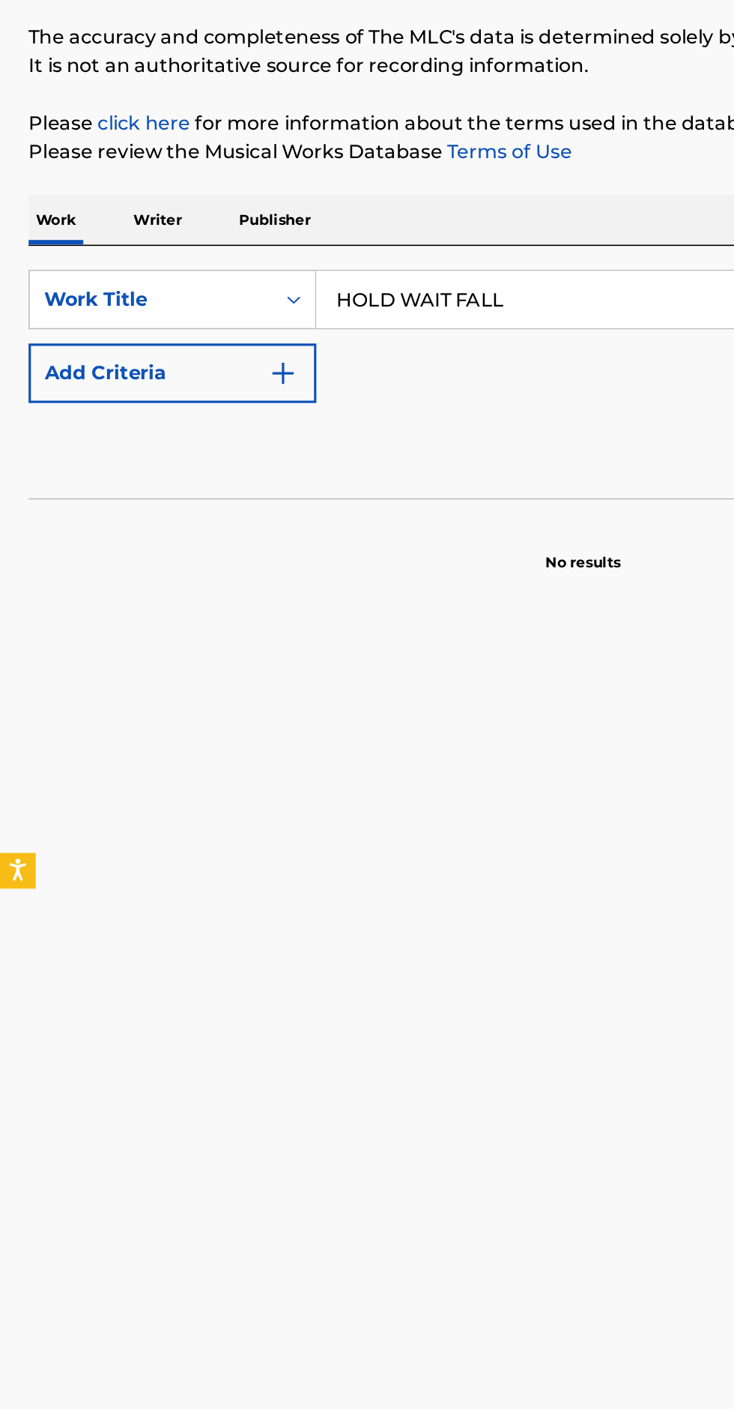
type input "HOLD WAIT FALL"
click at [154, 387] on button "Add Criteria" at bounding box center [108, 390] width 181 height 37
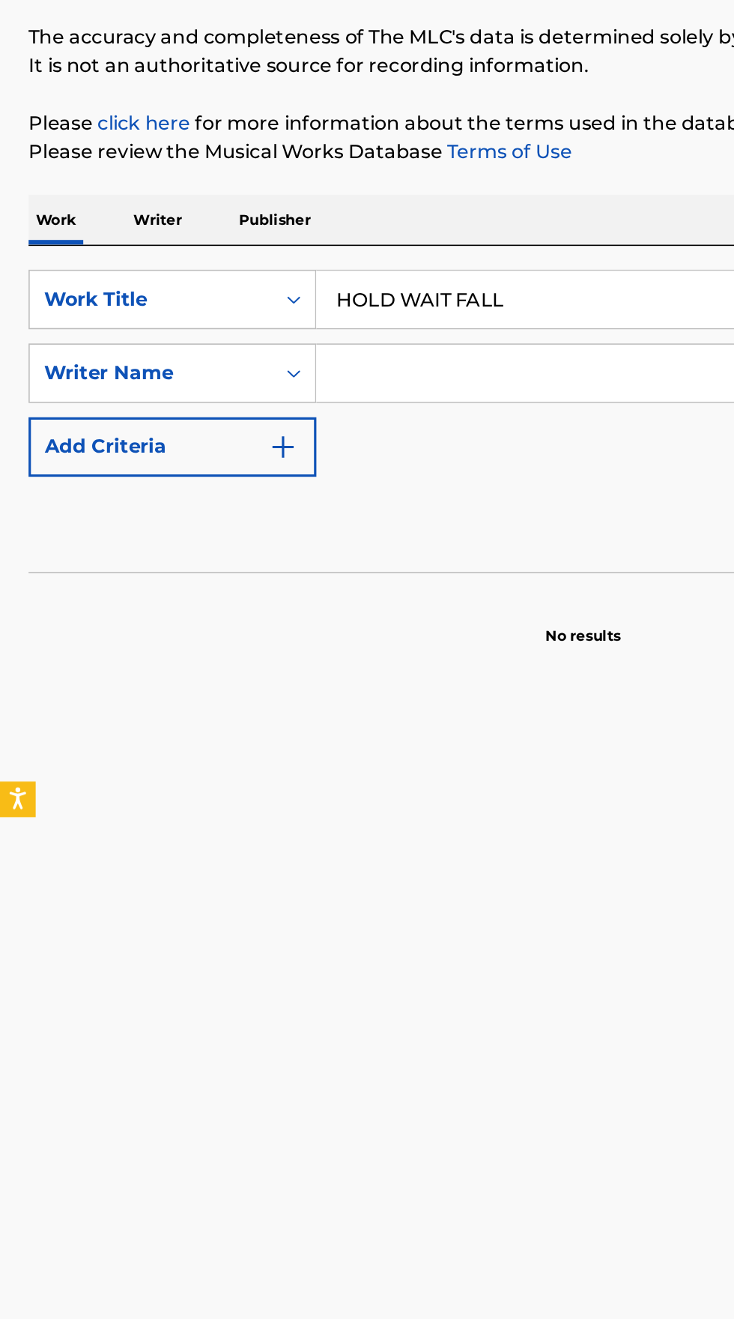
click at [308, 384] on input "Search Form" at bounding box center [443, 391] width 489 height 36
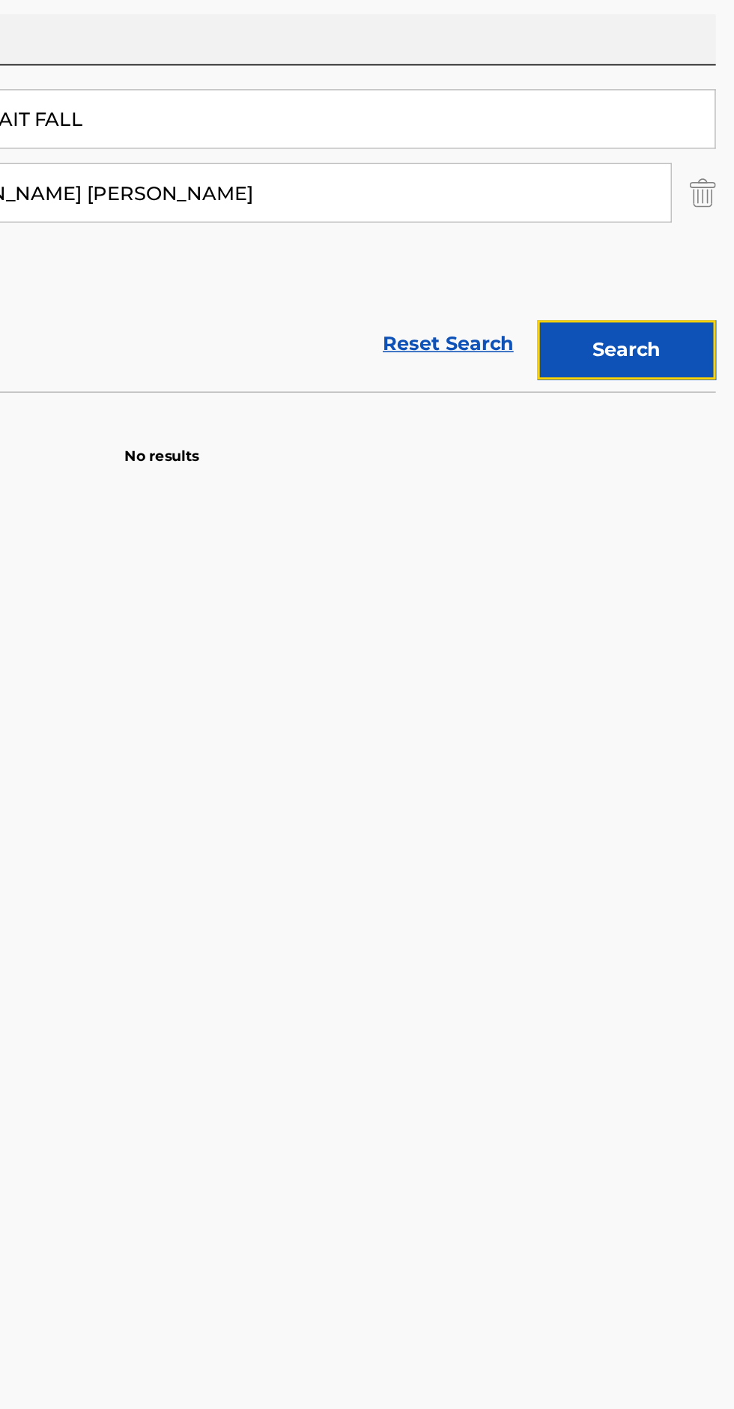
click at [665, 493] on button "Search" at bounding box center [660, 489] width 112 height 37
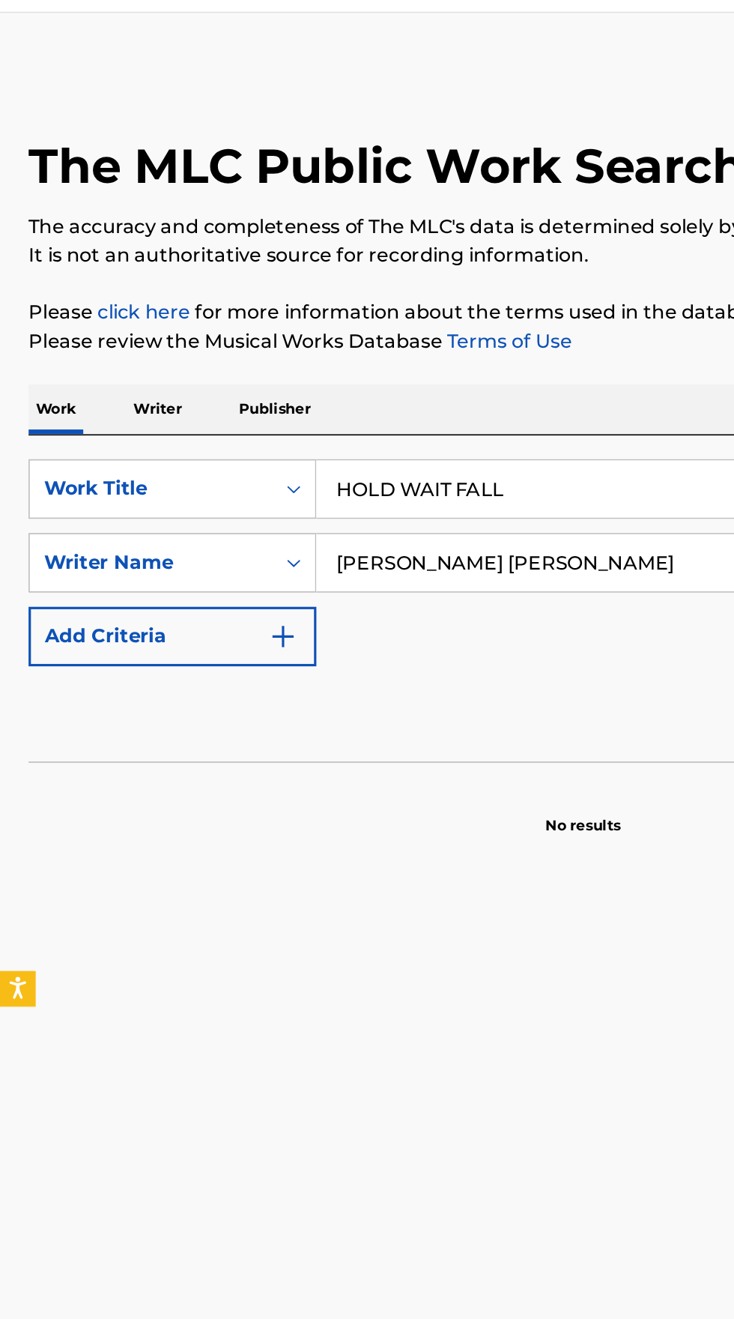
click at [389, 387] on input "[PERSON_NAME] [PERSON_NAME]" at bounding box center [443, 391] width 489 height 36
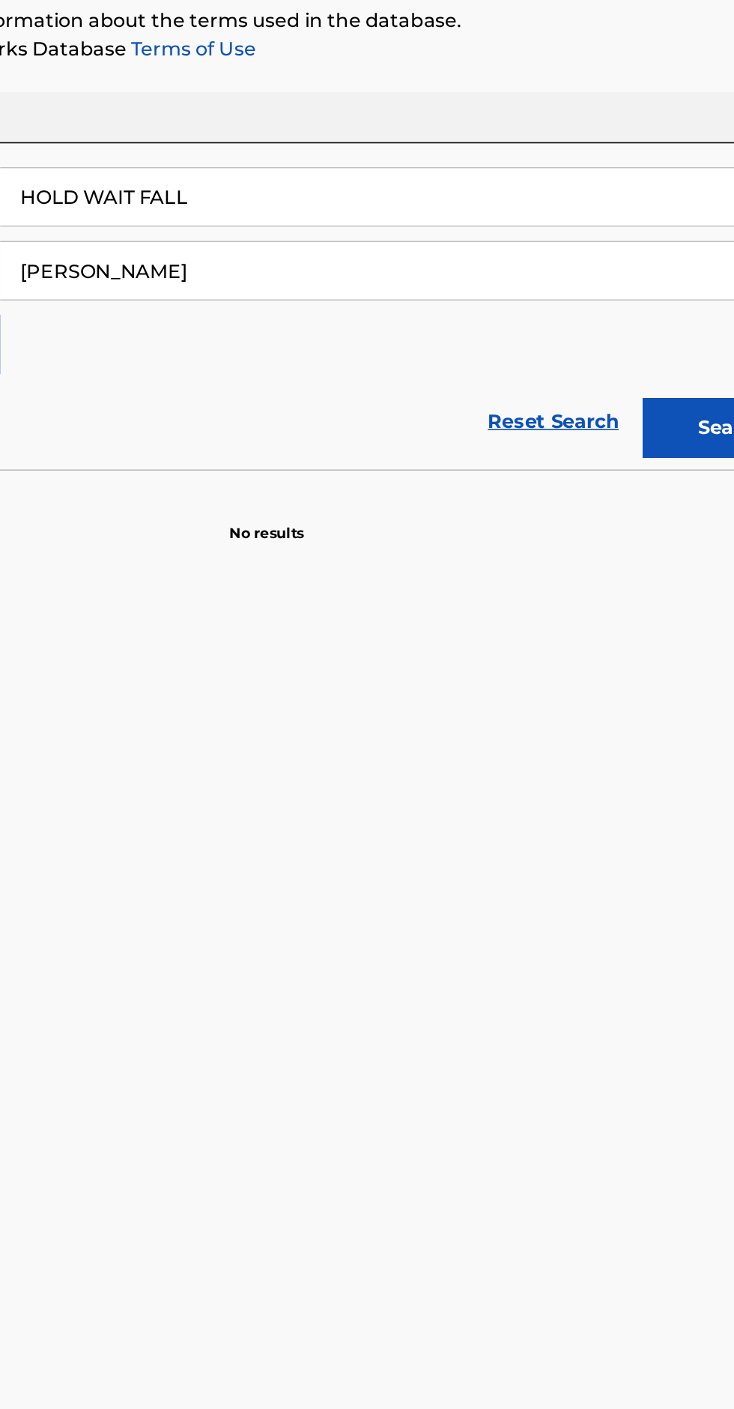
type input "[PERSON_NAME]"
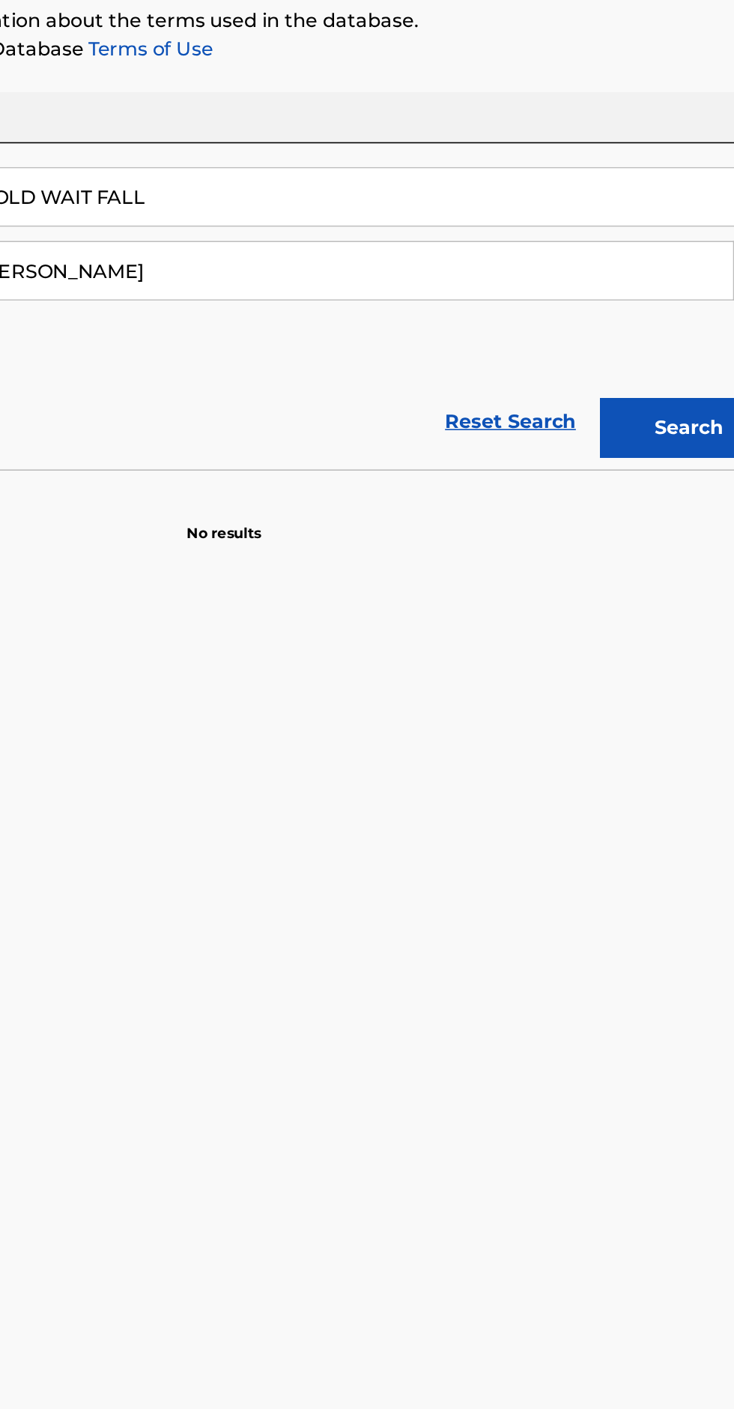
type input "[PERSON_NAME]"
click at [655, 483] on button "Search" at bounding box center [660, 489] width 112 height 37
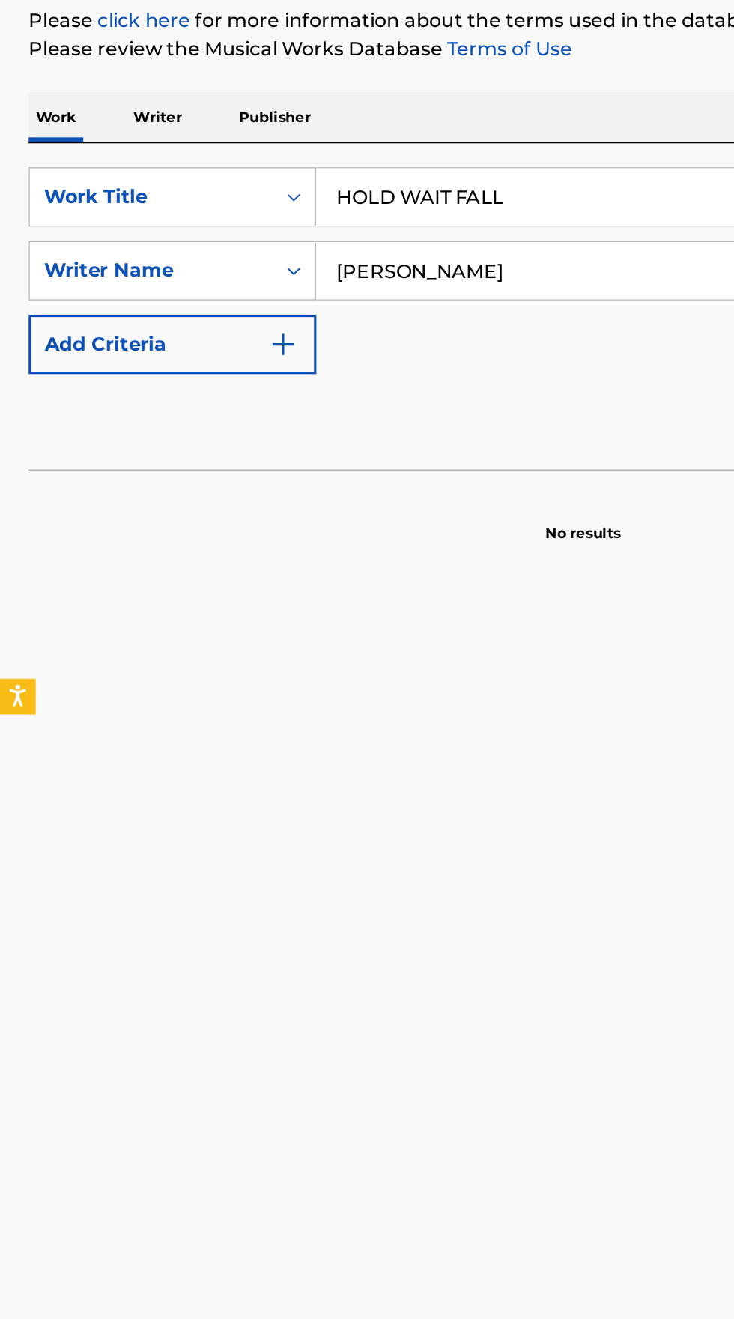
click at [91, 301] on p "Writer" at bounding box center [99, 294] width 40 height 31
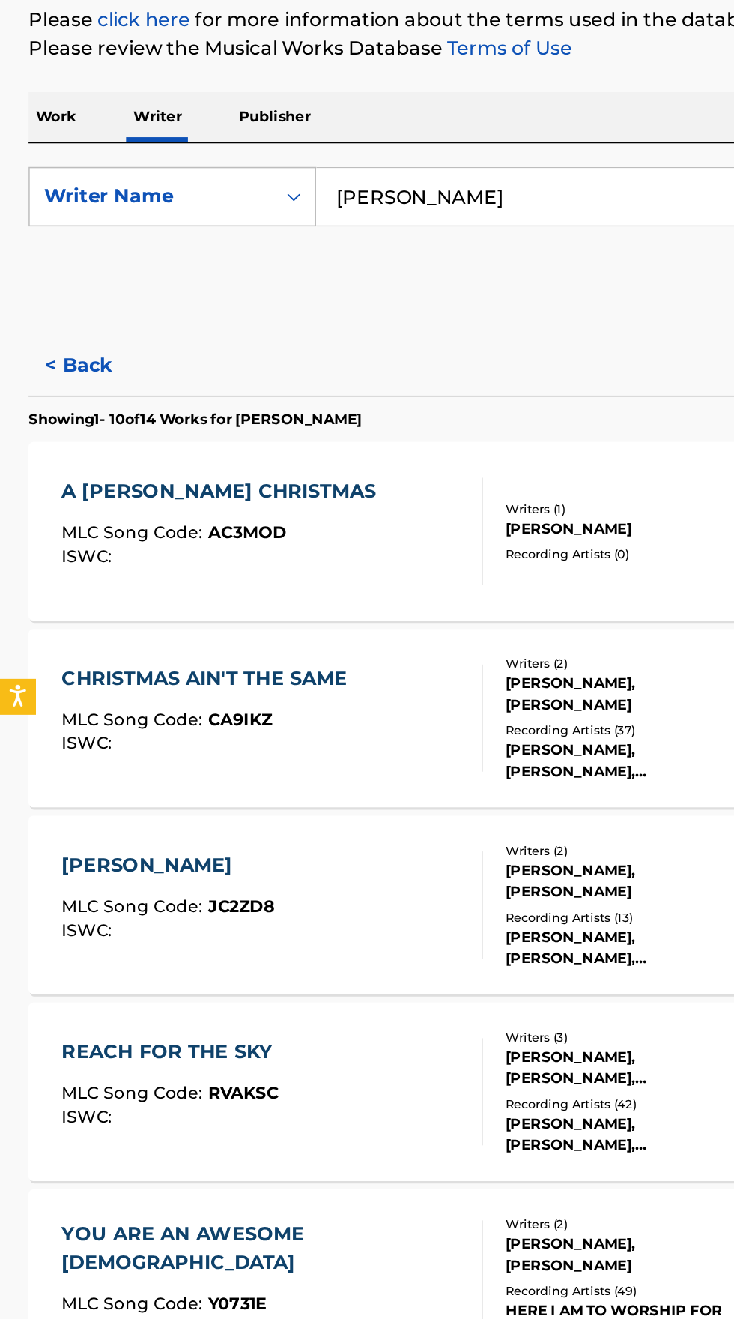
click at [333, 349] on input "[PERSON_NAME]" at bounding box center [457, 345] width 516 height 36
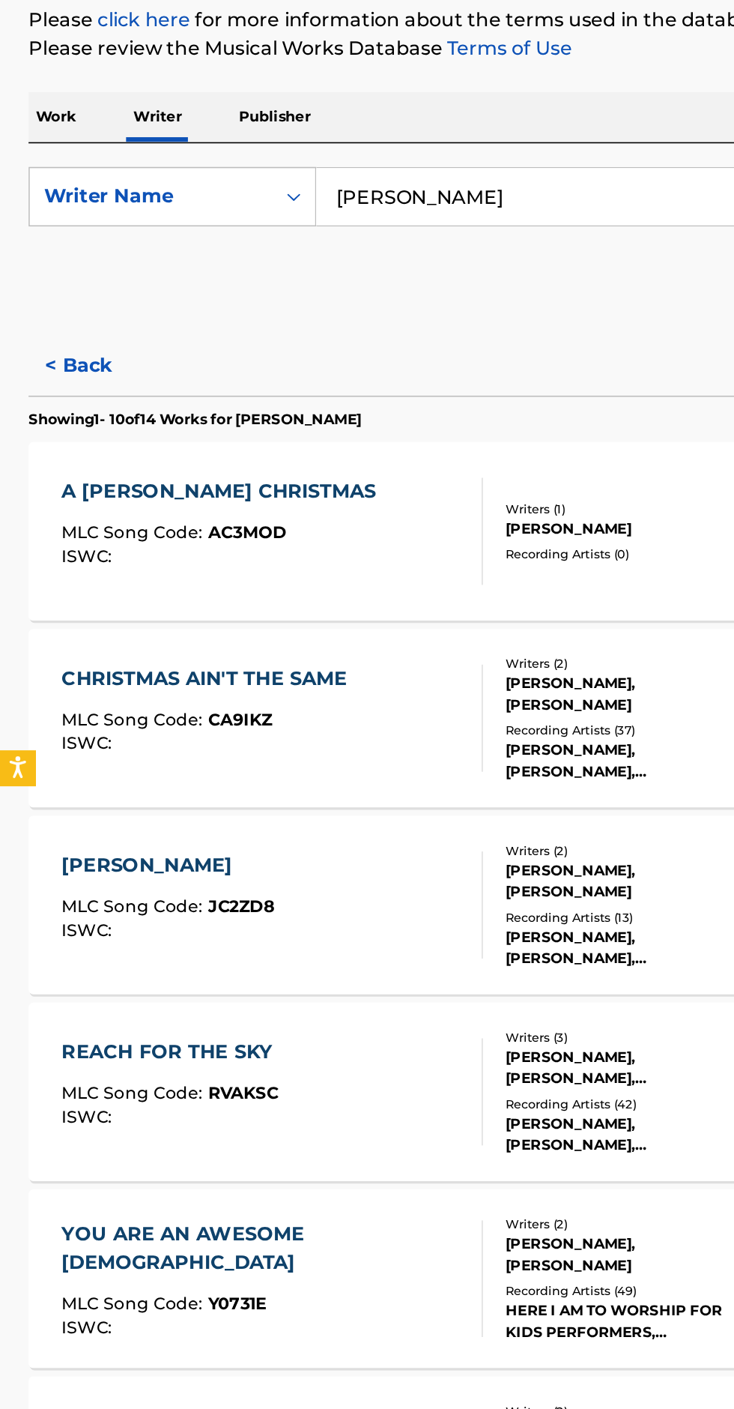
type input "[PERSON_NAME]"
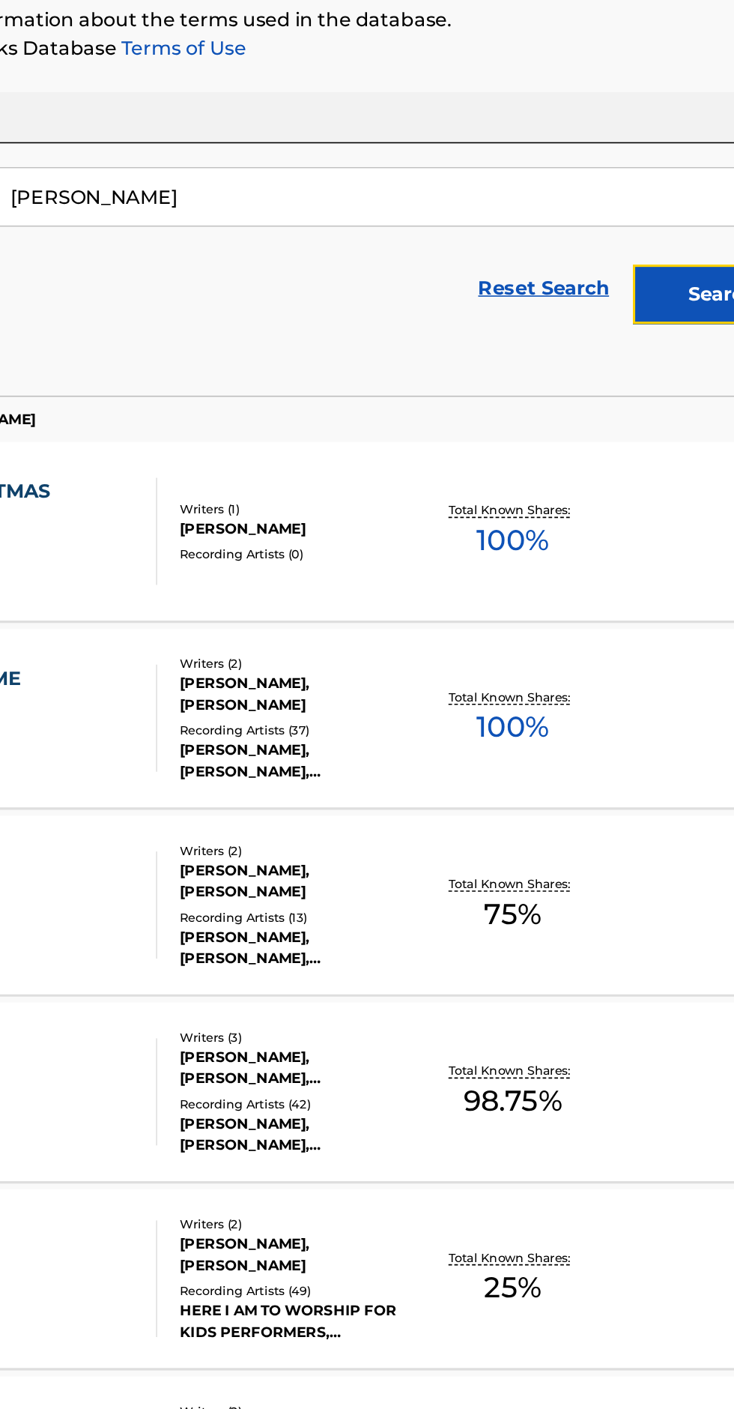
click at [663, 420] on button "Search" at bounding box center [660, 405] width 112 height 37
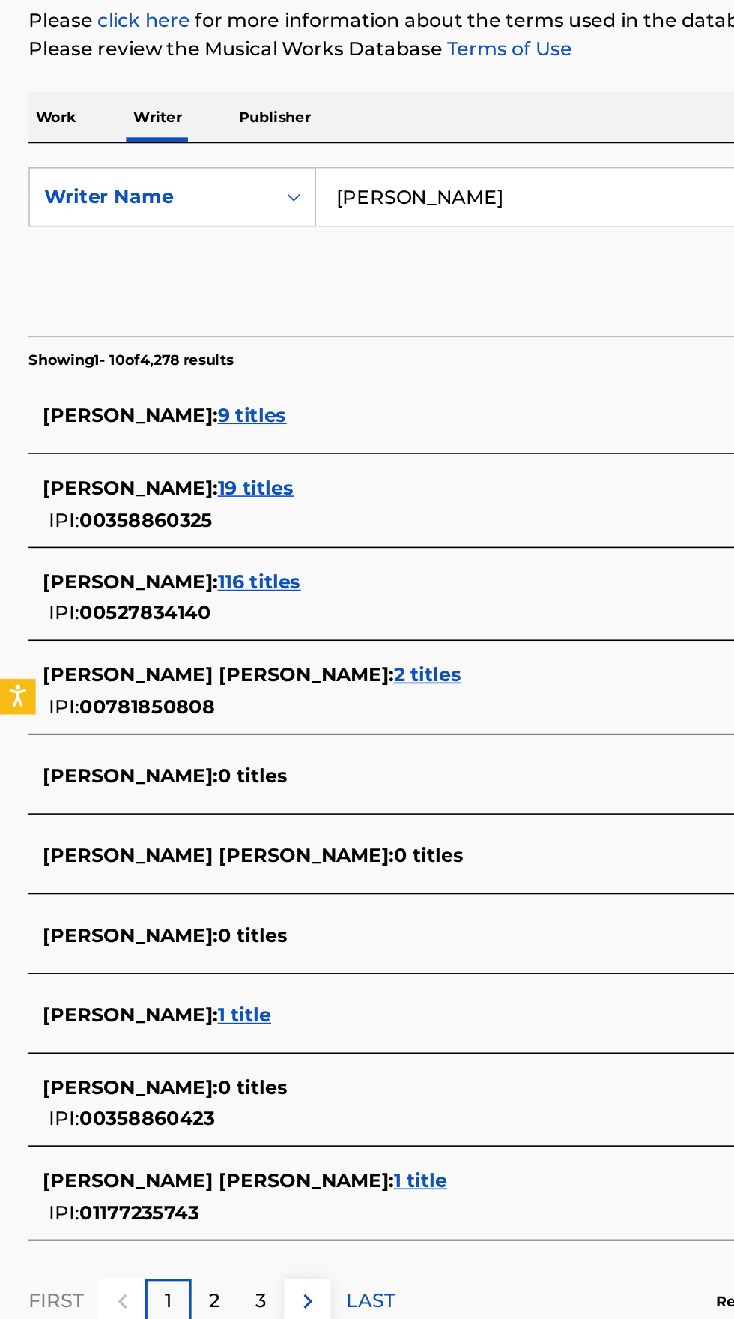
click at [322, 339] on input "[PERSON_NAME]" at bounding box center [457, 345] width 516 height 36
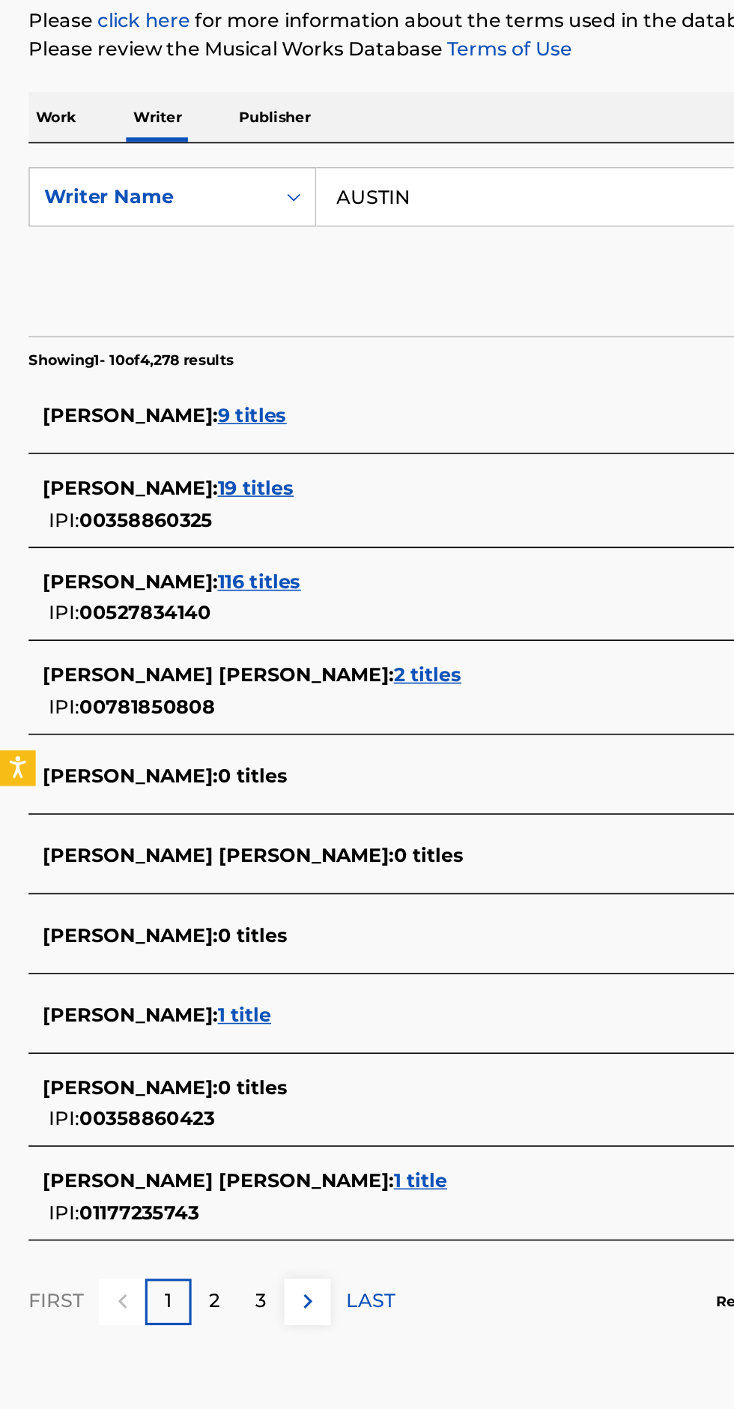
type input "AUSTIN"
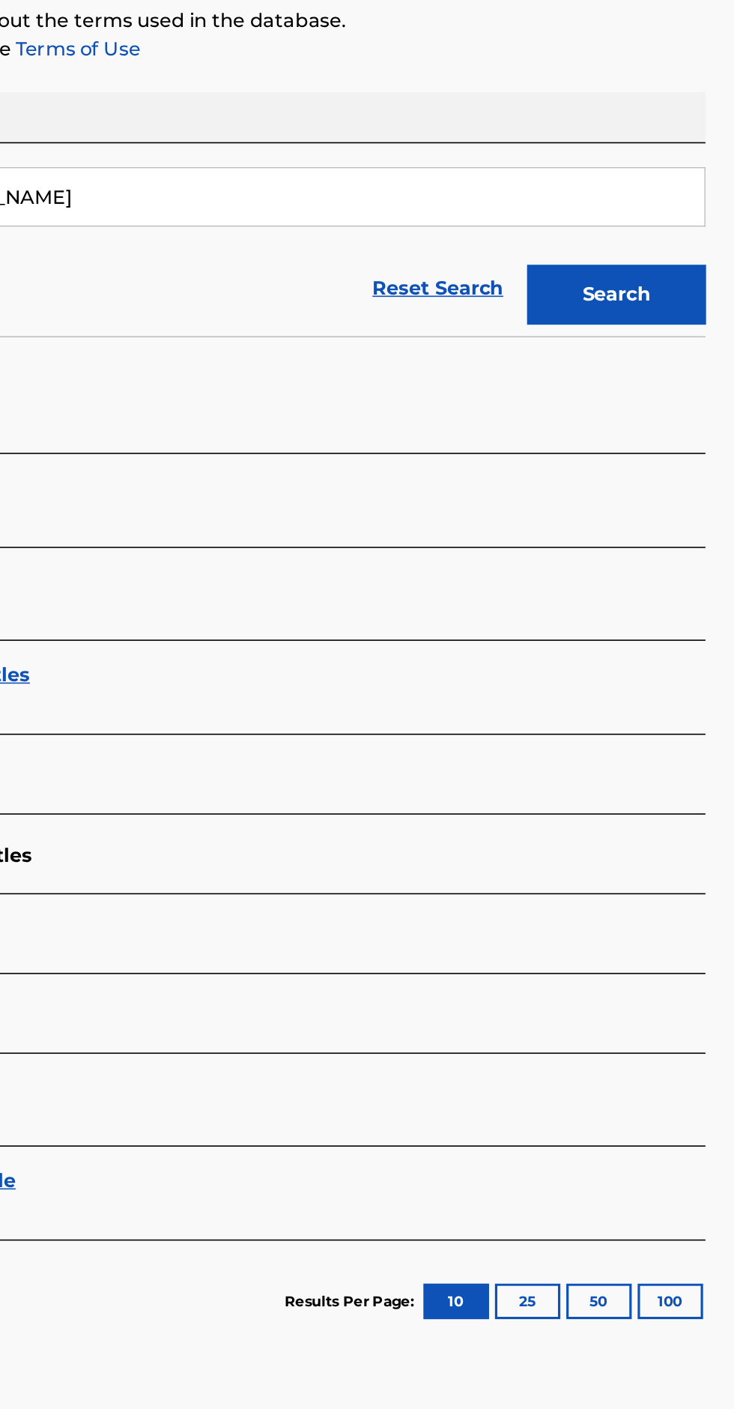
type input "[PERSON_NAME]"
click at [681, 404] on button "Search" at bounding box center [660, 405] width 112 height 37
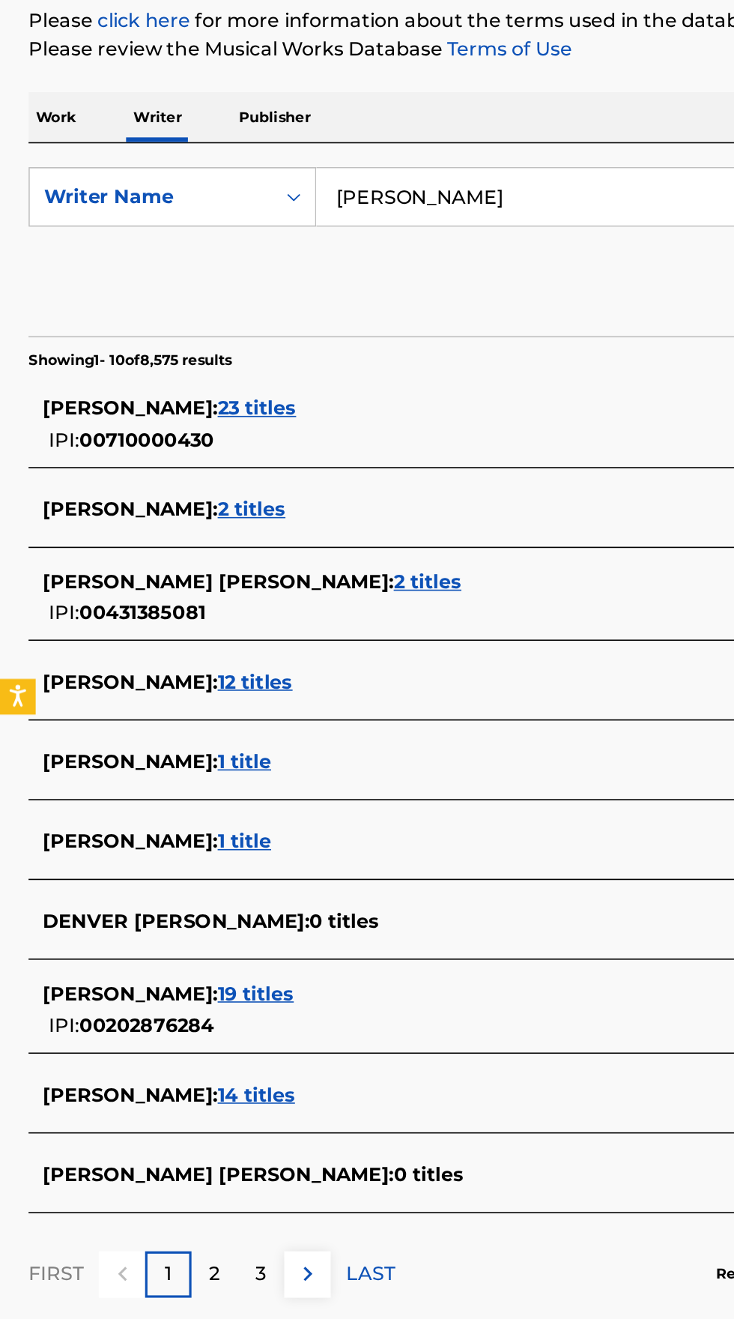
click at [155, 478] on span "23 titles" at bounding box center [161, 478] width 49 height 14
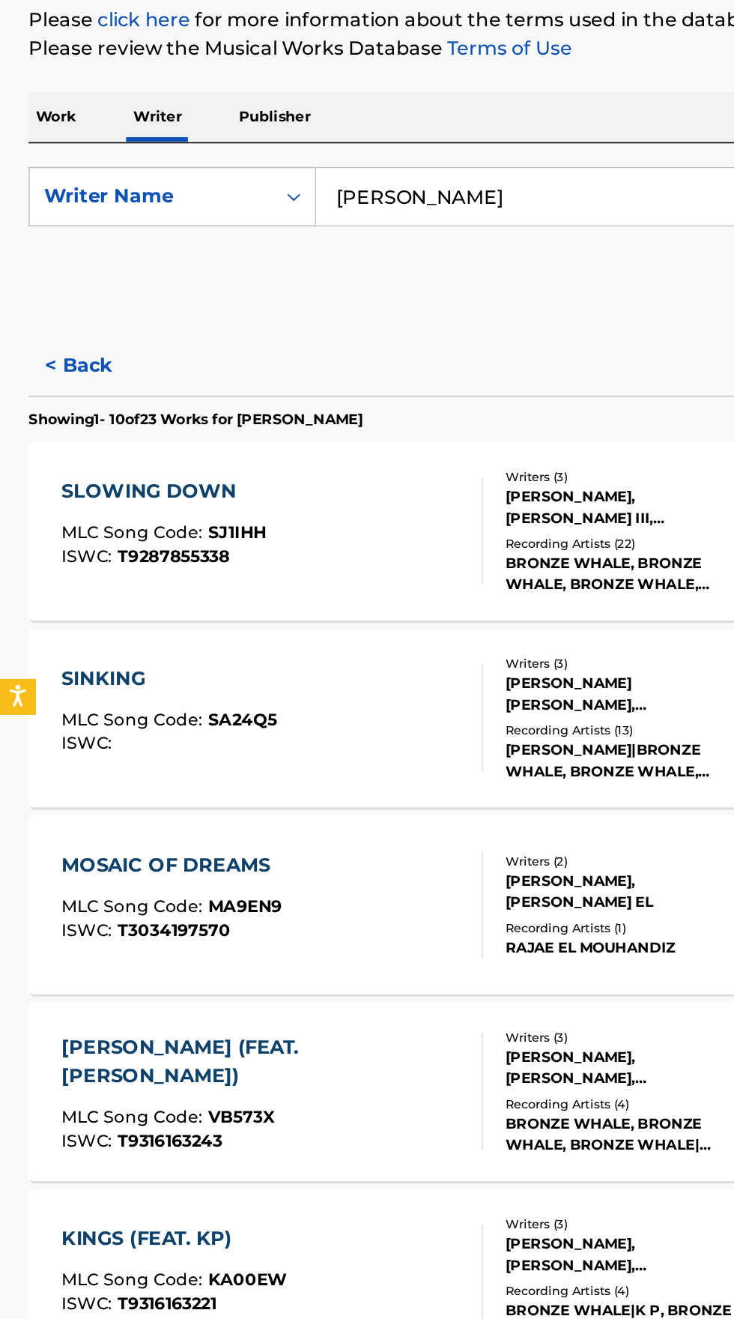
click at [215, 791] on div "MOSAIC OF DREAMS MLC Song Code : MA9EN9 ISWC : T3034197570" at bounding box center [171, 790] width 265 height 67
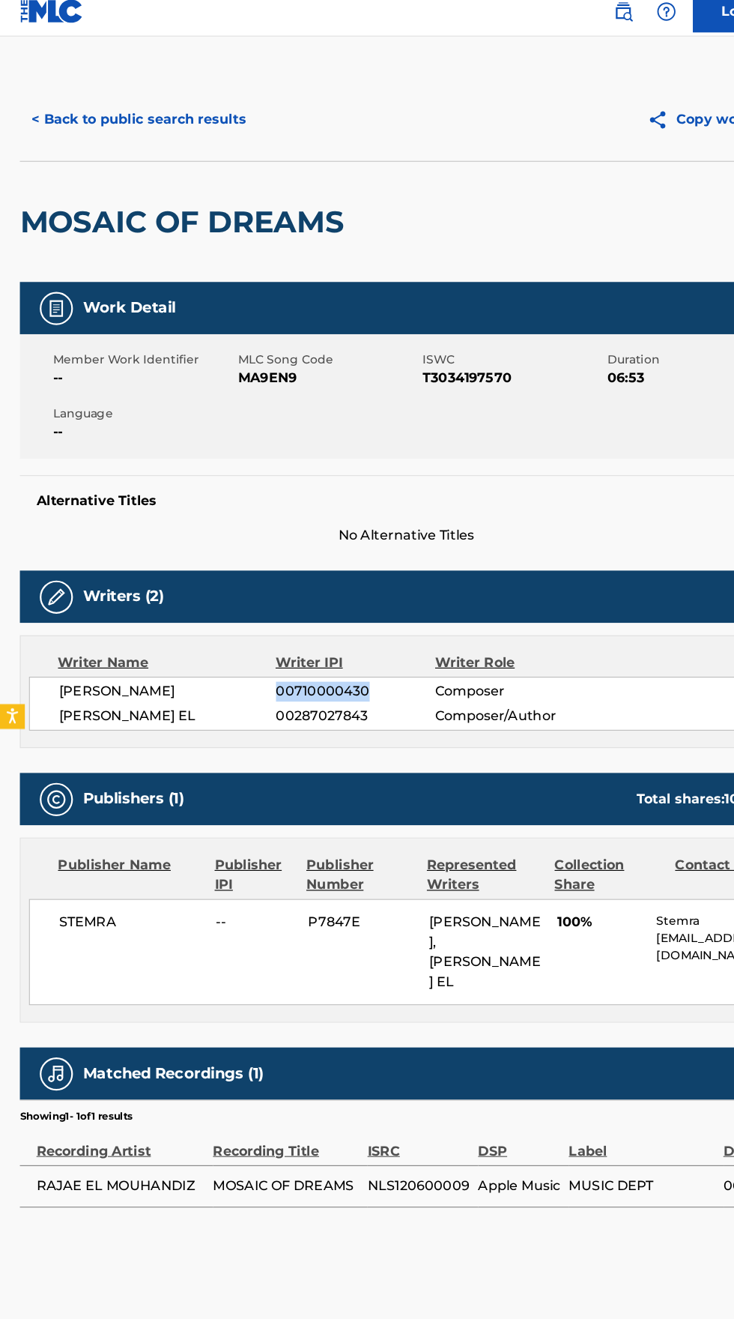
copy span "00710000430"
copy span "MA9EN9"
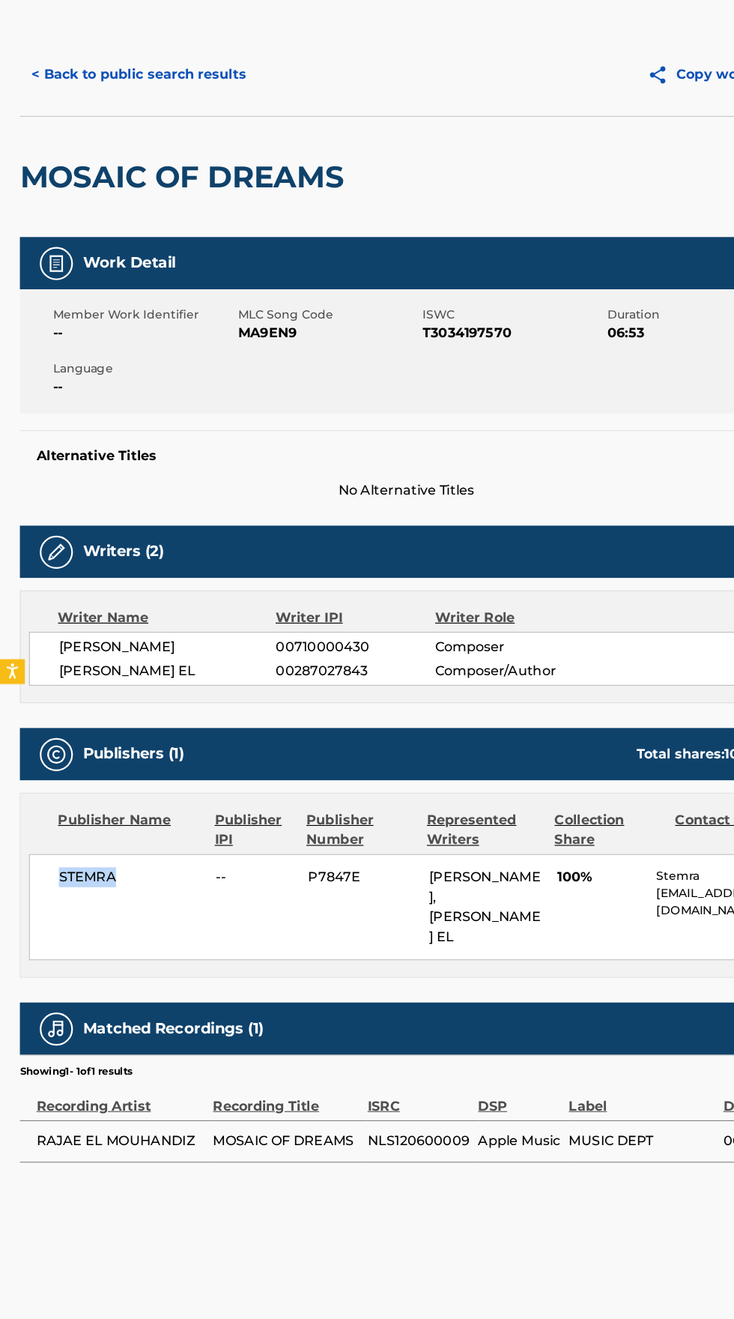
copy span "STEMRA"
copy span "MA9EN9"
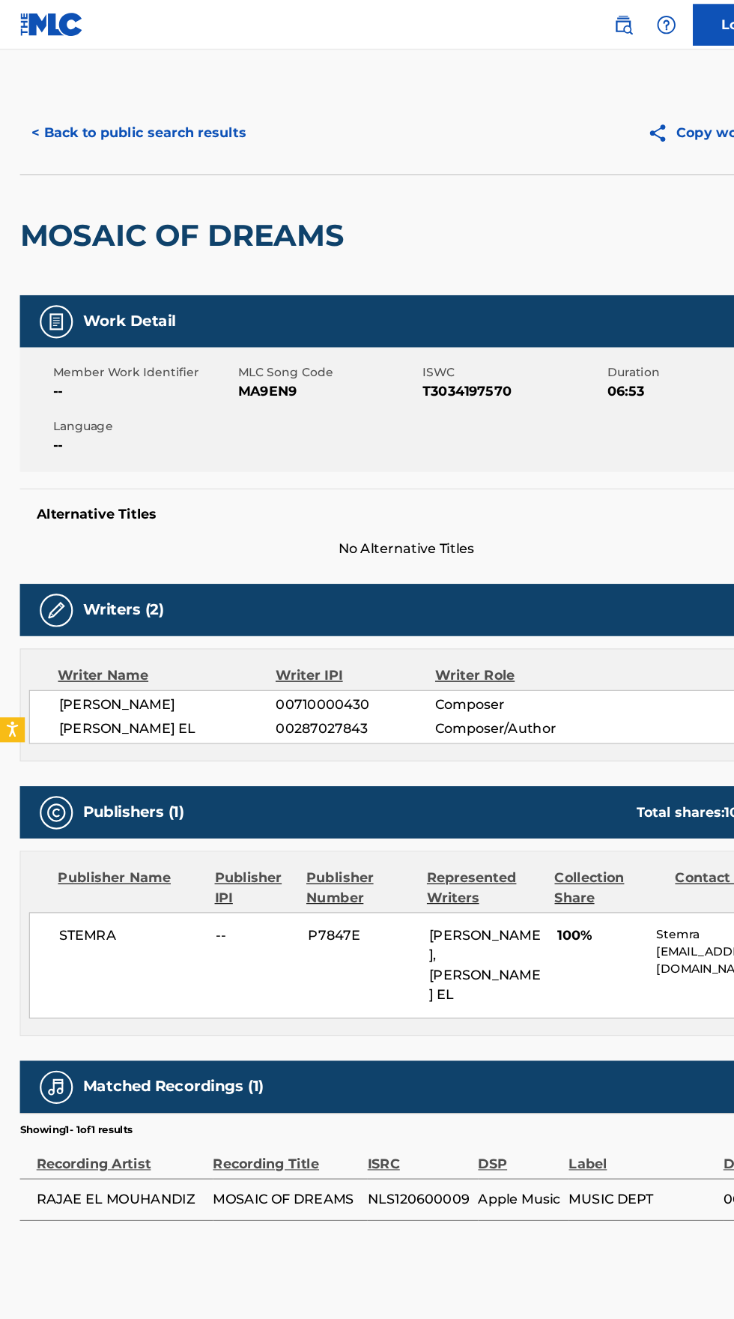
click at [152, 118] on button "< Back to public search results" at bounding box center [125, 119] width 215 height 37
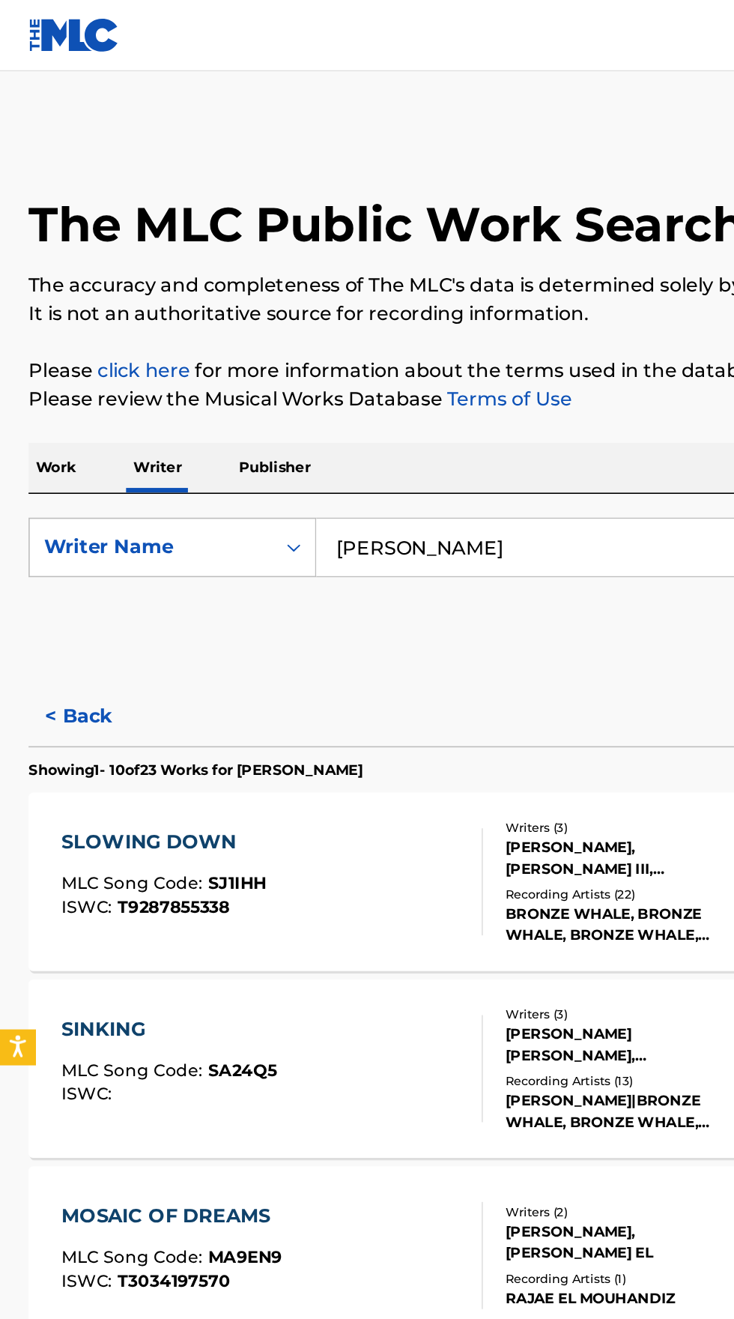
click at [326, 343] on input "[PERSON_NAME]" at bounding box center [457, 345] width 516 height 36
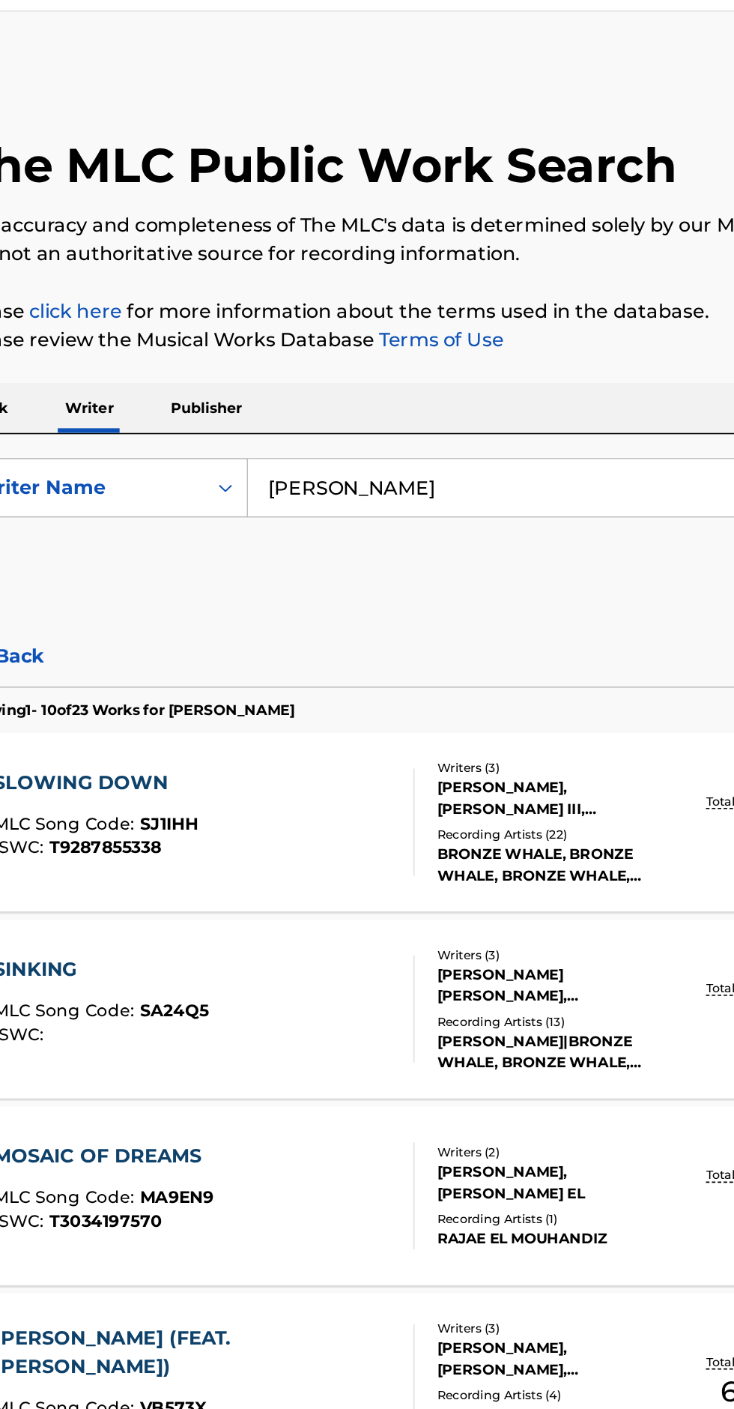
type input "[PERSON_NAME]"
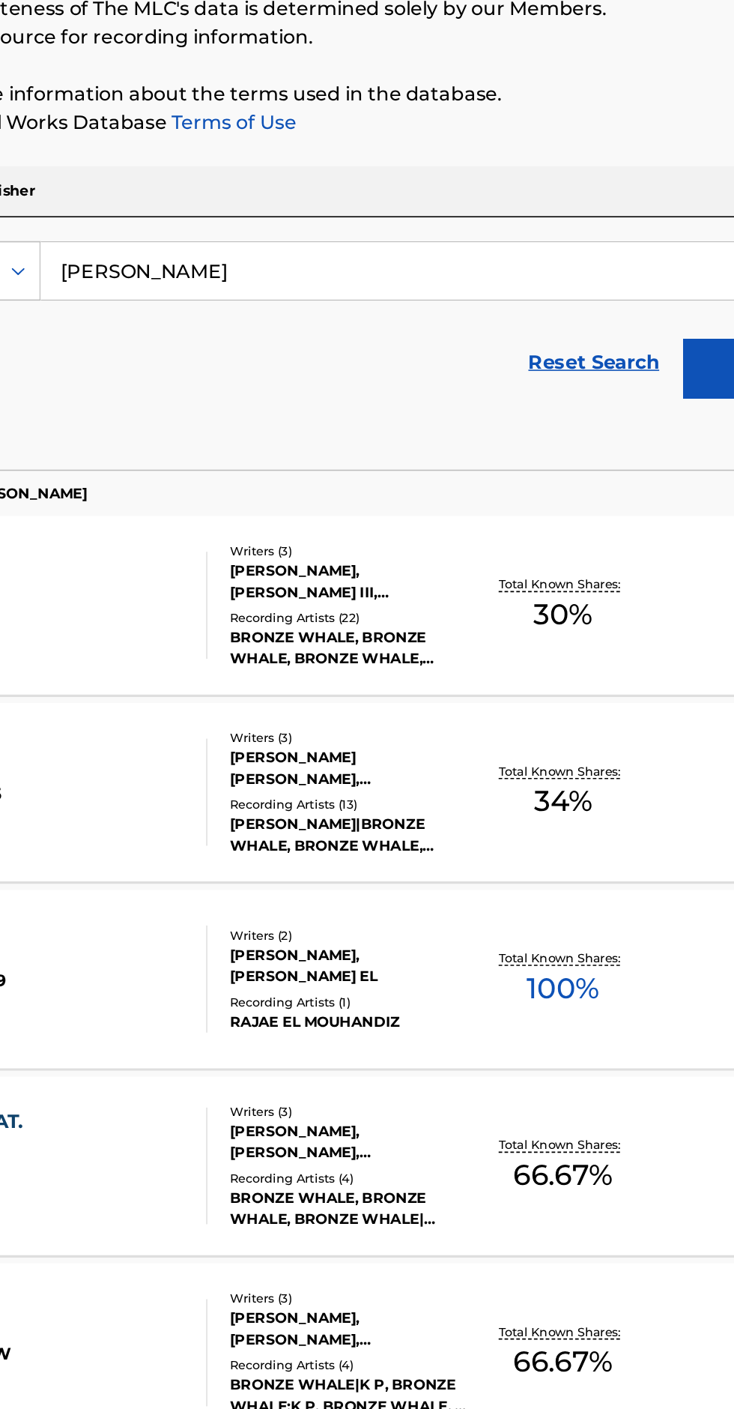
type input "[PERSON_NAME]"
click at [618, 412] on button "Search" at bounding box center [660, 405] width 112 height 37
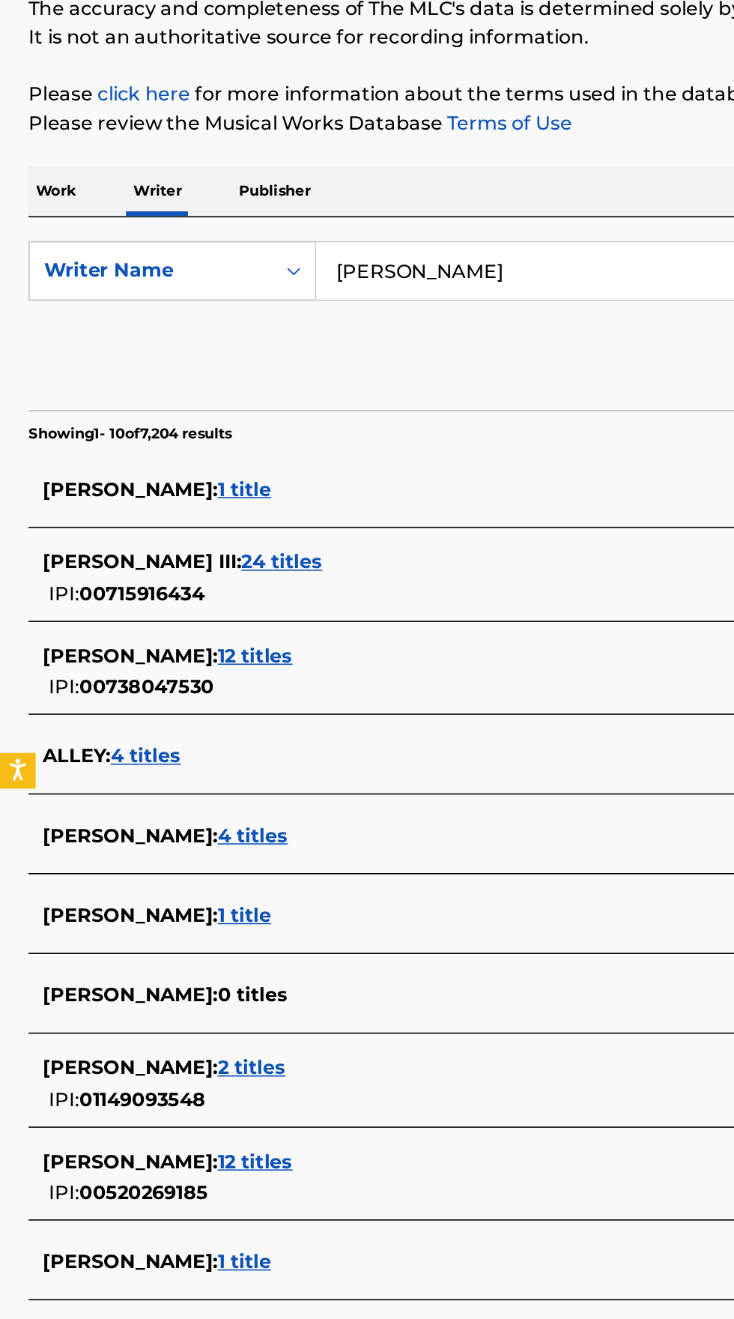
click at [175, 752] on div "[PERSON_NAME] : 1 title" at bounding box center [348, 751] width 642 height 18
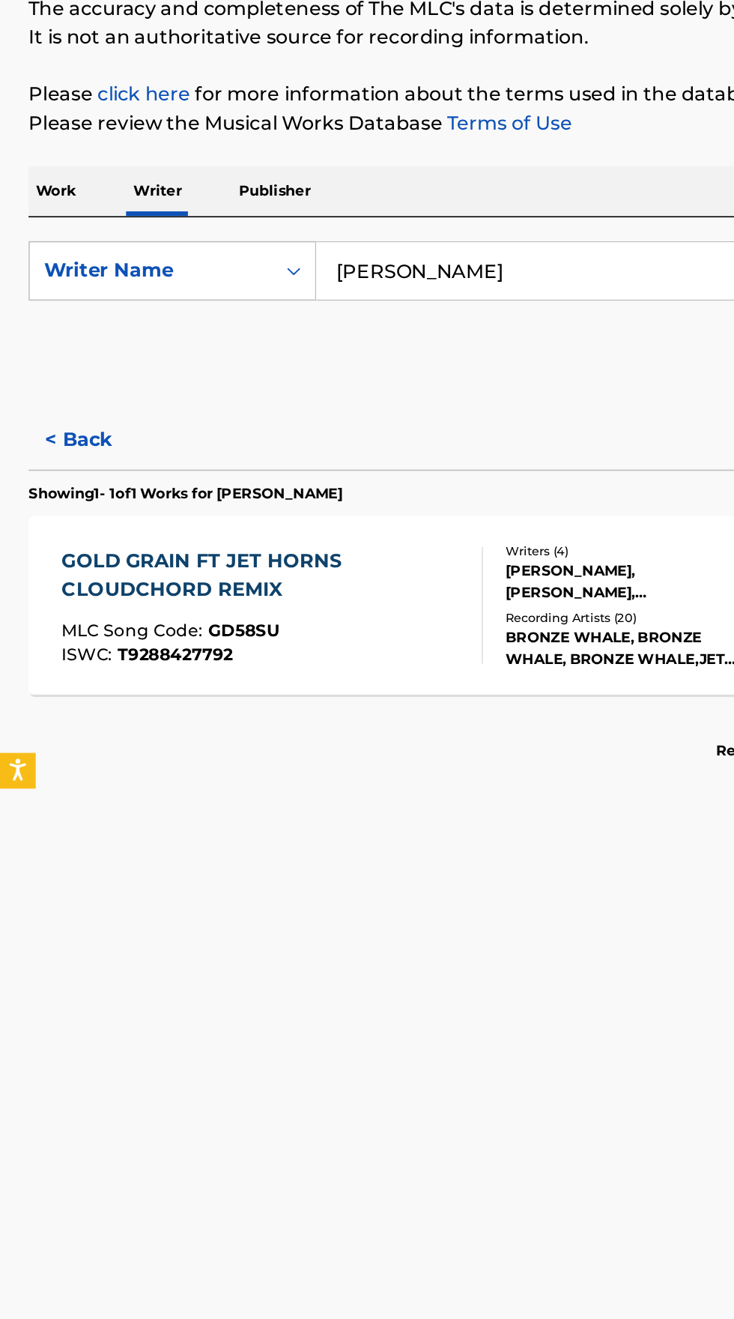
click at [164, 581] on div "ISWC : T9288427792" at bounding box center [165, 586] width 253 height 11
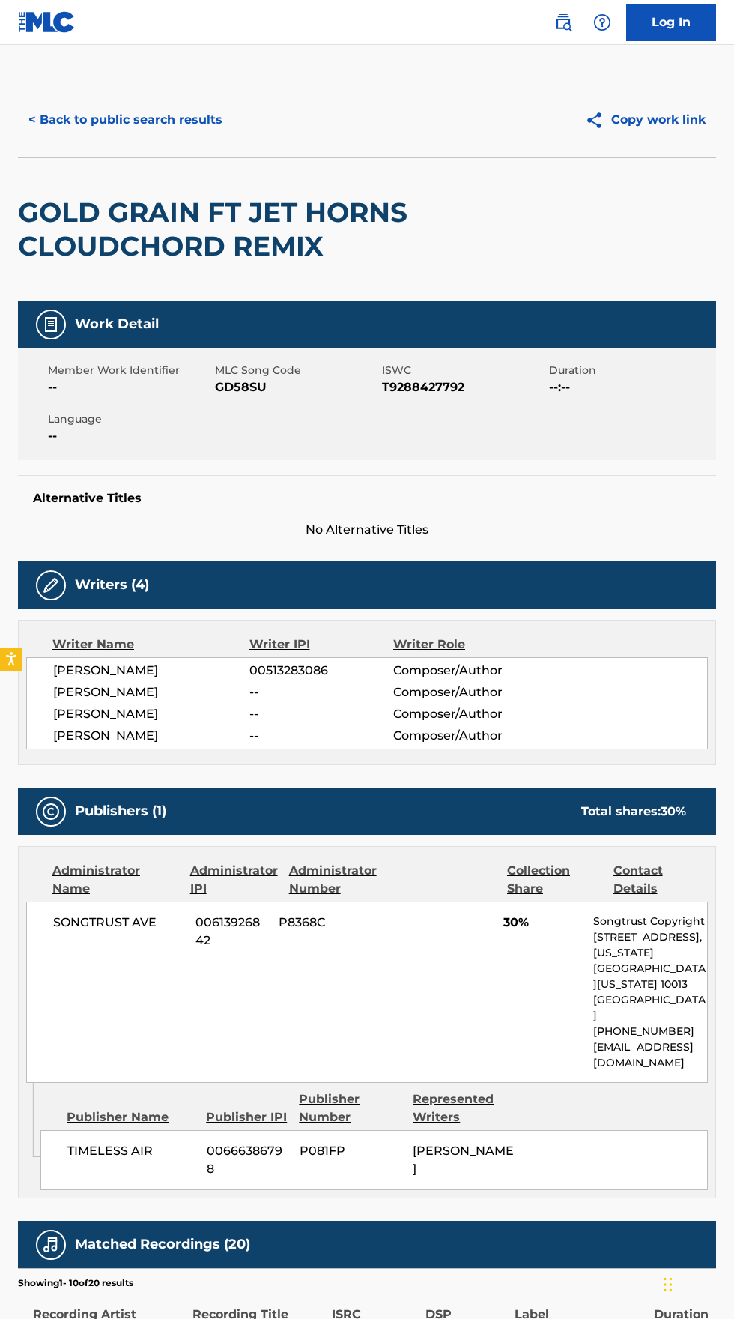
click at [118, 127] on button "< Back to public search results" at bounding box center [125, 119] width 215 height 37
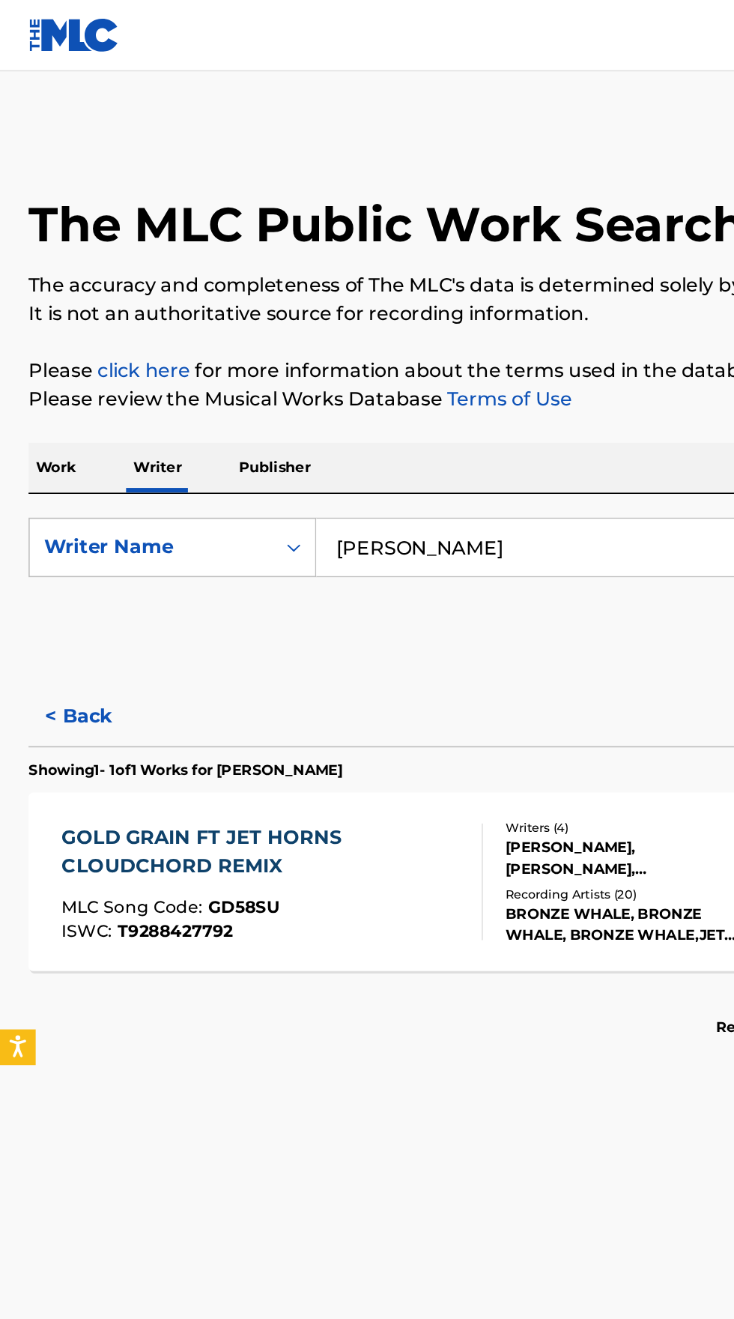
click at [352, 339] on input "[PERSON_NAME]" at bounding box center [457, 345] width 516 height 36
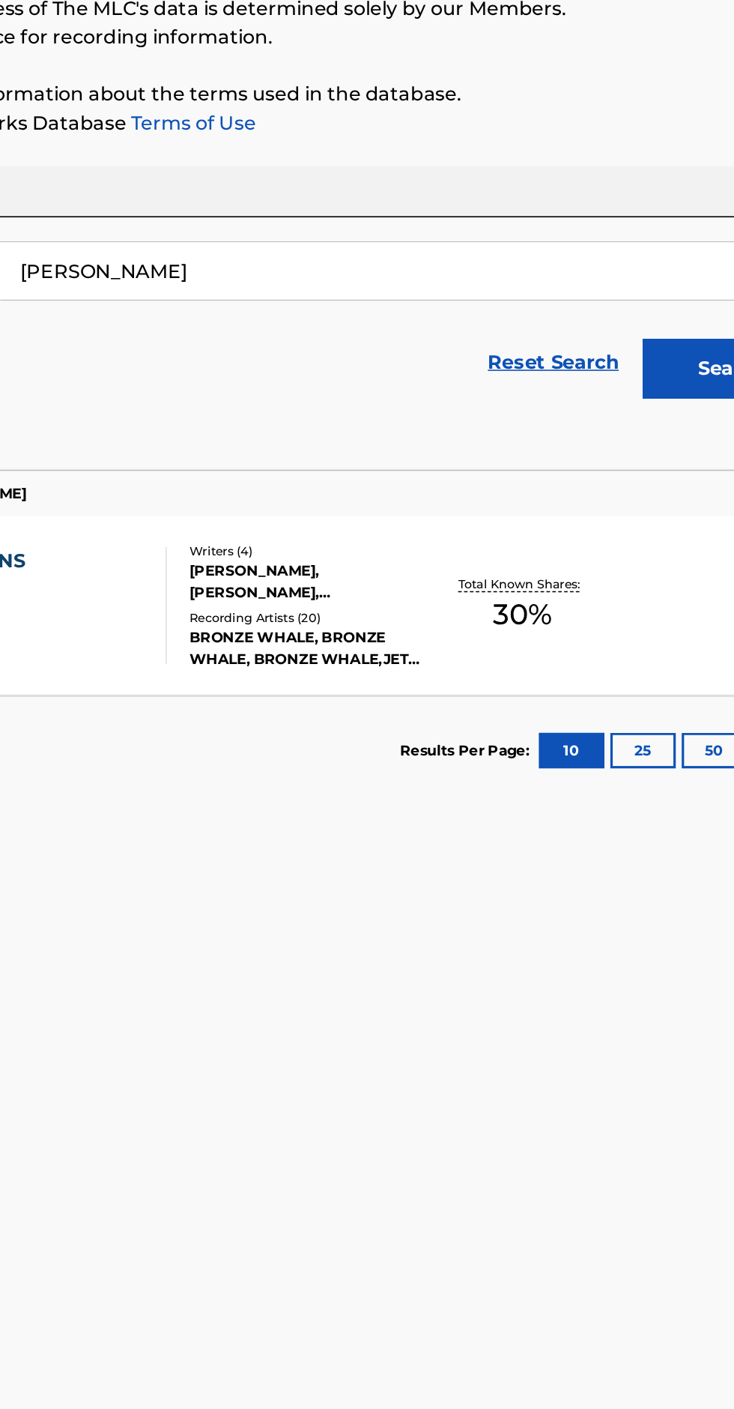
type input "[PERSON_NAME]"
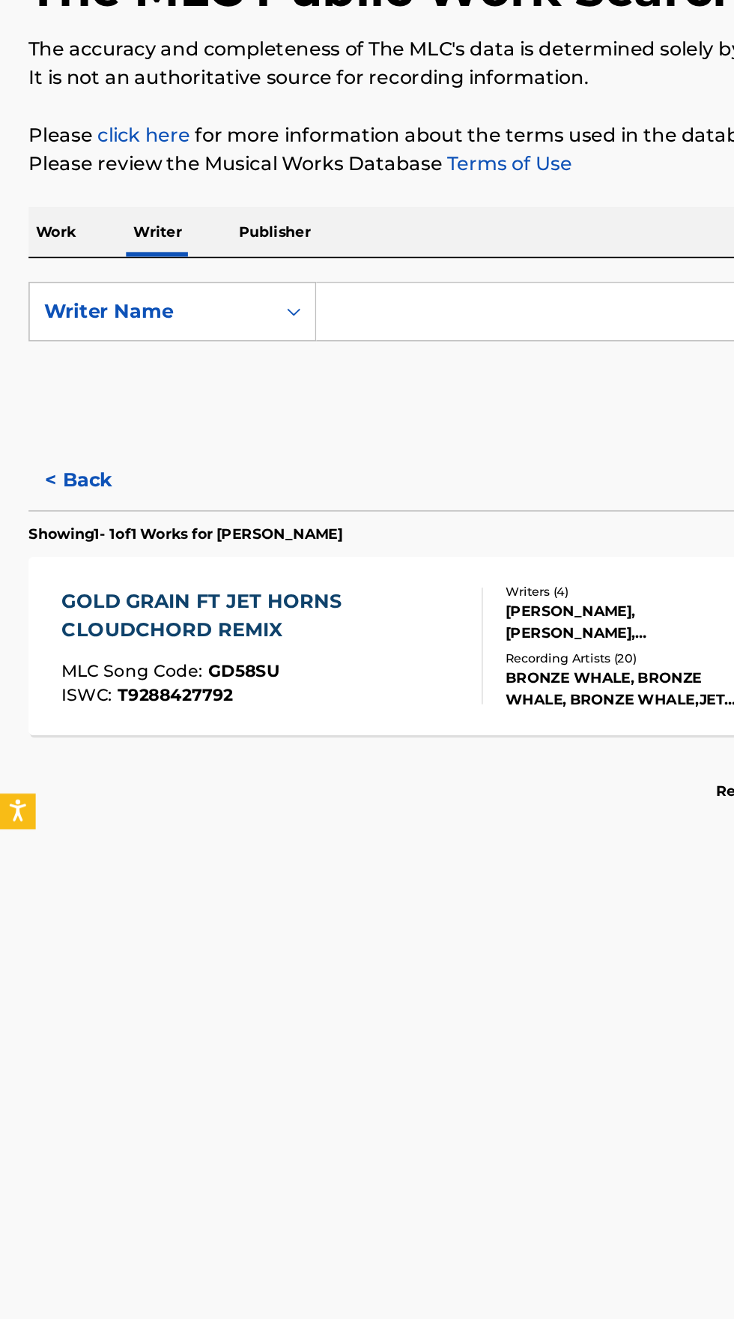
click at [254, 339] on input "Search Form" at bounding box center [457, 345] width 516 height 36
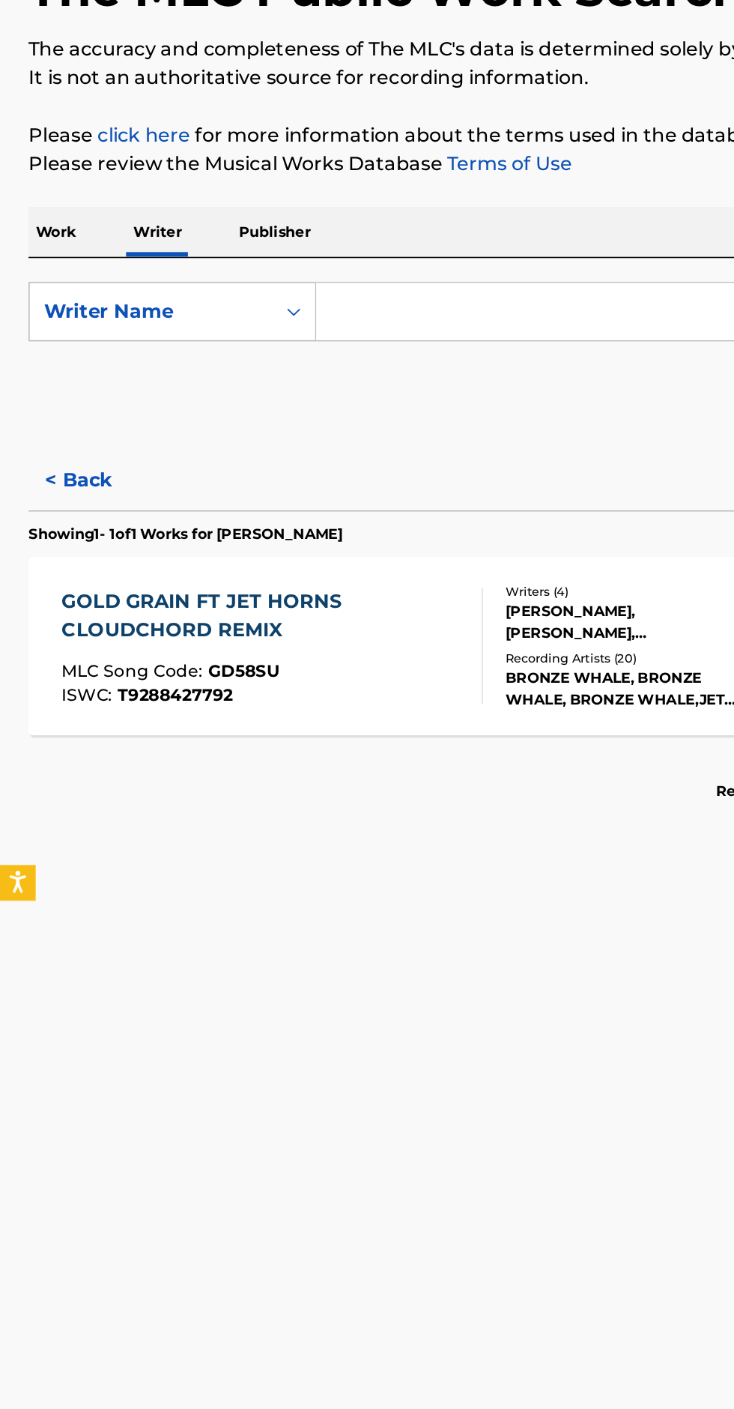
click at [354, 405] on div "Reset Search Search" at bounding box center [367, 402] width 699 height 60
